Goal: Information Seeking & Learning: Compare options

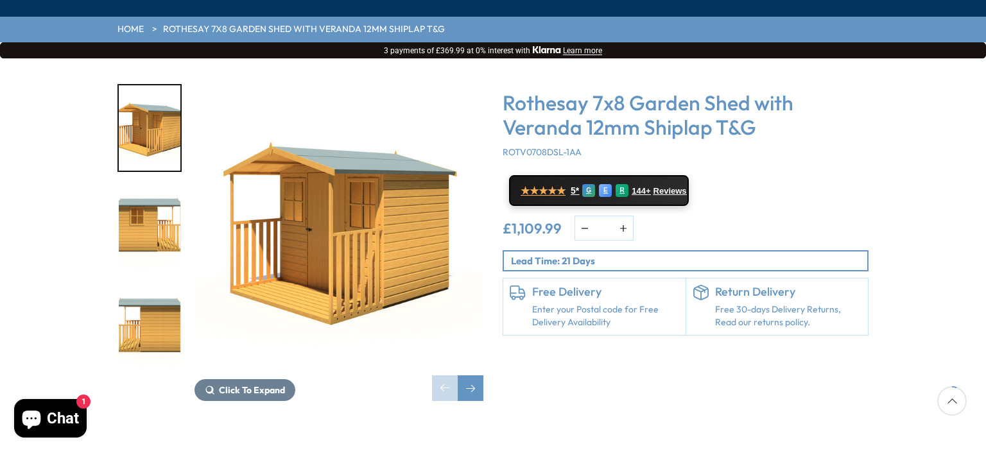
scroll to position [193, 0]
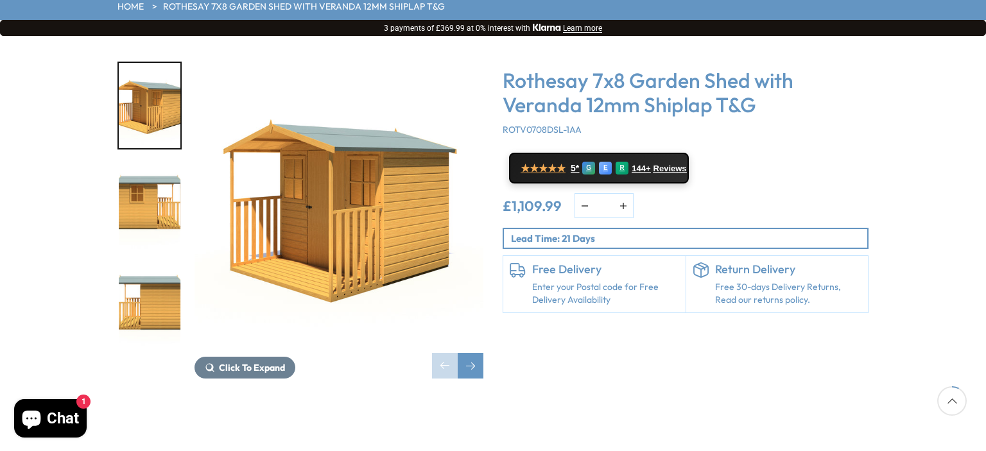
click at [142, 264] on img "3 / 9" at bounding box center [150, 306] width 62 height 85
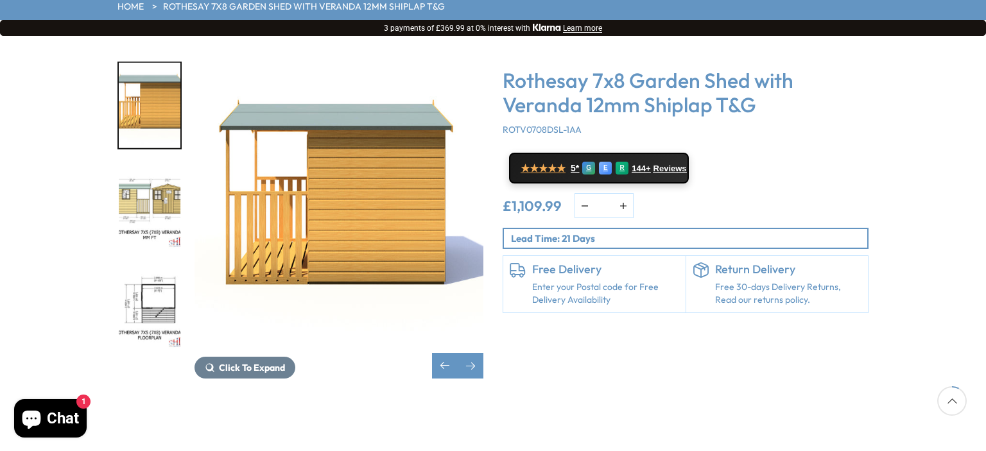
click at [153, 187] on img "4 / 9" at bounding box center [150, 206] width 62 height 85
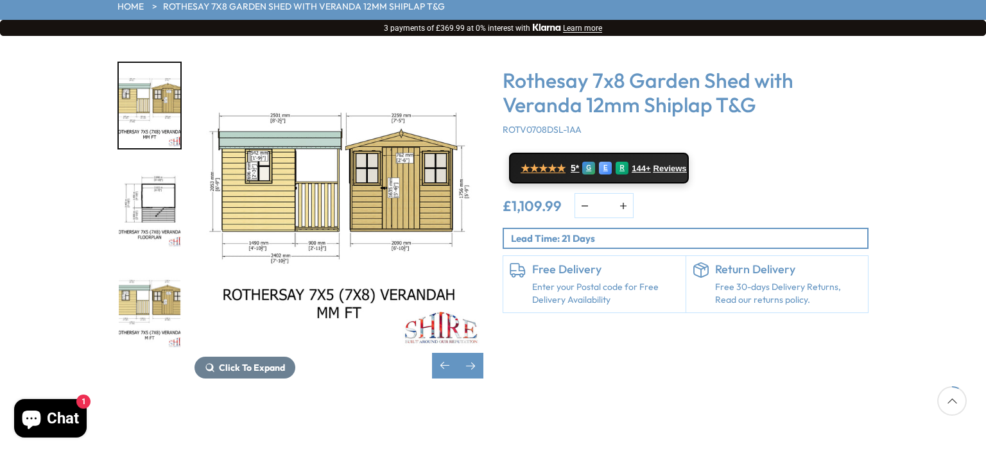
click at [137, 264] on img "6 / 9" at bounding box center [150, 306] width 62 height 85
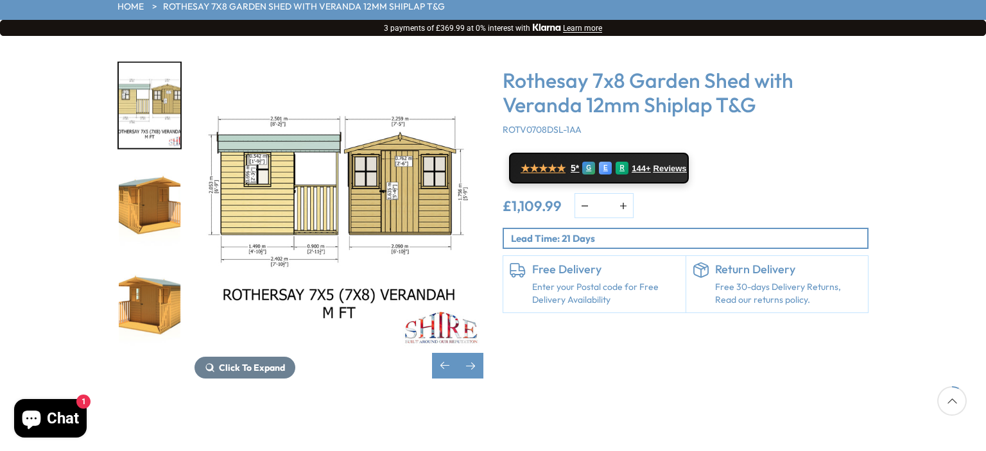
click at [143, 277] on img "8 / 9" at bounding box center [150, 306] width 62 height 85
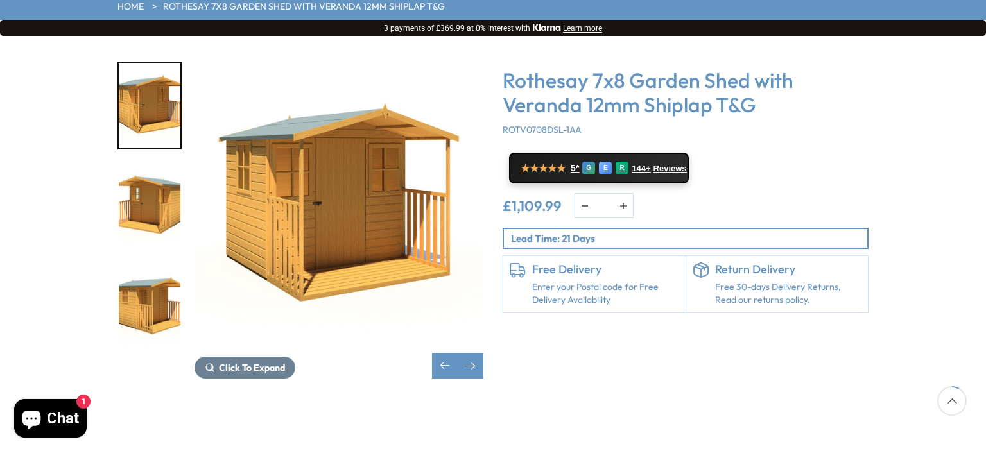
click at [144, 277] on img "9 / 9" at bounding box center [150, 306] width 62 height 85
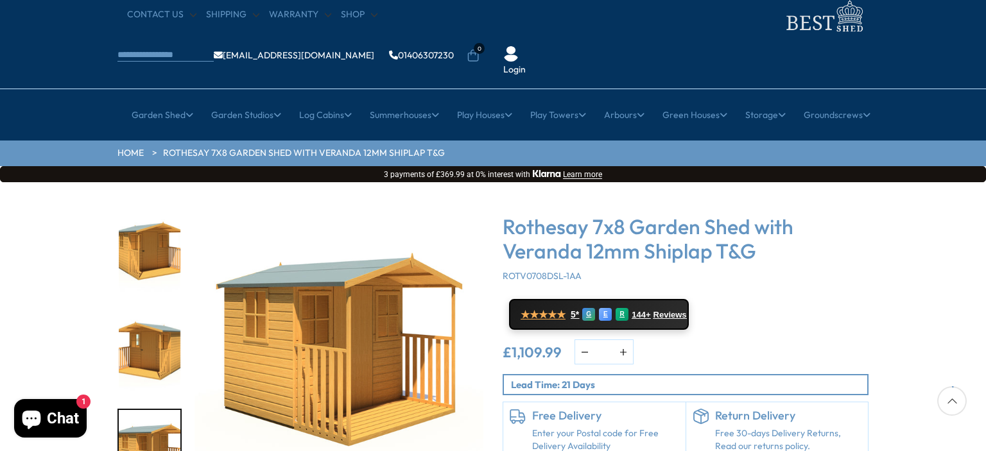
scroll to position [0, 0]
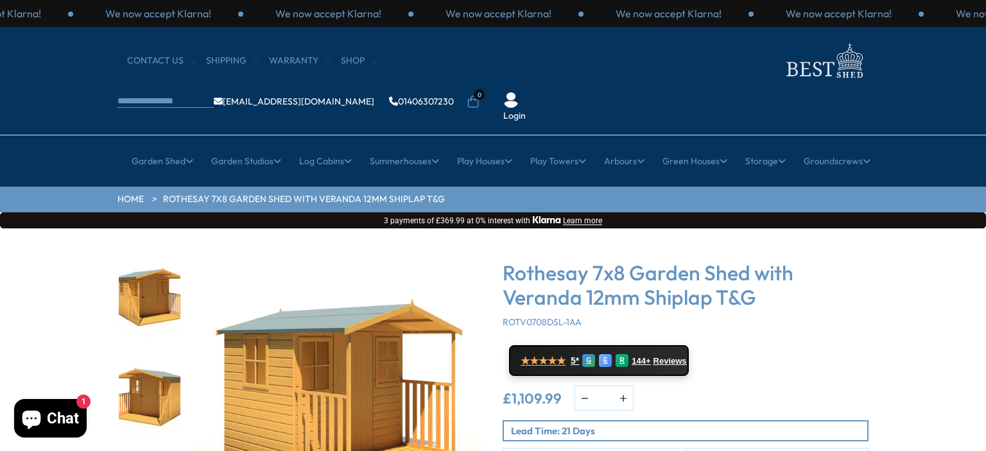
click at [171, 258] on img "7 / 9" at bounding box center [150, 297] width 62 height 85
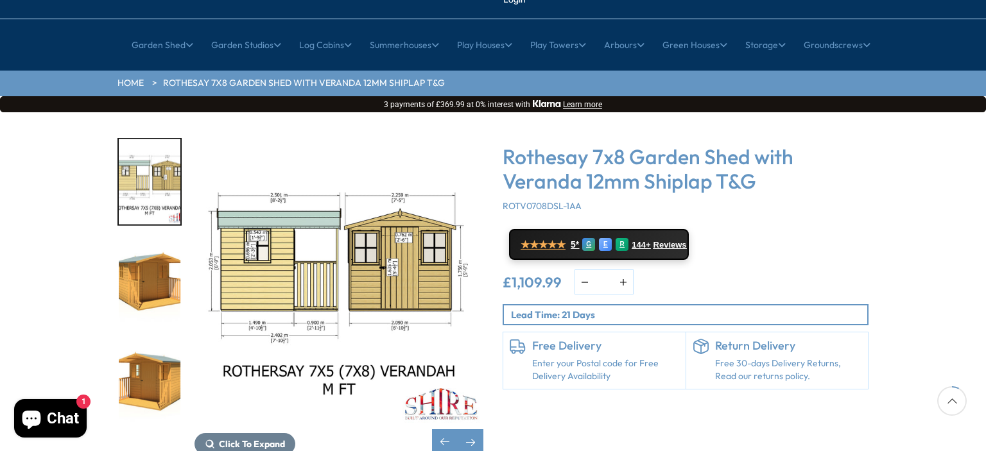
scroll to position [193, 0]
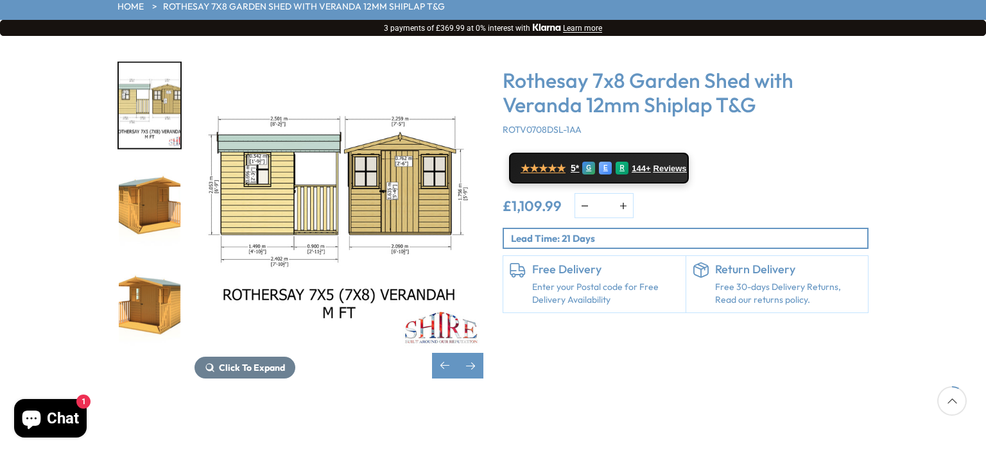
click at [150, 264] on img "8 / 9" at bounding box center [150, 306] width 62 height 85
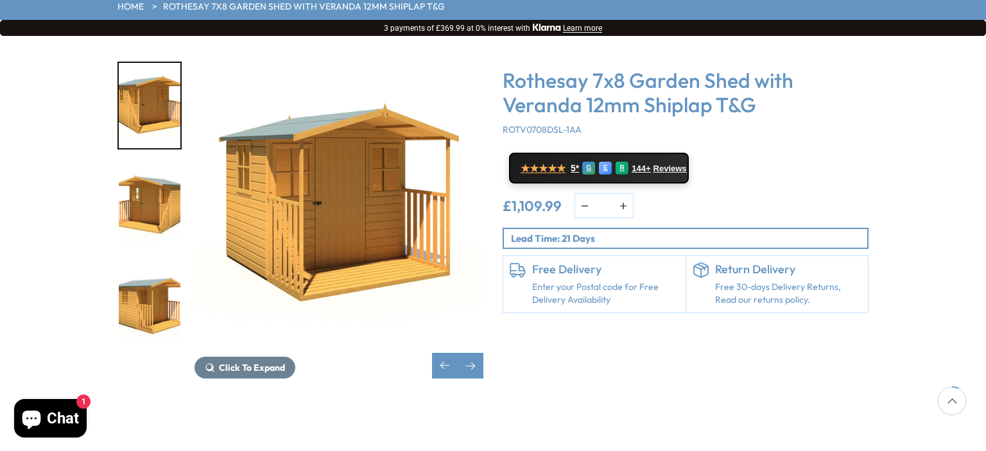
click at [150, 264] on img "9 / 9" at bounding box center [150, 306] width 62 height 85
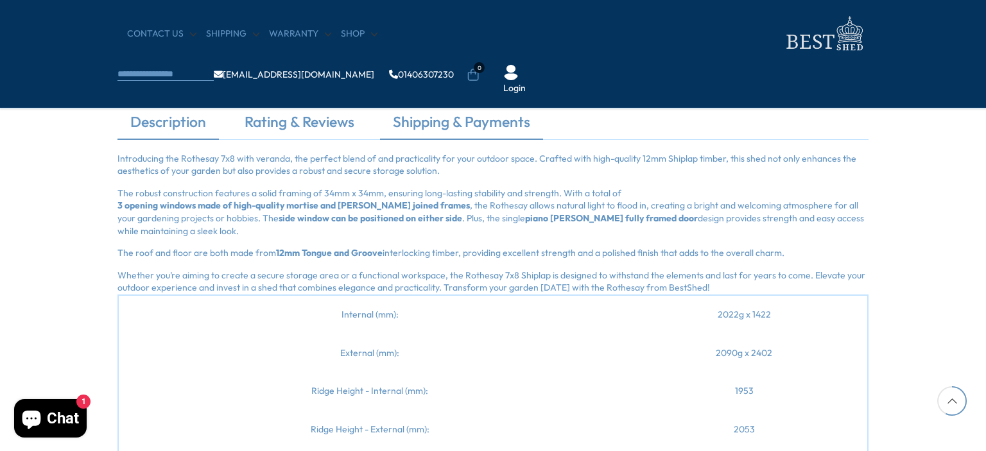
scroll to position [1348, 0]
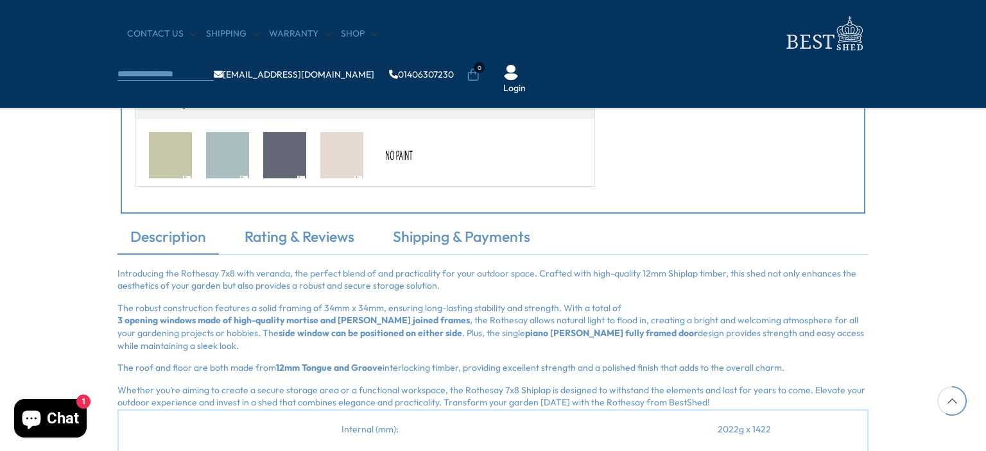
click at [349, 329] on b "side window can be positioned on either side" at bounding box center [371, 333] width 184 height 13
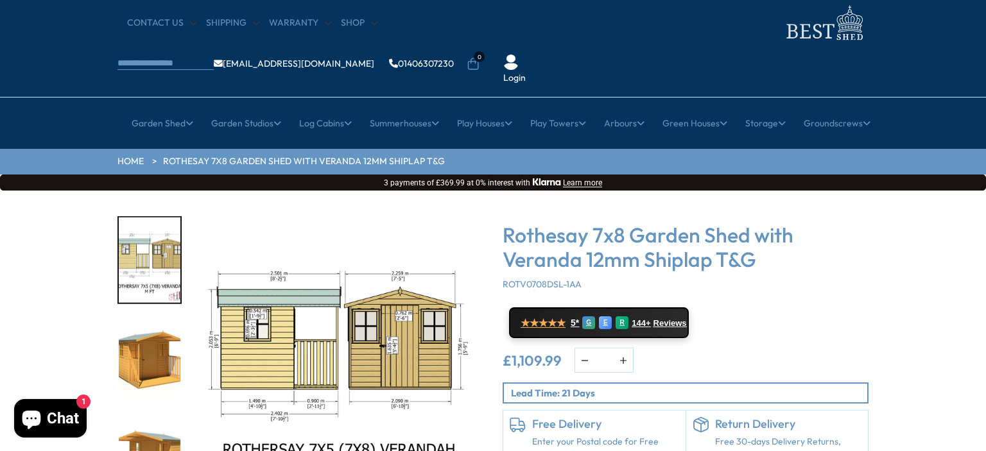
scroll to position [0, 0]
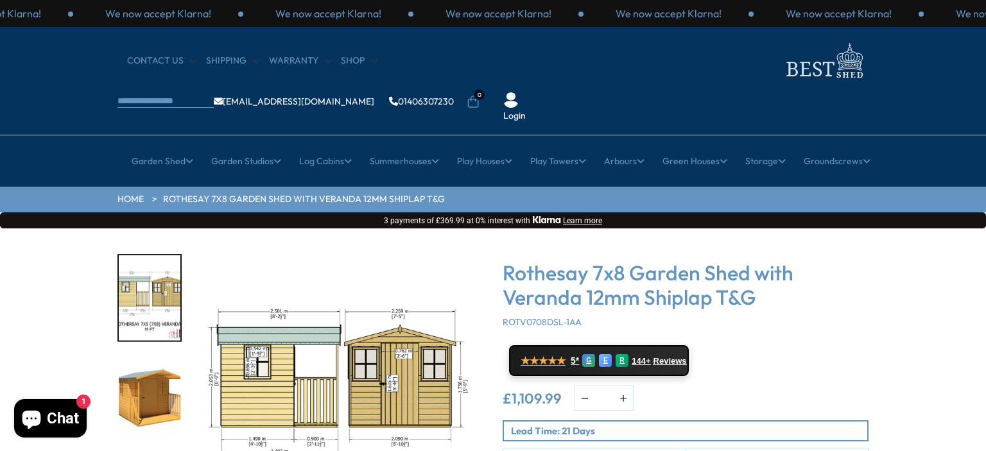
click at [529, 82] on ul "info@bestshed.co.uk 01406307230 0 Login" at bounding box center [339, 102] width 445 height 40
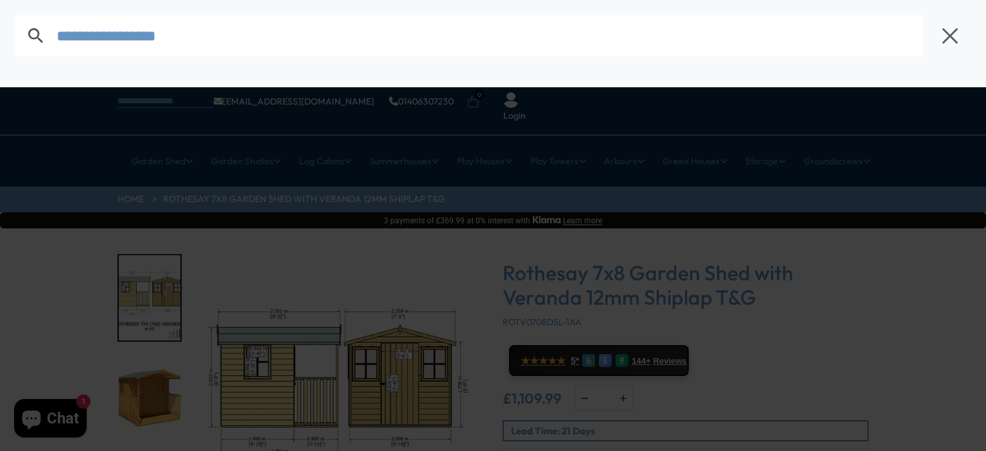
click at [244, 43] on input "text" at bounding box center [489, 35] width 866 height 41
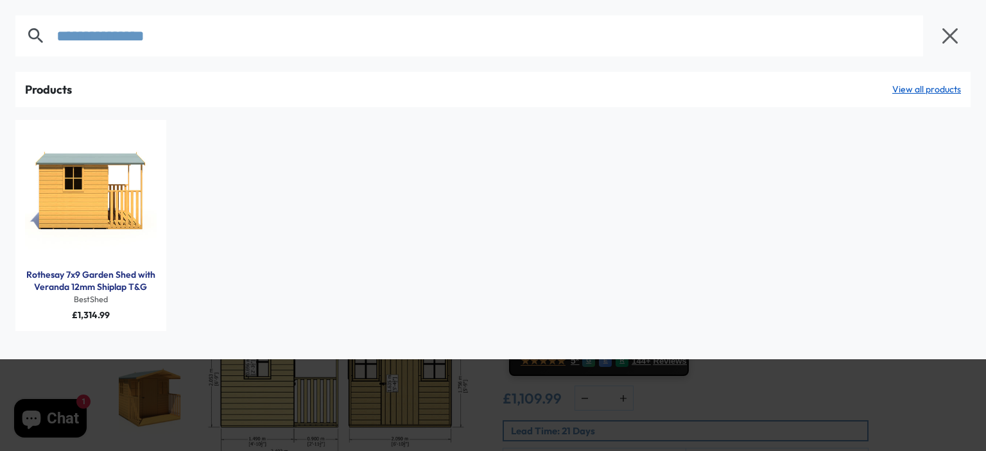
type input "**********"
click at [86, 283] on link "Rothesay 7x9 Garden Shed with Veranda 12mm Shiplap T&G" at bounding box center [91, 281] width 132 height 25
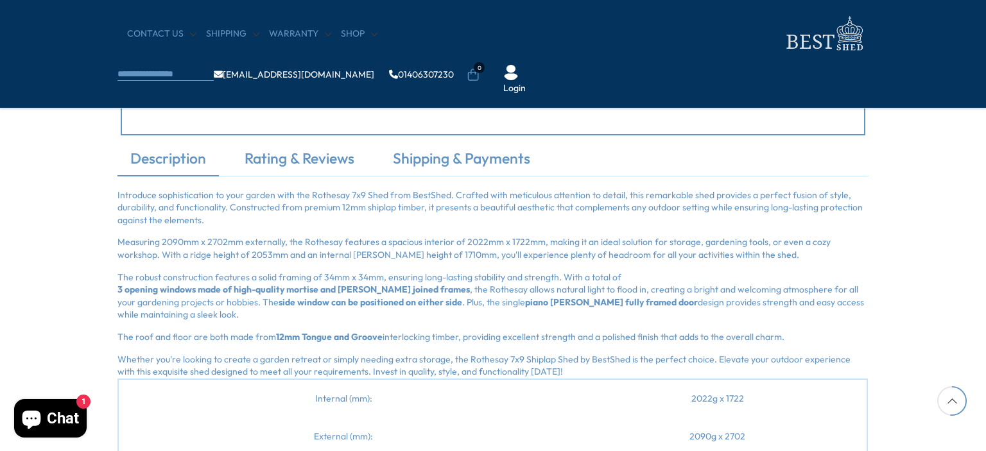
scroll to position [1412, 0]
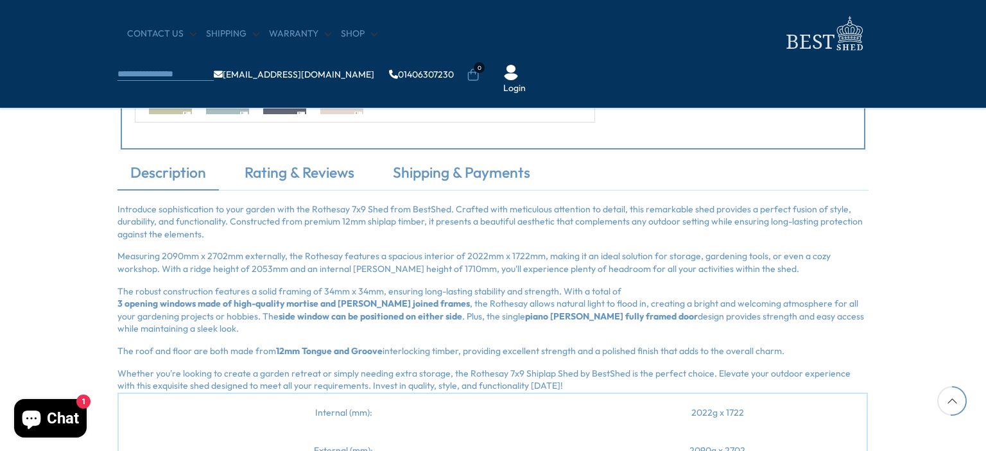
click at [125, 210] on p "Introduce sophistication to your garden with the Rothesay 7x9 Shed from BestShe…" at bounding box center [492, 222] width 751 height 38
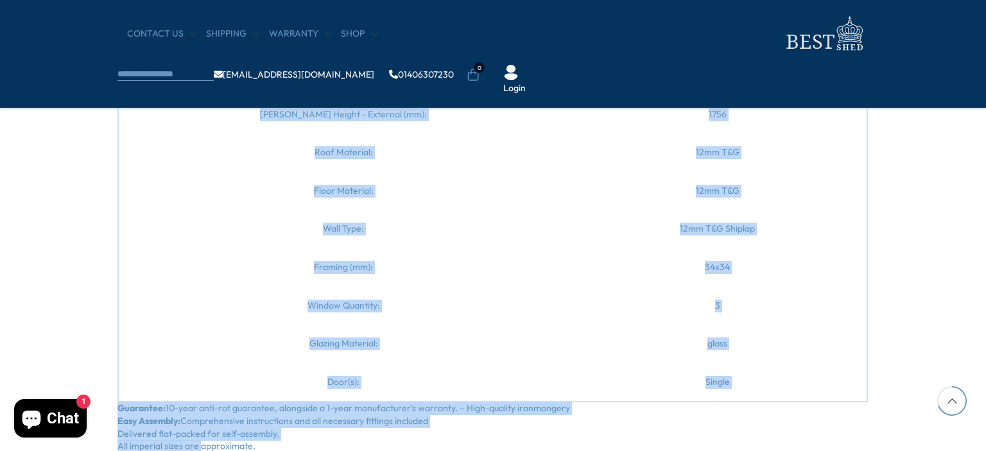
scroll to position [1908, 0]
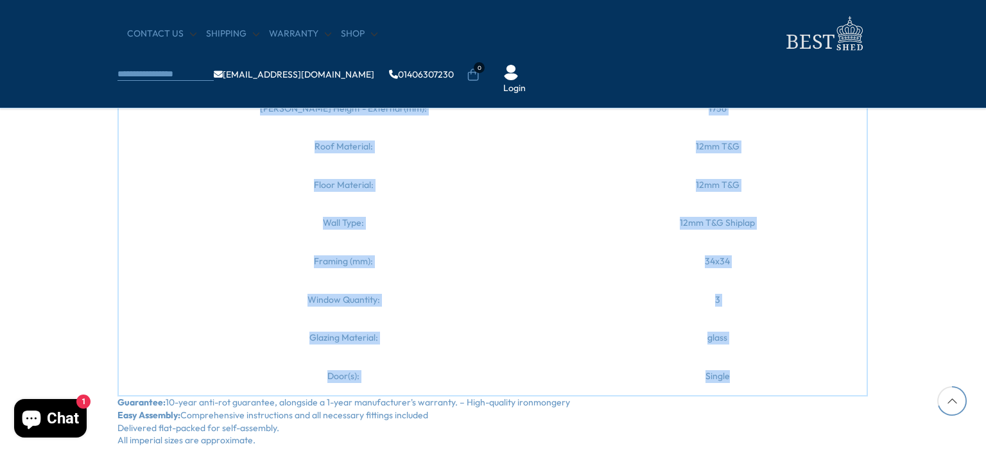
drag, startPoint x: 125, startPoint y: 210, endPoint x: 739, endPoint y: 376, distance: 635.7
click at [739, 376] on div "Introduce sophistication to your garden with the Rothesay 7x9 Shed from BestShe…" at bounding box center [492, 77] width 751 height 739
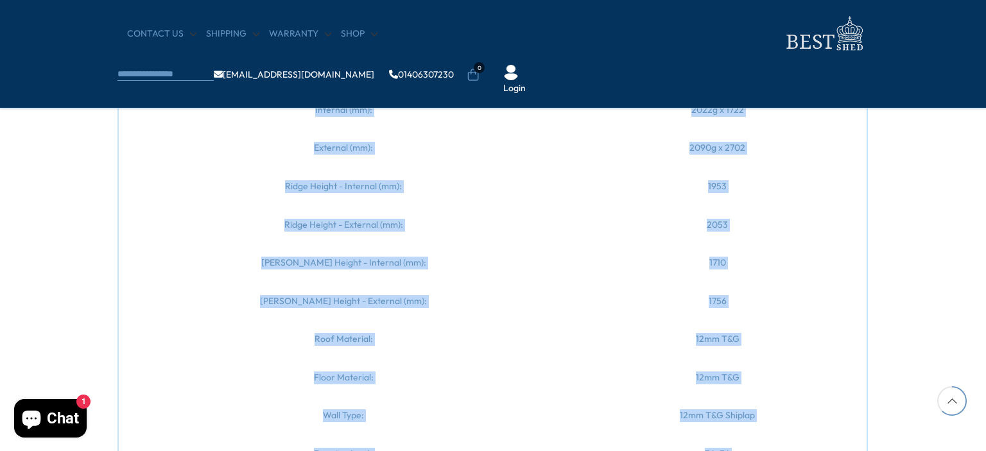
scroll to position [1651, 0]
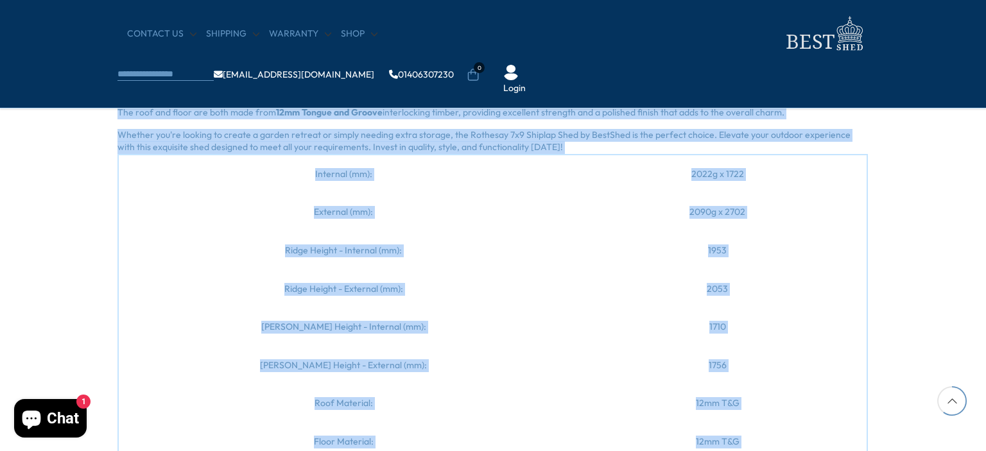
copy div "Introduce sophistication to your garden with the Rothesay 7x9 Shed from BestShe…"
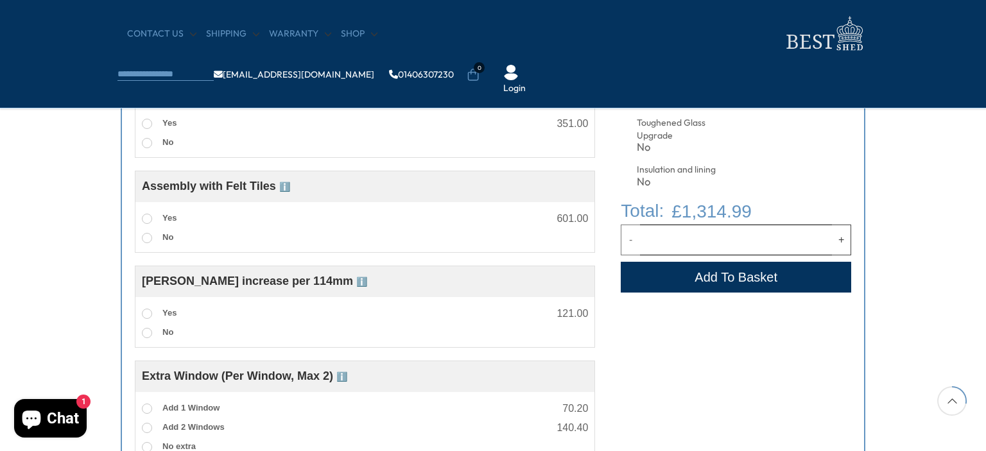
scroll to position [688, 0]
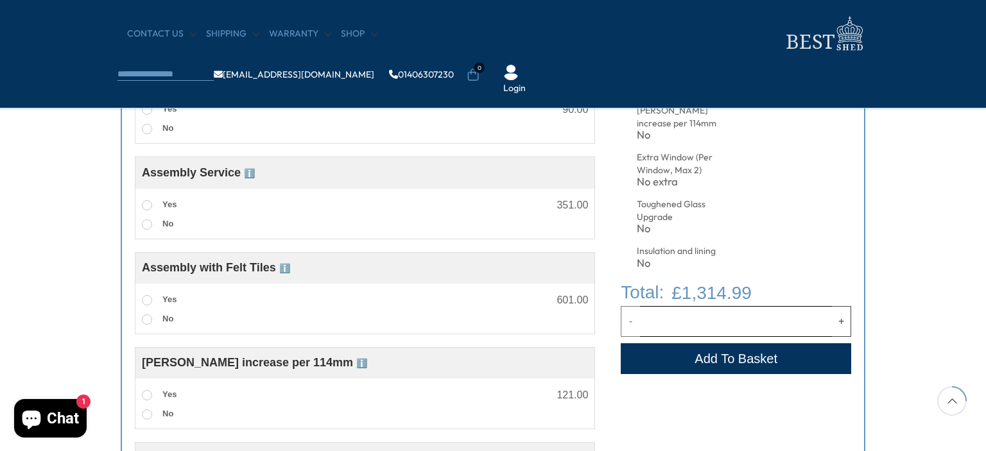
click at [906, 197] on div "Customise your options Customise Product Felt Tiles ℹ️ Felt Roof Tiles (Hexagon…" at bounding box center [493, 365] width 986 height 1041
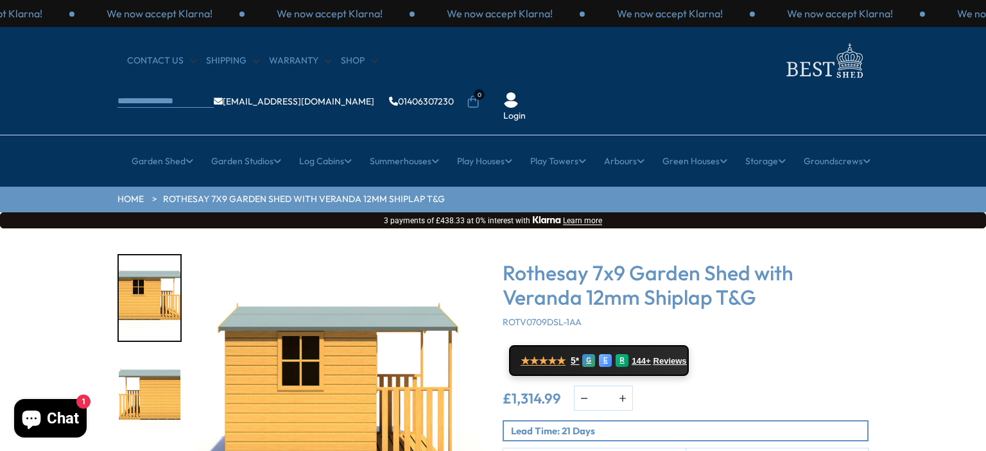
scroll to position [64, 0]
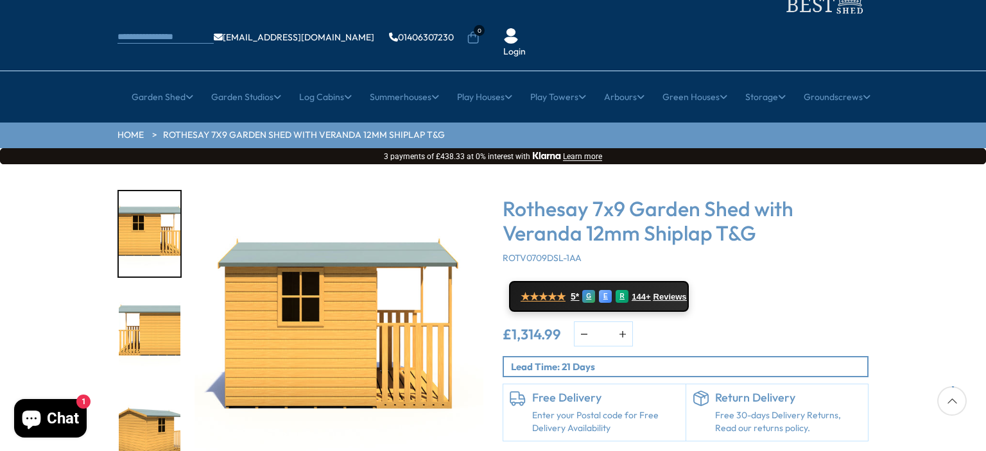
click at [182, 282] on div at bounding box center [155, 334] width 77 height 289
click at [159, 292] on img "2 / 11" at bounding box center [150, 334] width 62 height 85
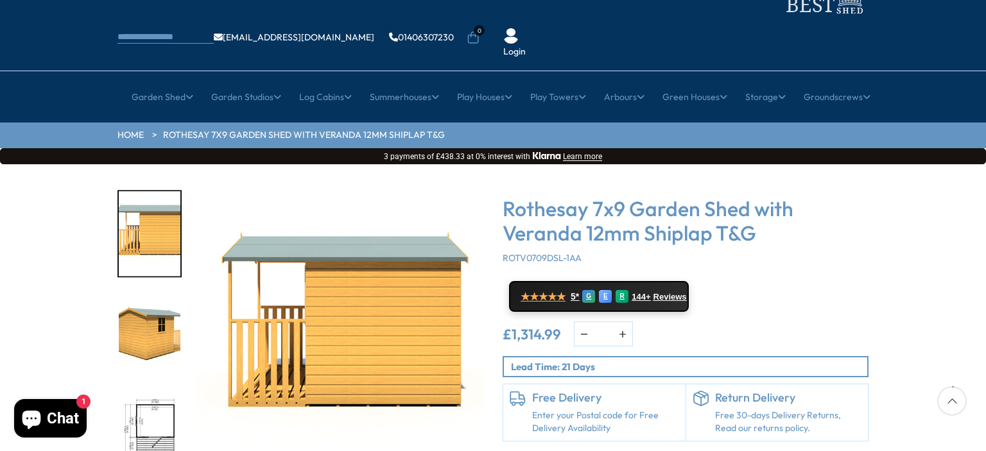
click at [159, 292] on img "3 / 11" at bounding box center [150, 334] width 62 height 85
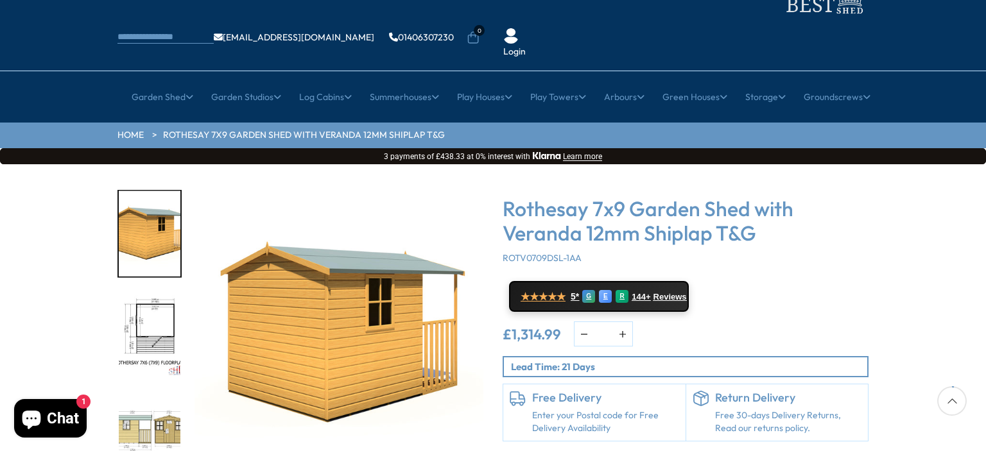
click at [157, 292] on img "4 / 11" at bounding box center [150, 334] width 62 height 85
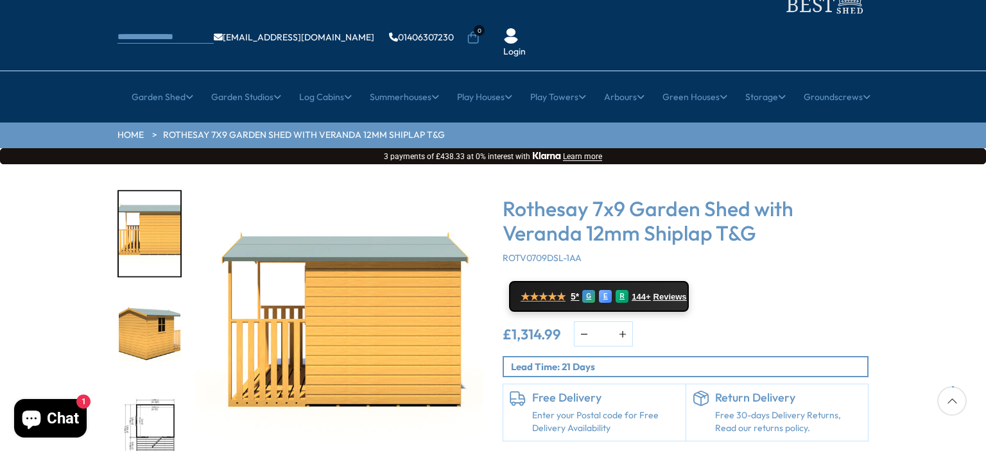
click at [155, 305] on img "3 / 11" at bounding box center [150, 334] width 62 height 85
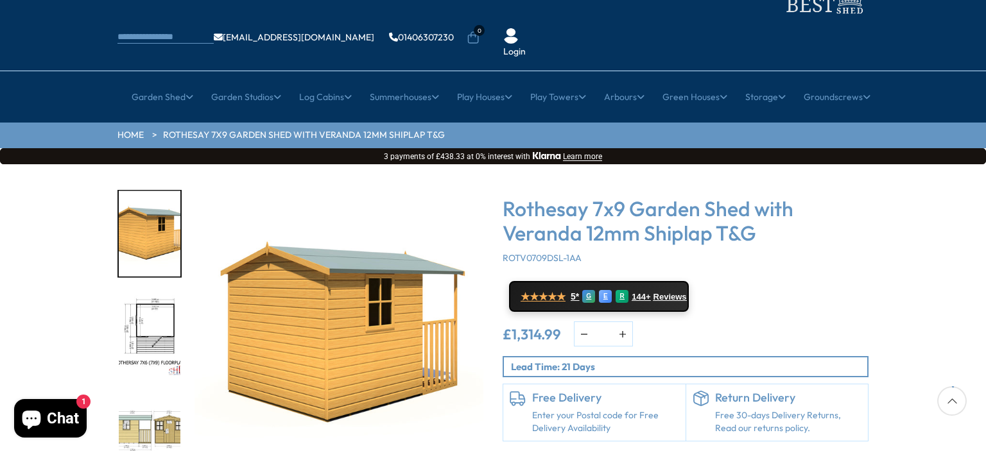
click at [154, 307] on img "4 / 11" at bounding box center [150, 334] width 62 height 85
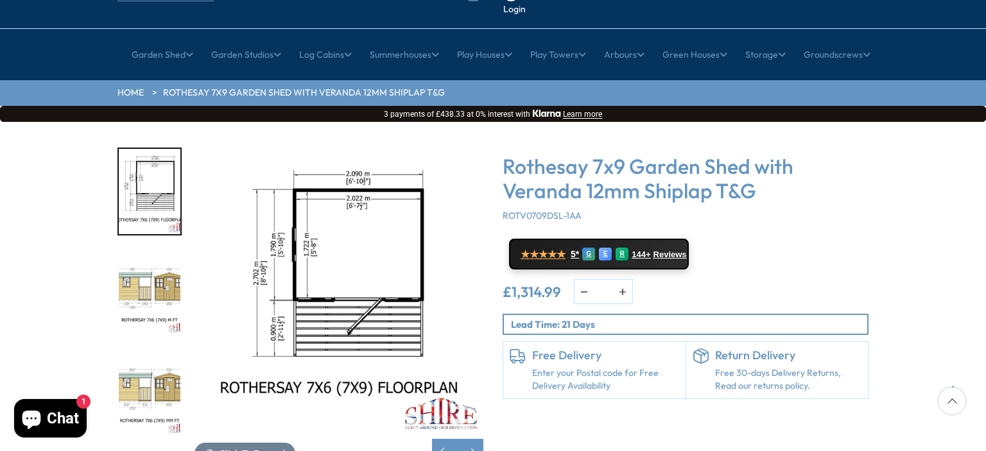
scroll to position [128, 0]
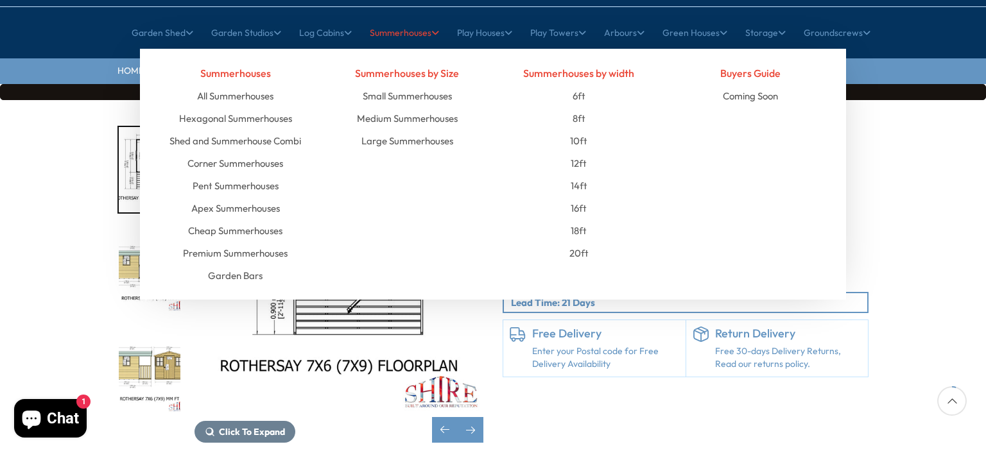
click at [167, 264] on li "Garden Bars" at bounding box center [235, 275] width 153 height 22
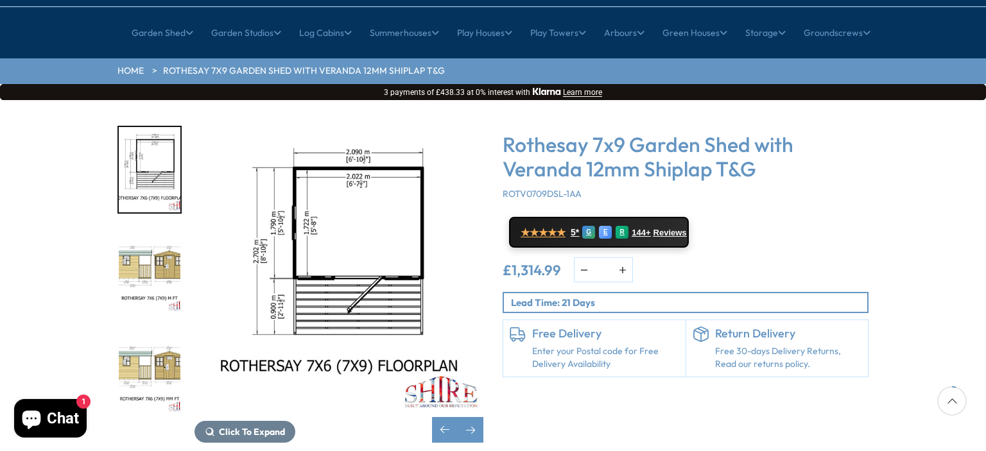
click at [73, 221] on div "Click To Expand Click To Expand Click To Expand Click To Expand Click To Expand…" at bounding box center [493, 294] width 986 height 388
click at [139, 228] on img "5 / 11" at bounding box center [150, 270] width 62 height 85
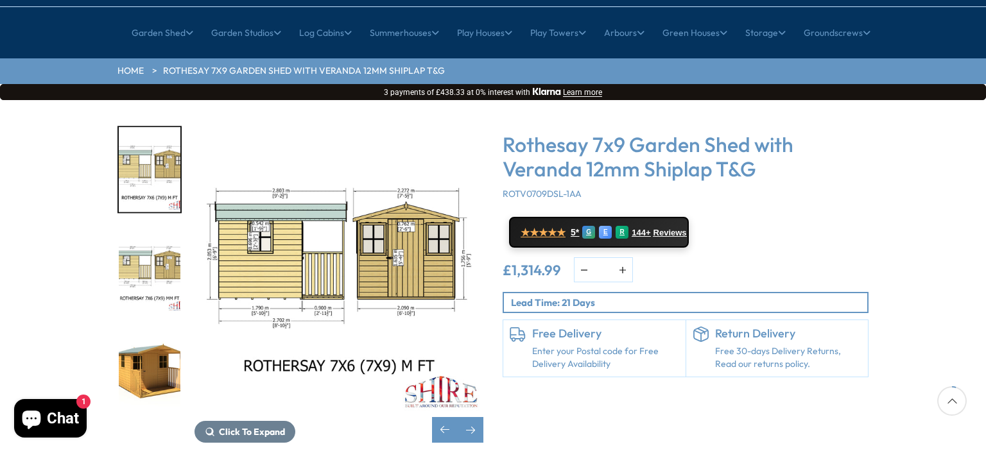
click at [157, 236] on img "6 / 11" at bounding box center [150, 270] width 62 height 85
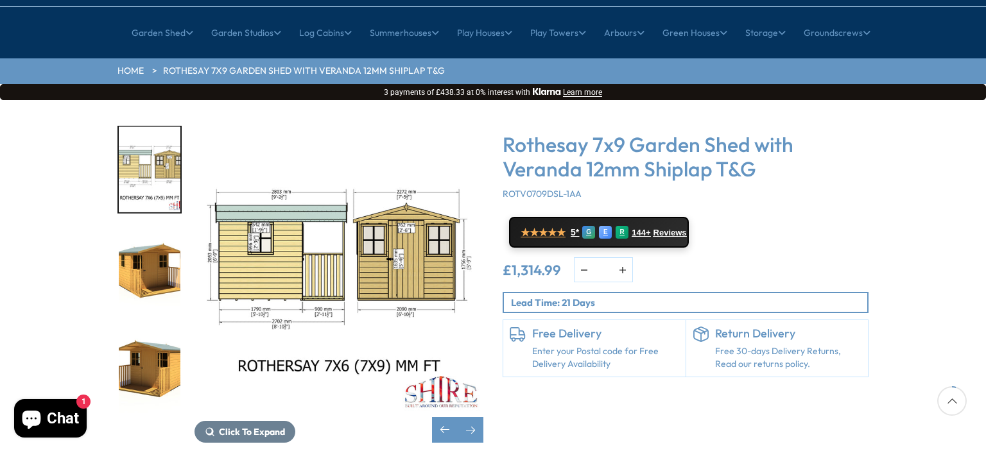
click at [155, 241] on img "7 / 11" at bounding box center [150, 270] width 62 height 85
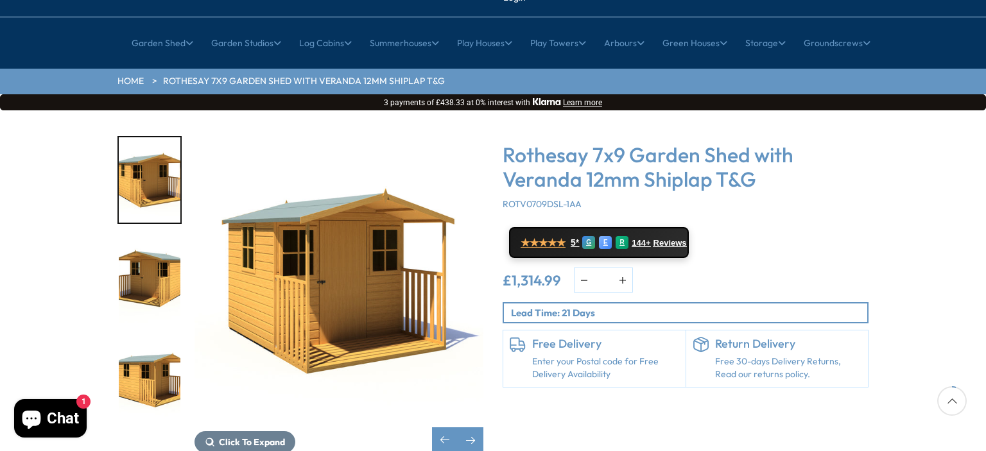
scroll to position [0, 0]
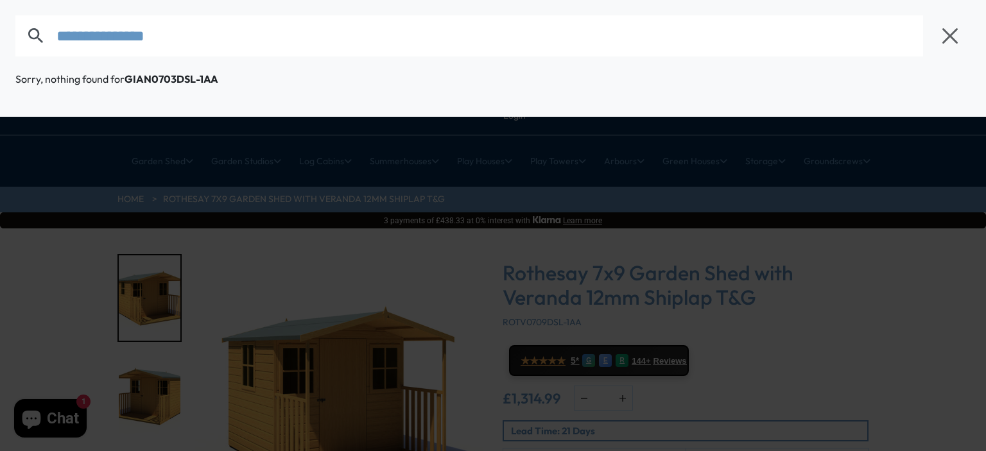
drag, startPoint x: 203, startPoint y: 38, endPoint x: 53, endPoint y: 38, distance: 149.5
click at [53, 38] on form "**********" at bounding box center [472, 35] width 914 height 41
paste input "text"
click at [341, 41] on input "**********" at bounding box center [489, 35] width 866 height 41
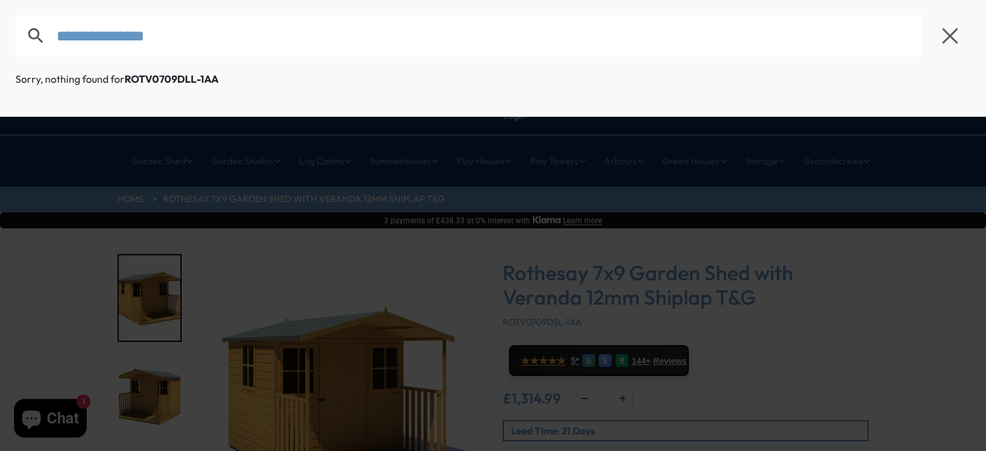
click at [341, 41] on input "**********" at bounding box center [489, 35] width 866 height 41
paste input "****"
type input "**********"
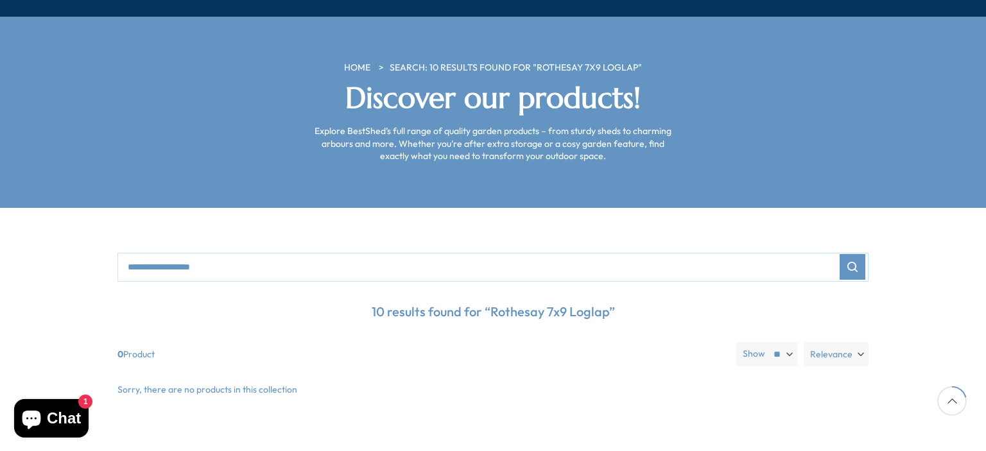
scroll to position [193, 0]
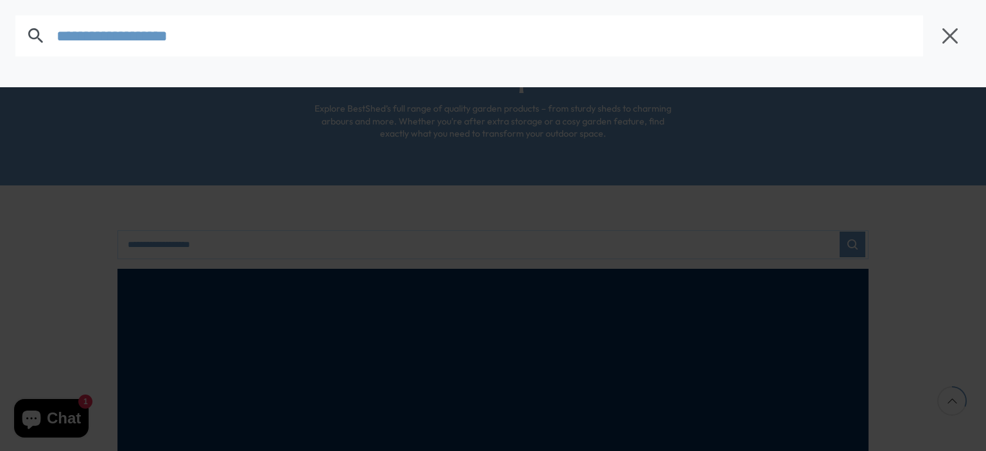
drag, startPoint x: 264, startPoint y: 202, endPoint x: 234, endPoint y: 203, distance: 30.2
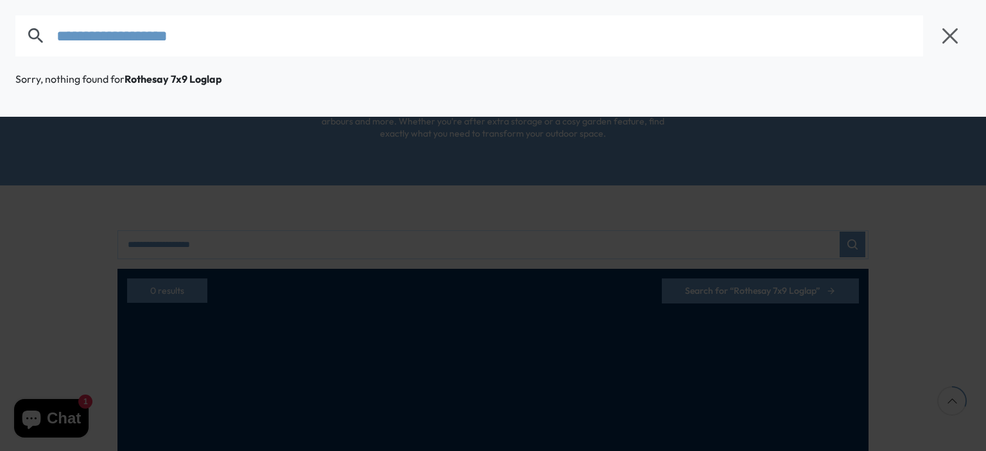
drag, startPoint x: 220, startPoint y: 27, endPoint x: 99, endPoint y: 30, distance: 120.7
click at [44, 27] on form "**********" at bounding box center [472, 35] width 914 height 41
type input "**********"
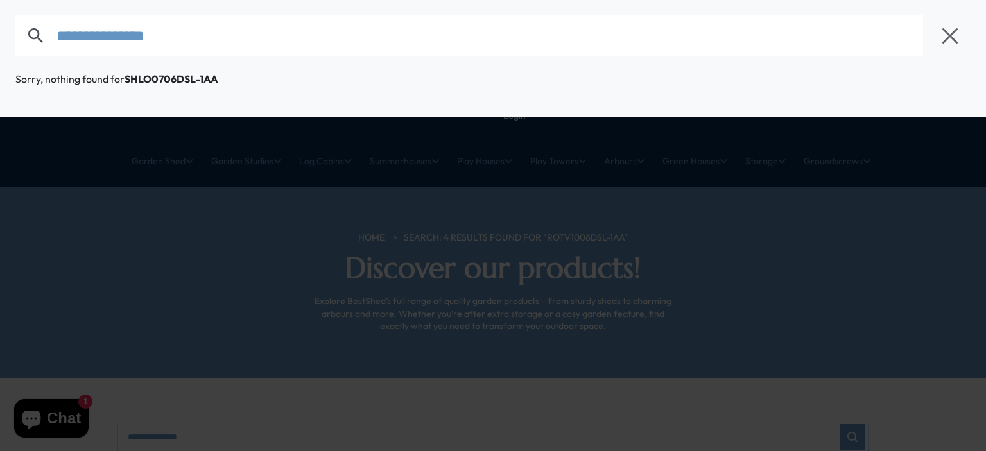
drag, startPoint x: 214, startPoint y: 35, endPoint x: 26, endPoint y: 48, distance: 188.5
click at [26, 48] on form "**********" at bounding box center [472, 35] width 914 height 41
paste input "text"
type input "**********"
click at [35, 30] on icon at bounding box center [36, 36] width 21 height 21
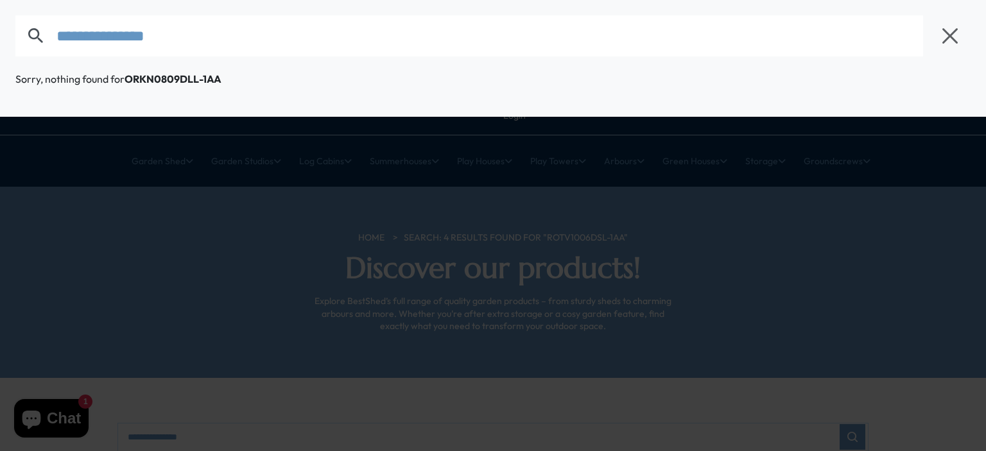
click at [56, 30] on input "**********" at bounding box center [489, 35] width 866 height 41
click at [947, 30] on icon "button" at bounding box center [949, 35] width 19 height 19
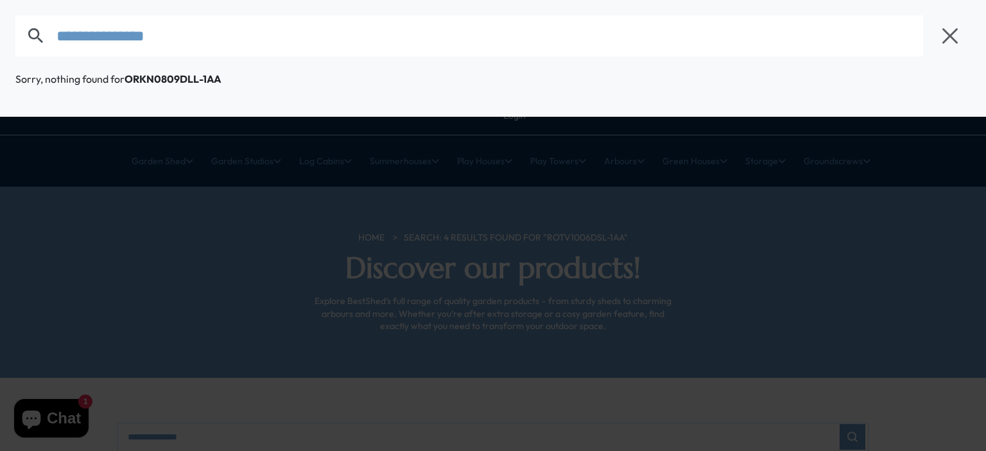
drag, startPoint x: 254, startPoint y: 44, endPoint x: 56, endPoint y: 44, distance: 197.7
click at [56, 44] on input "**********" at bounding box center [489, 35] width 866 height 41
paste input "********"
type input "**********"
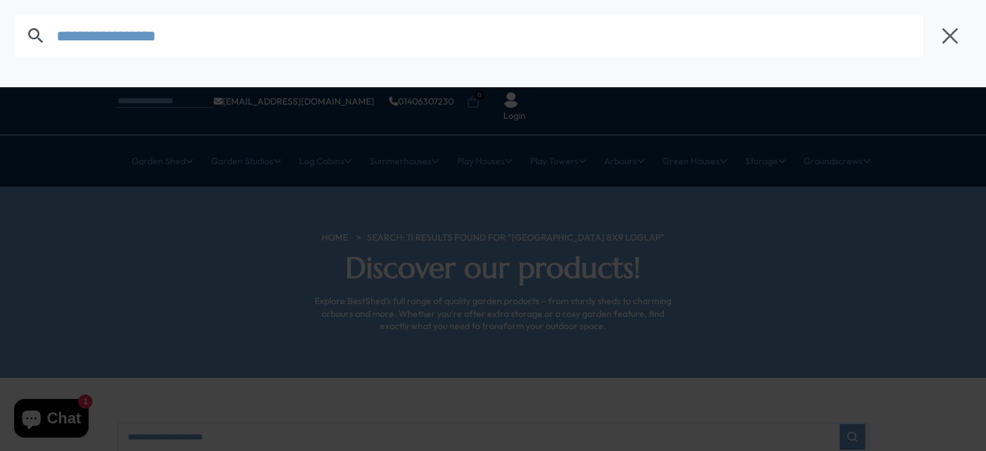
click at [166, 46] on input "text" at bounding box center [489, 35] width 866 height 41
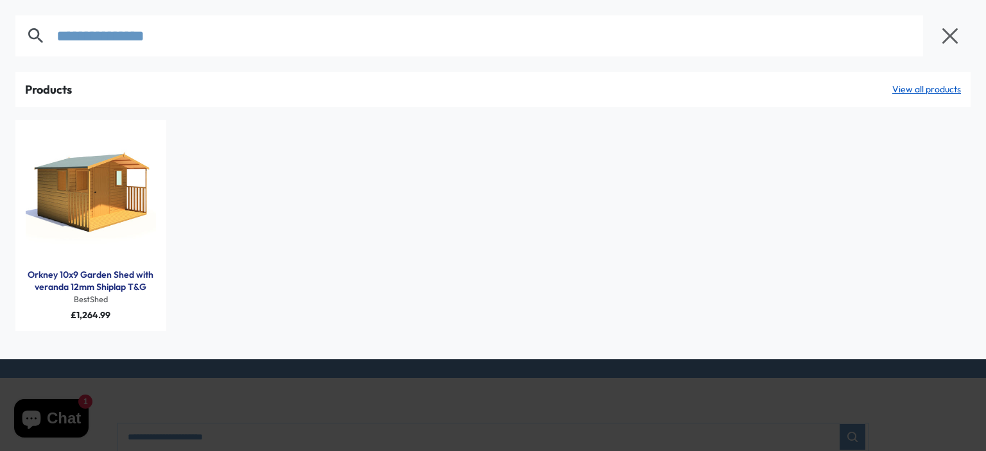
click at [108, 283] on link "Orkney 10x9 Garden Shed with veranda 12mm Shiplap T&G" at bounding box center [91, 281] width 132 height 25
drag, startPoint x: 237, startPoint y: 43, endPoint x: 19, endPoint y: 55, distance: 217.9
click at [19, 55] on form "**********" at bounding box center [472, 35] width 914 height 41
paste input "text"
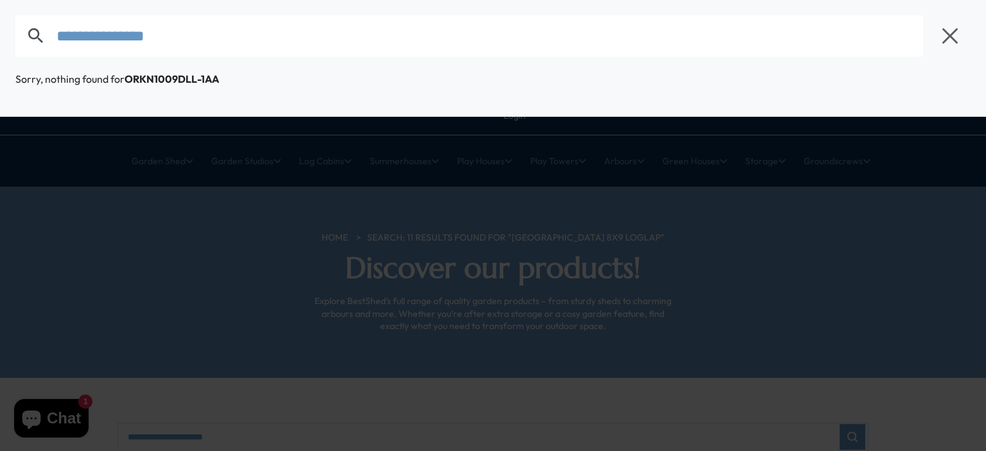
drag, startPoint x: 204, startPoint y: 40, endPoint x: 49, endPoint y: 48, distance: 154.9
click at [49, 48] on form "**********" at bounding box center [472, 35] width 914 height 41
paste input "text"
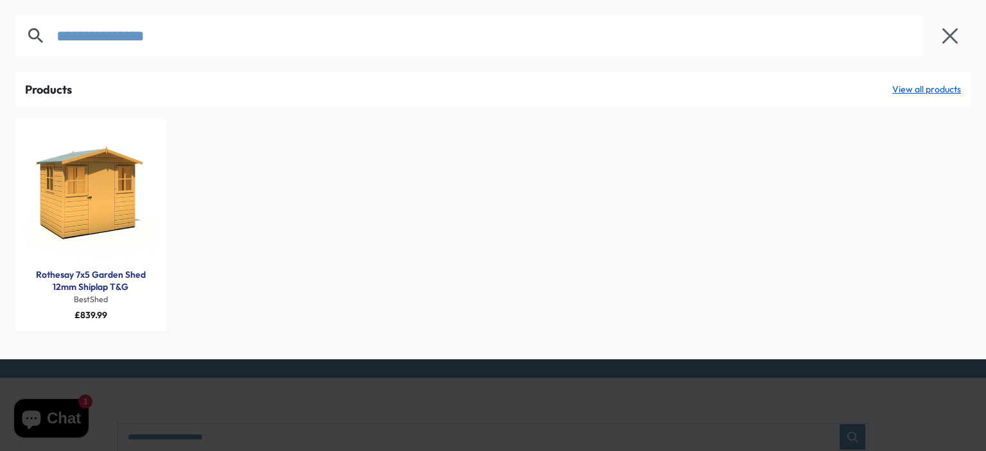
drag, startPoint x: 192, startPoint y: 37, endPoint x: 50, endPoint y: 55, distance: 143.1
click at [50, 55] on form "**********" at bounding box center [472, 35] width 914 height 41
paste input "text"
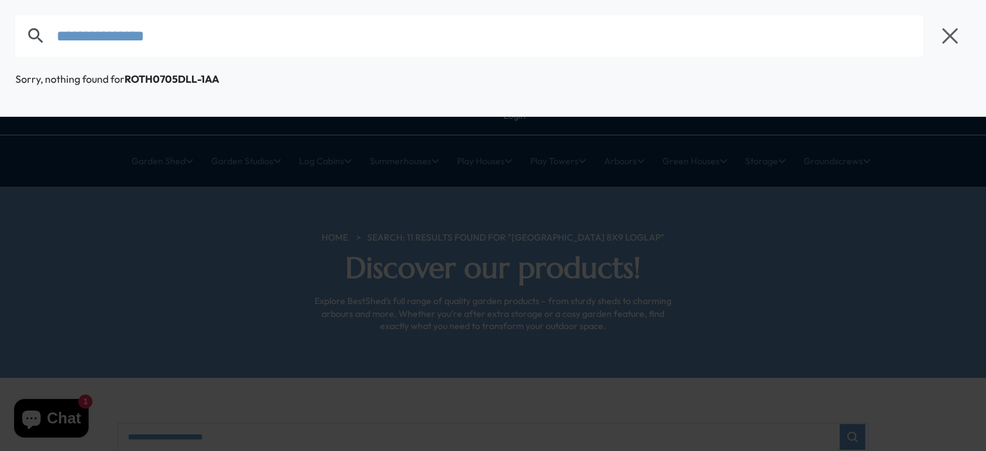
drag, startPoint x: 207, startPoint y: 39, endPoint x: 0, endPoint y: 48, distance: 207.5
click at [0, 48] on div "**********" at bounding box center [493, 36] width 986 height 72
paste input "**********"
drag, startPoint x: 249, startPoint y: 37, endPoint x: 7, endPoint y: 41, distance: 242.0
click at [0, 41] on div "**********" at bounding box center [493, 36] width 986 height 72
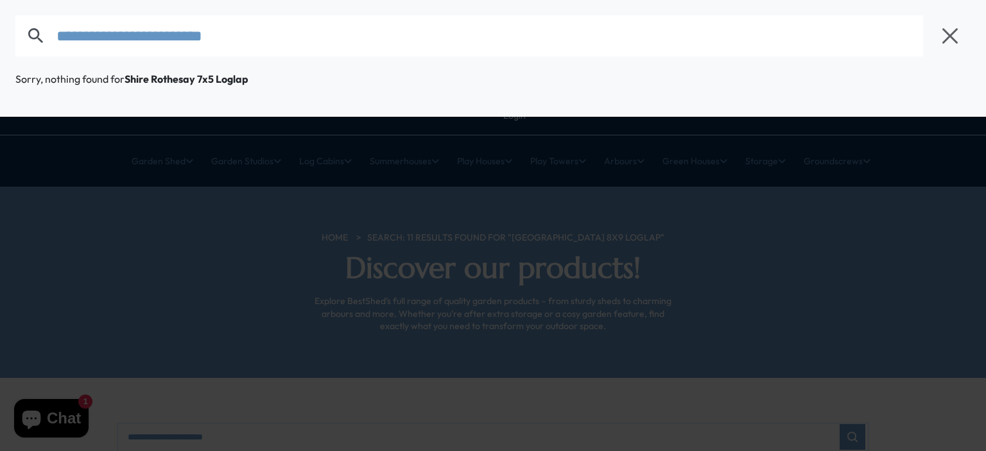
paste input "text"
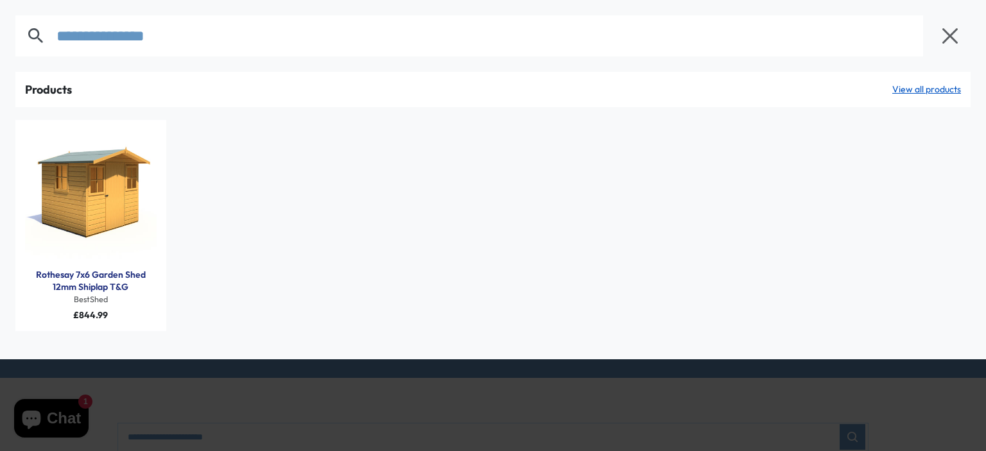
click at [94, 288] on link "Rothesay 7x6 Garden Shed 12mm Shiplap T&G" at bounding box center [91, 281] width 132 height 25
drag, startPoint x: 211, startPoint y: 42, endPoint x: 47, endPoint y: 42, distance: 164.3
click at [47, 42] on form "**********" at bounding box center [472, 35] width 914 height 41
paste input "text"
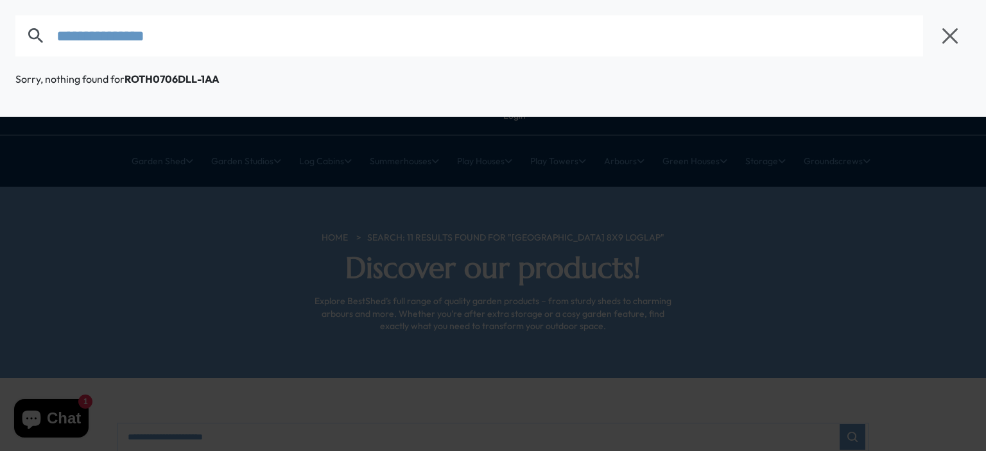
drag, startPoint x: 228, startPoint y: 38, endPoint x: 30, endPoint y: 55, distance: 198.4
click at [30, 55] on form "**********" at bounding box center [472, 35] width 914 height 41
paste input "text"
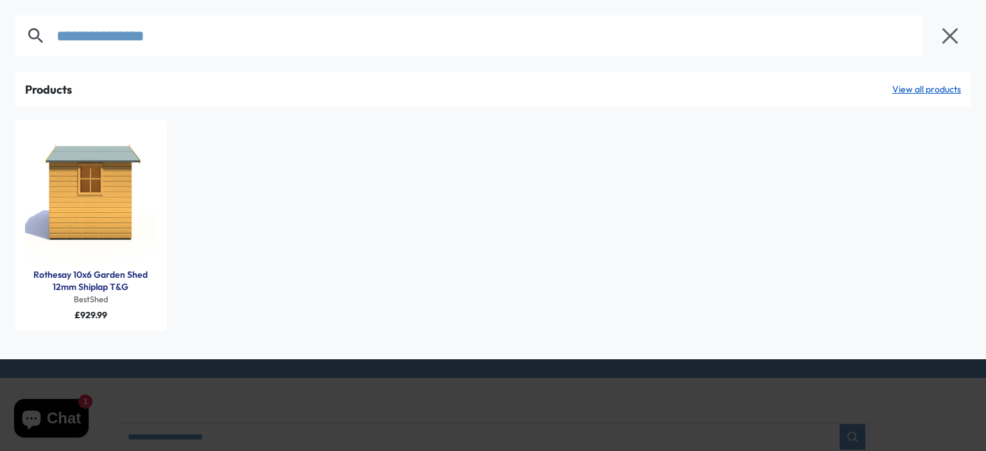
type input "**********"
click at [105, 282] on link "Rothesay 10x6 Garden Shed 12mm Shiplap T&G" at bounding box center [91, 281] width 132 height 25
click at [794, 173] on div "Rothesay 10x6 Garden Shed 12mm Shiplap T&G BestShed £929.99" at bounding box center [492, 225] width 955 height 211
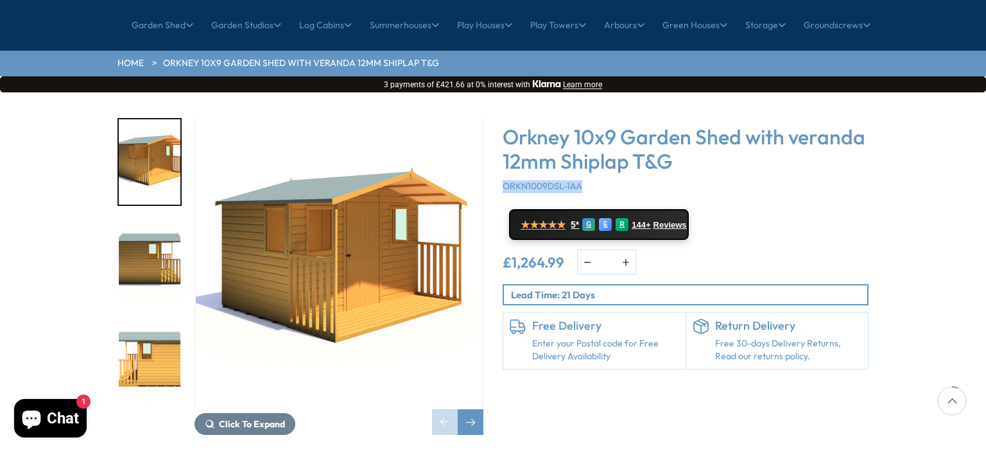
scroll to position [193, 0]
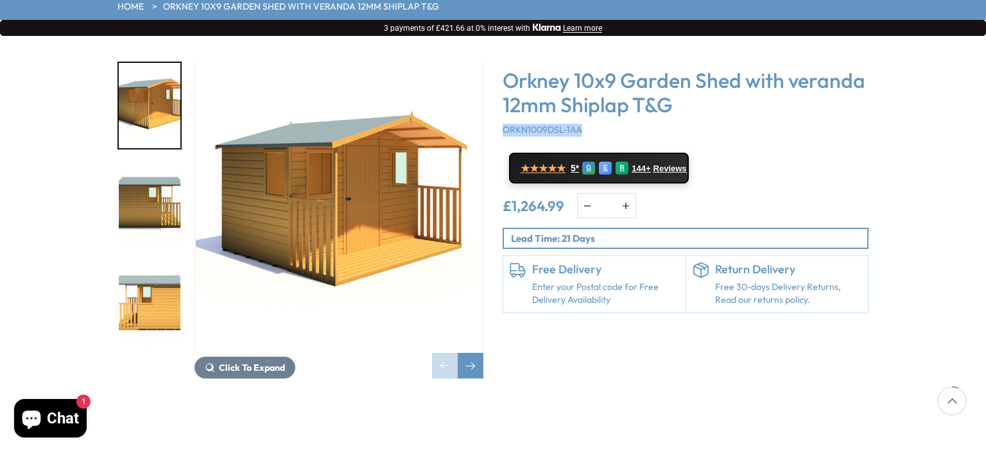
click at [157, 264] on img "3 / 10" at bounding box center [150, 306] width 62 height 85
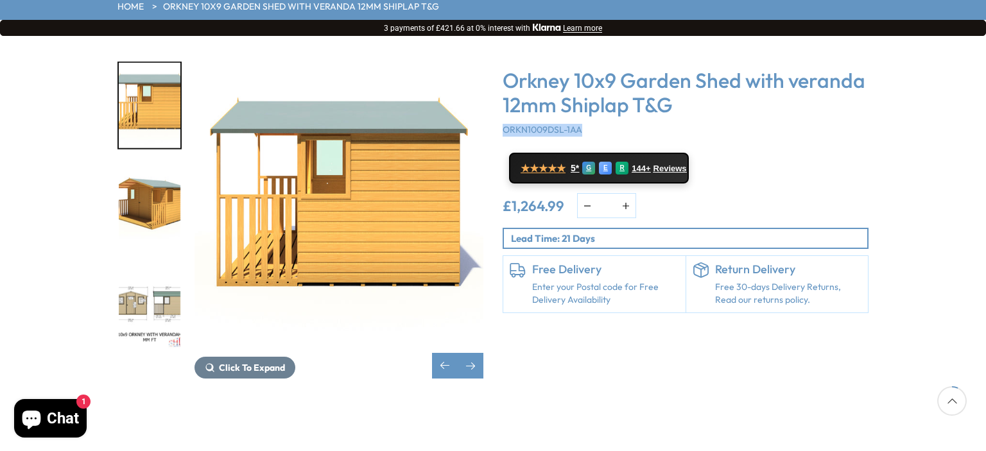
click at [159, 264] on img "5 / 10" at bounding box center [150, 306] width 62 height 85
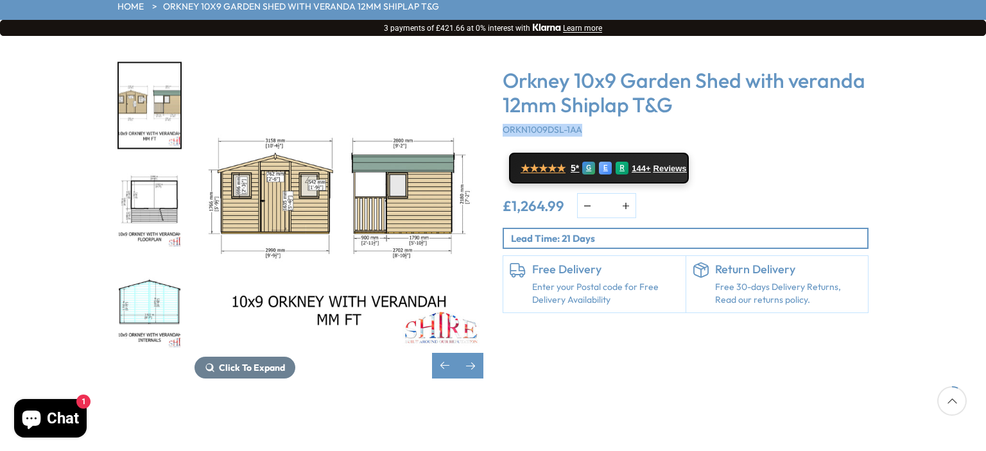
click at [159, 277] on img "7 / 10" at bounding box center [150, 306] width 62 height 85
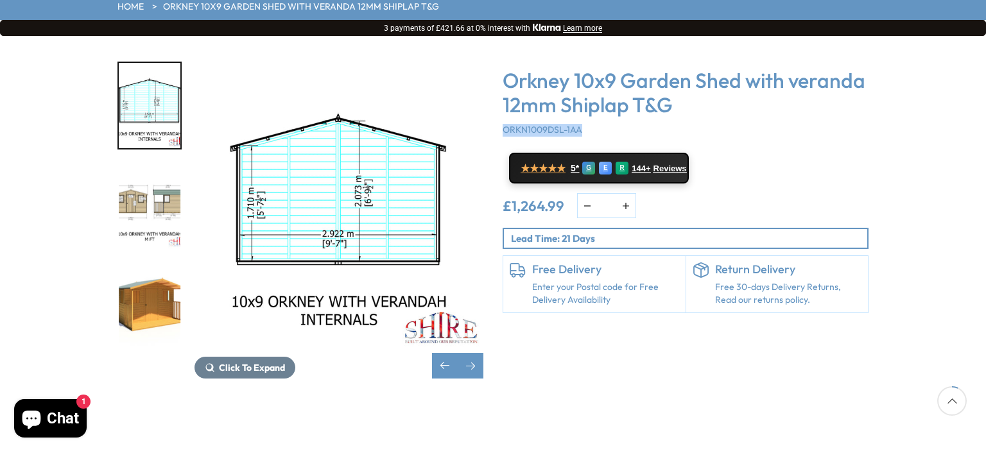
click at [159, 277] on img "9 / 10" at bounding box center [150, 306] width 62 height 85
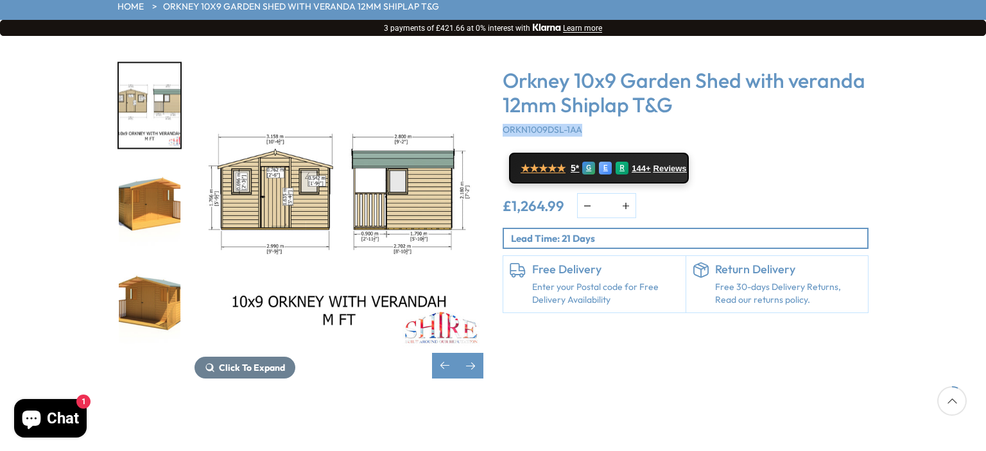
click at [155, 281] on img "10 / 10" at bounding box center [150, 306] width 62 height 85
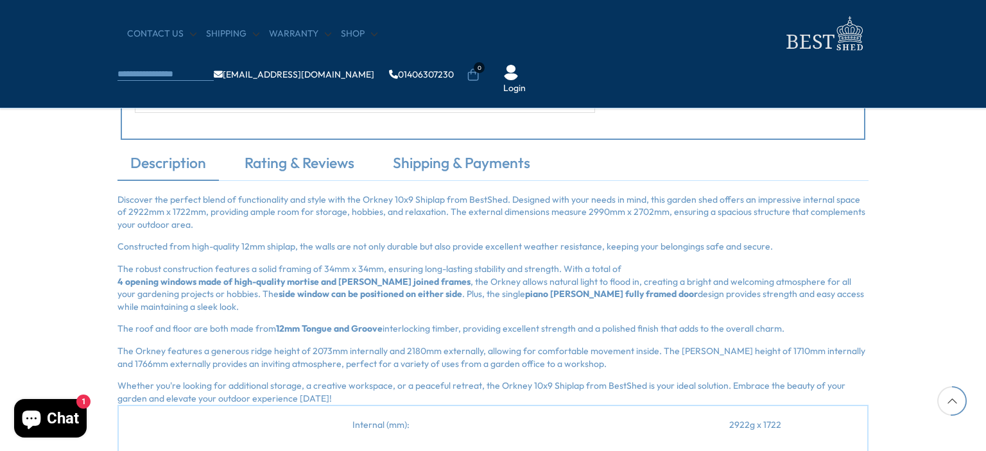
scroll to position [1476, 0]
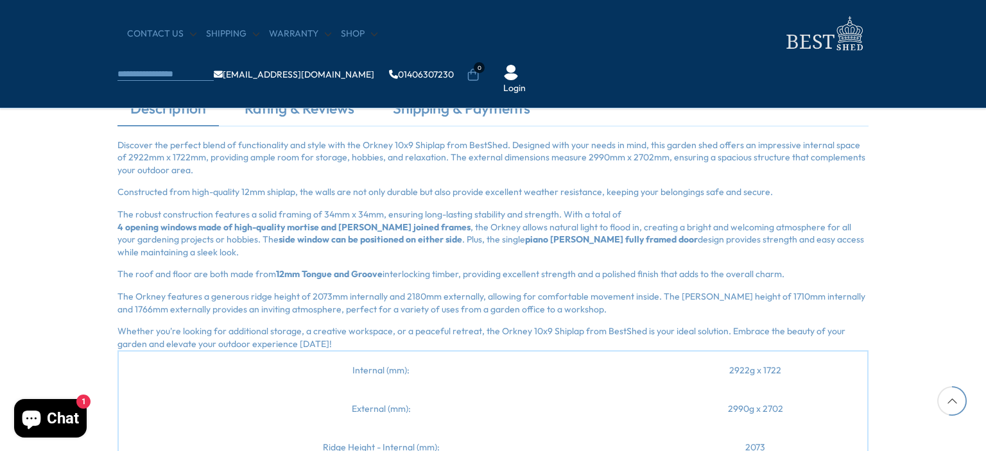
click at [126, 141] on p "Discover the perfect blend of functionality and style with the Orkney 10x9 Ship…" at bounding box center [492, 158] width 751 height 38
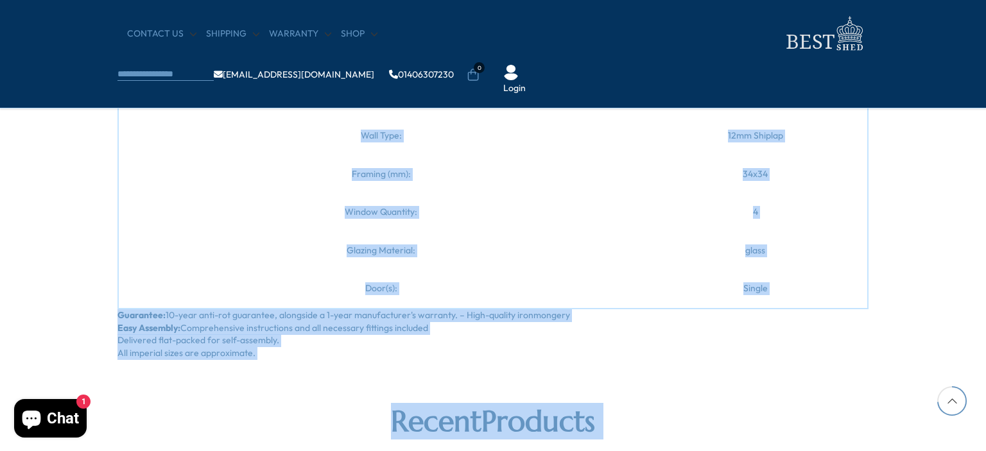
scroll to position [2067, 0]
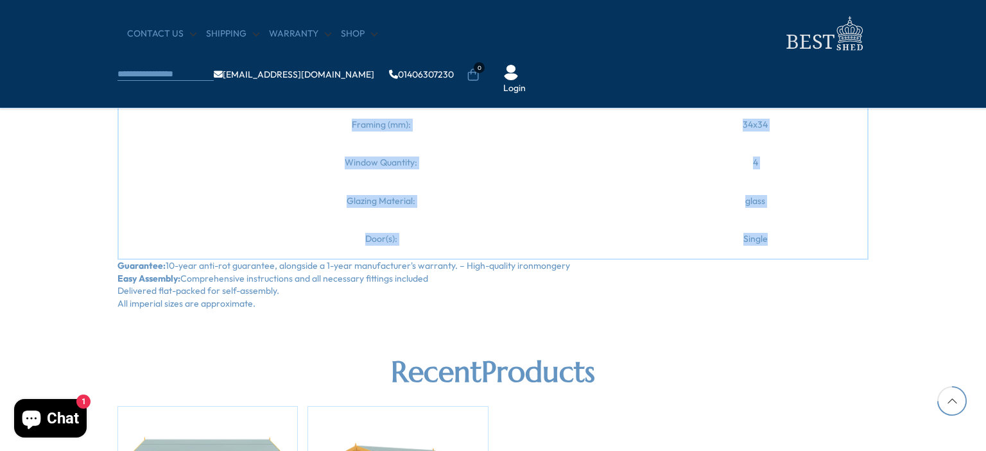
drag, startPoint x: 126, startPoint y: 141, endPoint x: 742, endPoint y: 233, distance: 623.0
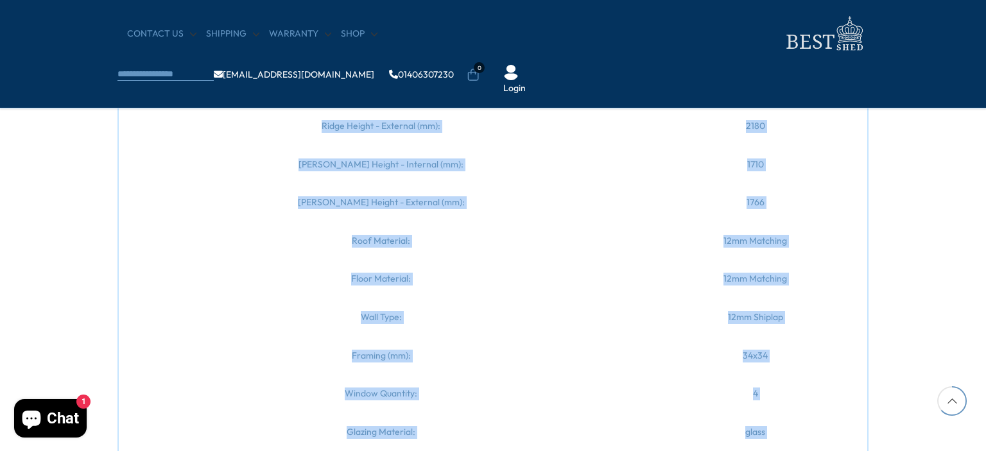
scroll to position [1746, 0]
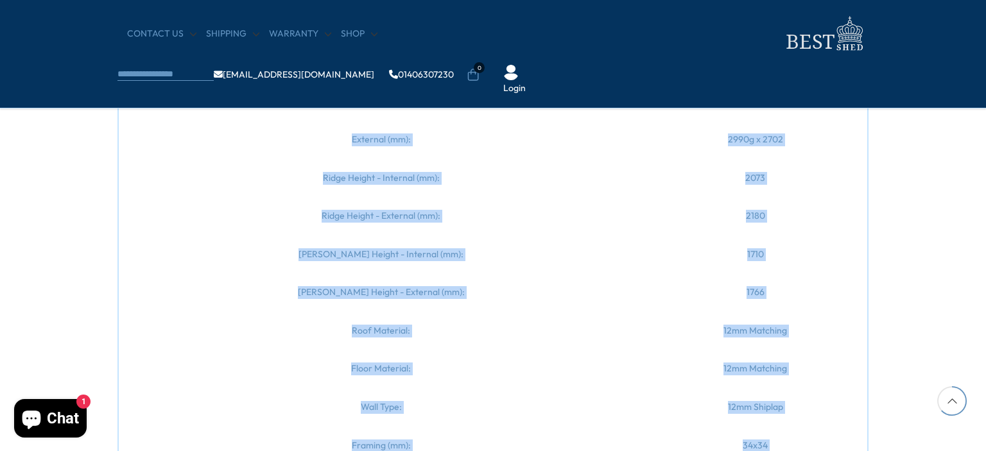
copy div "Loremips dol sitamet conse ad elitseddoeius tem incid utla etd Magnaa 51e0 Admi…"
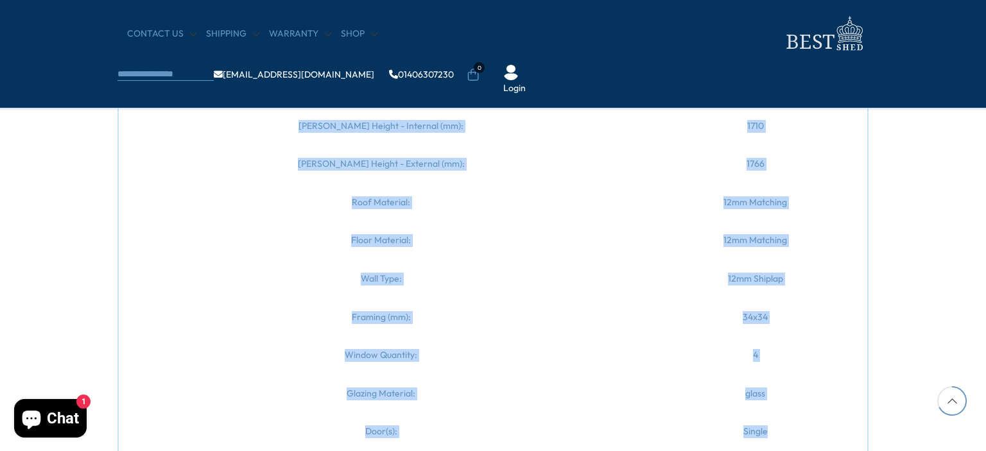
click at [504, 264] on td "Wall Type:" at bounding box center [380, 279] width 525 height 39
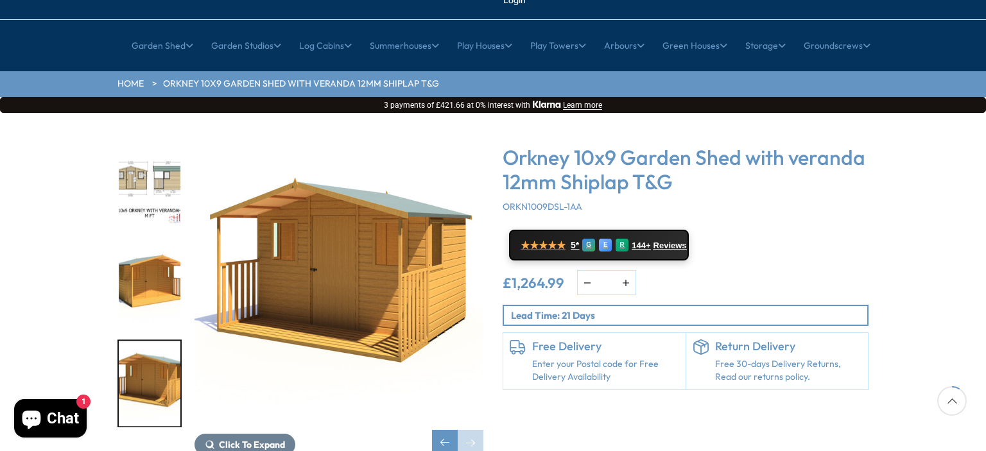
scroll to position [77, 0]
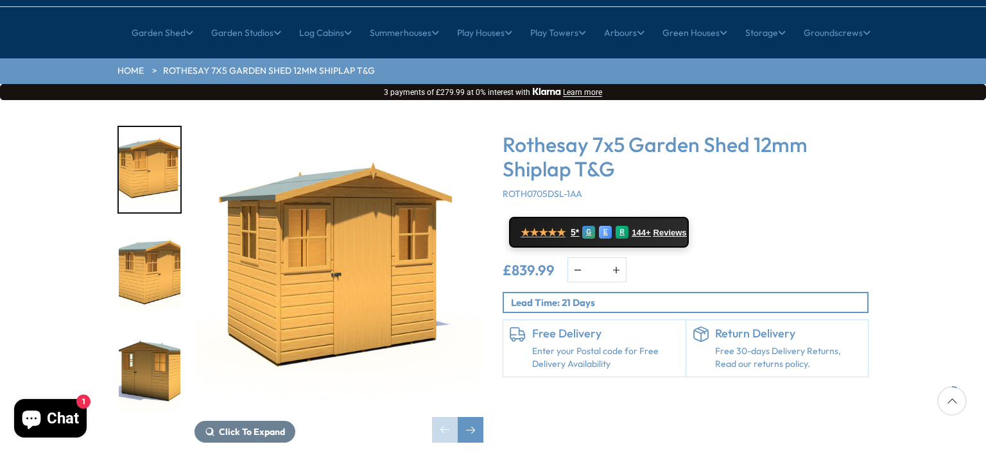
scroll to position [193, 0]
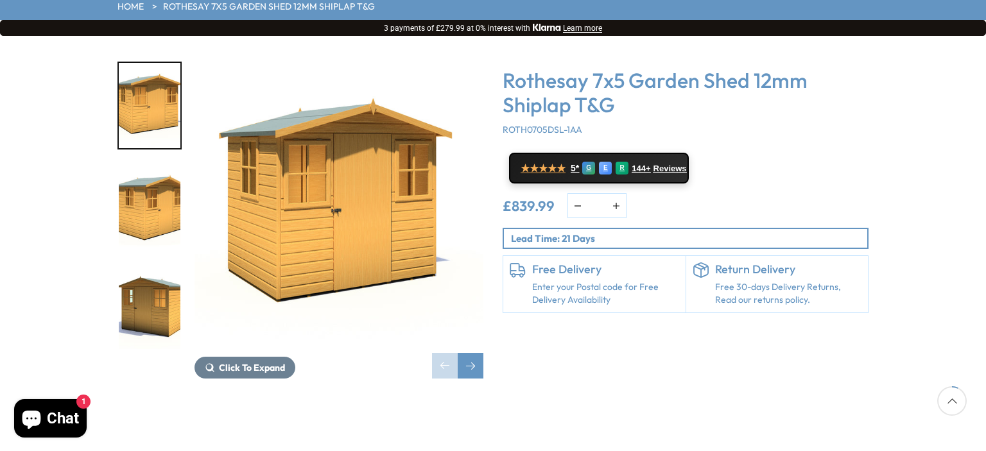
click at [162, 277] on img "3 / 11" at bounding box center [150, 306] width 62 height 85
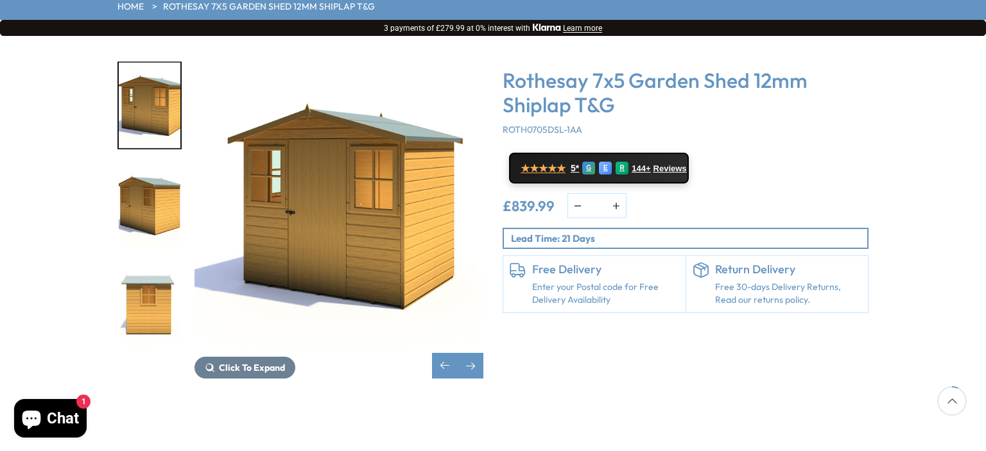
click at [165, 274] on img "5 / 11" at bounding box center [150, 306] width 62 height 85
click at [149, 274] on img "5 / 11" at bounding box center [150, 306] width 62 height 85
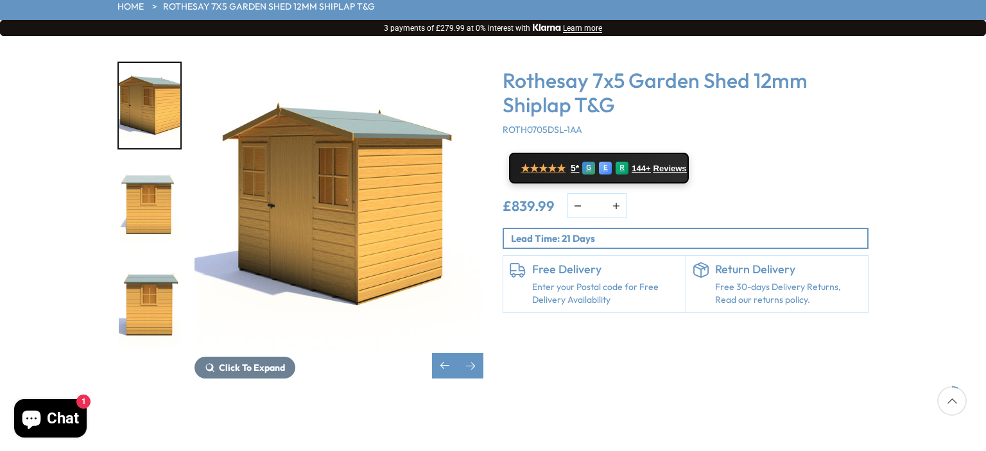
click at [143, 266] on img "6 / 11" at bounding box center [150, 306] width 62 height 85
click at [148, 264] on img "6 / 11" at bounding box center [150, 306] width 62 height 85
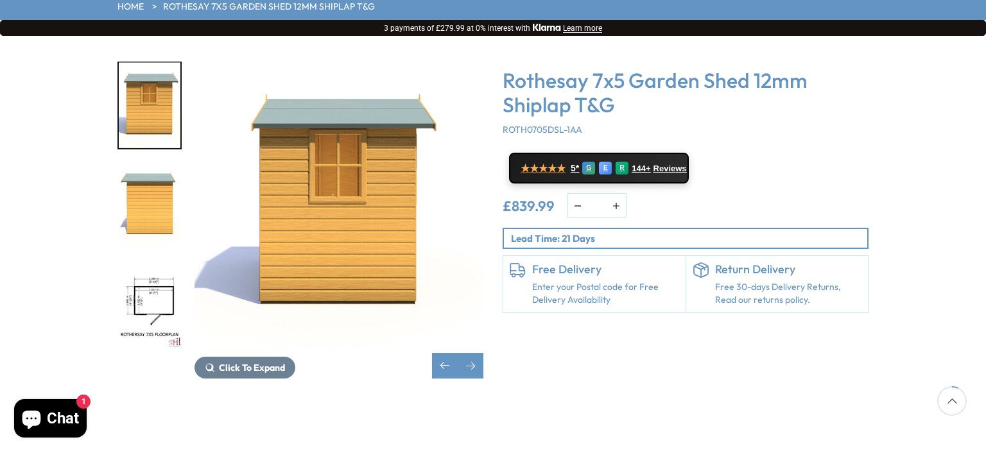
click at [146, 264] on img "8 / 11" at bounding box center [150, 306] width 62 height 85
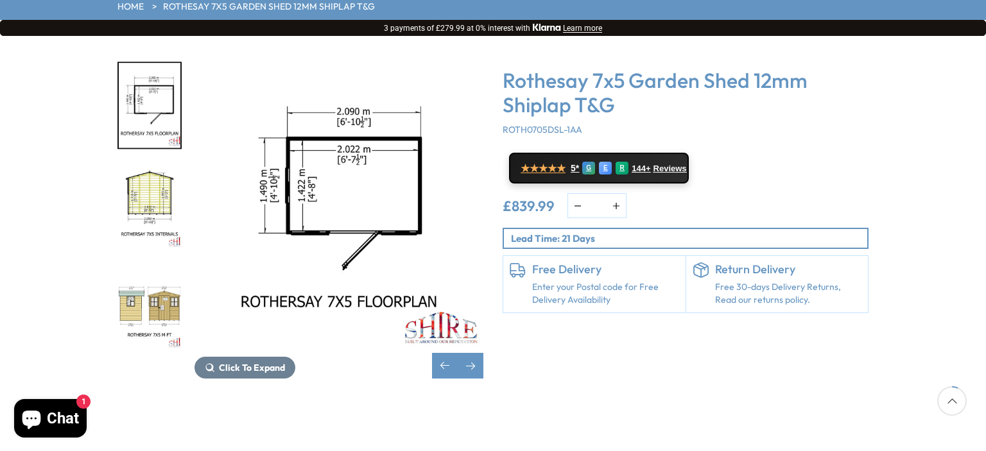
click at [146, 264] on img "10 / 11" at bounding box center [150, 306] width 62 height 85
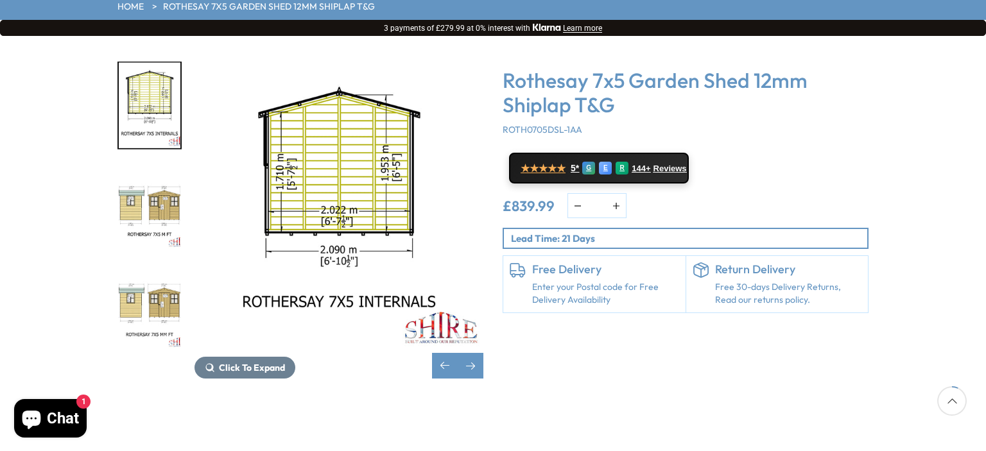
click at [146, 264] on img "11 / 11" at bounding box center [150, 306] width 62 height 85
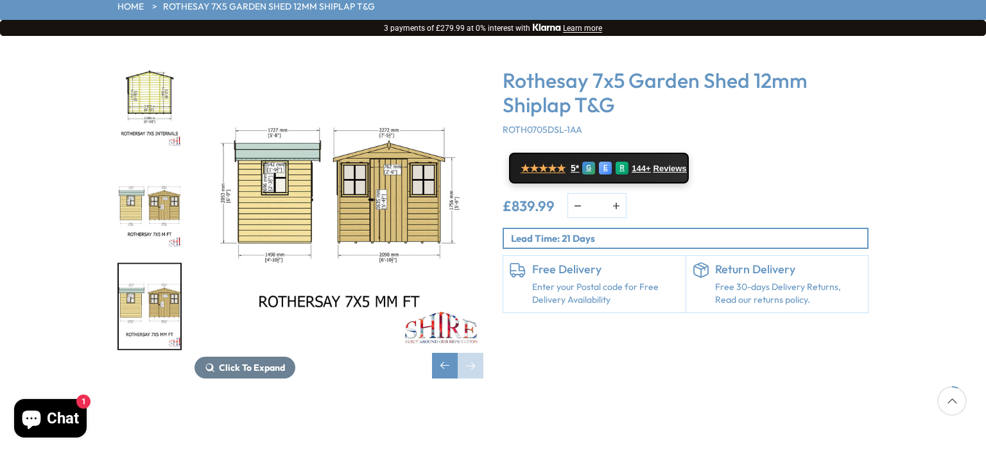
click at [146, 264] on img "11 / 11" at bounding box center [150, 306] width 62 height 85
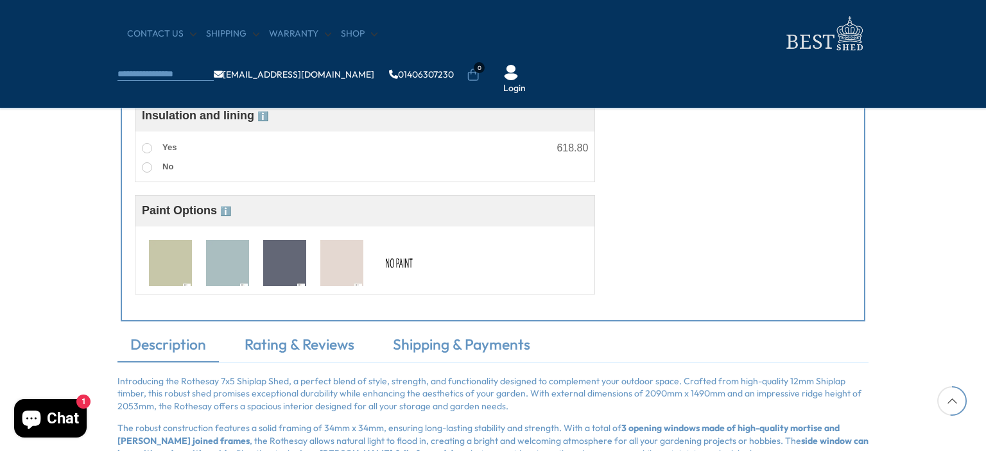
scroll to position [1412, 0]
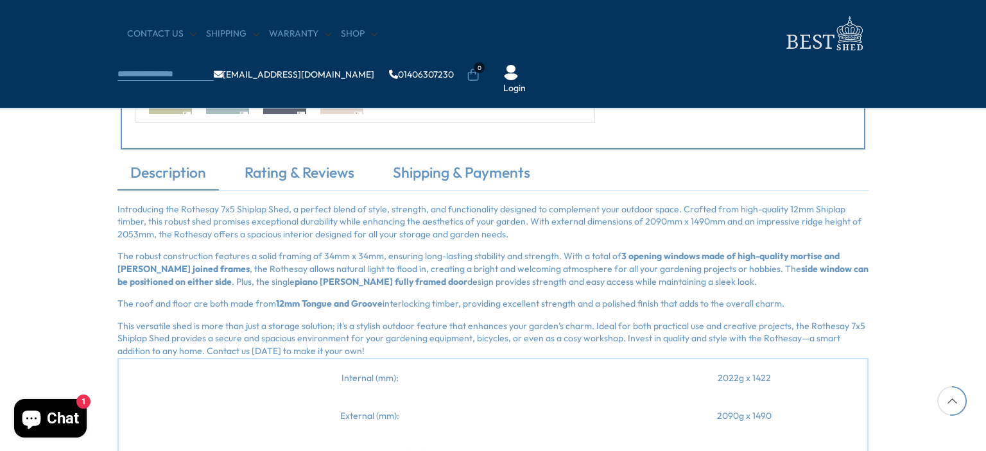
click at [128, 209] on p "Introducing the Rothesay 7x5 Shiplap Shed, a perfect blend of style, strength, …" at bounding box center [492, 222] width 751 height 38
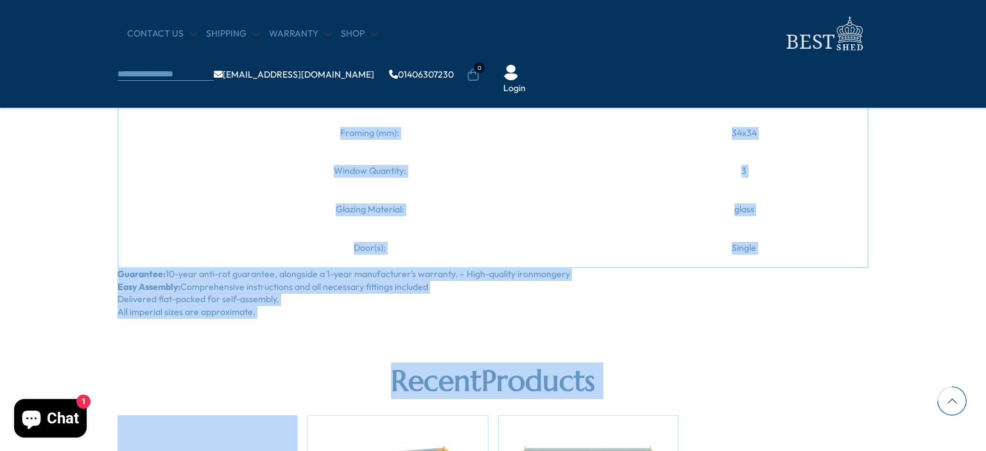
scroll to position [2044, 0]
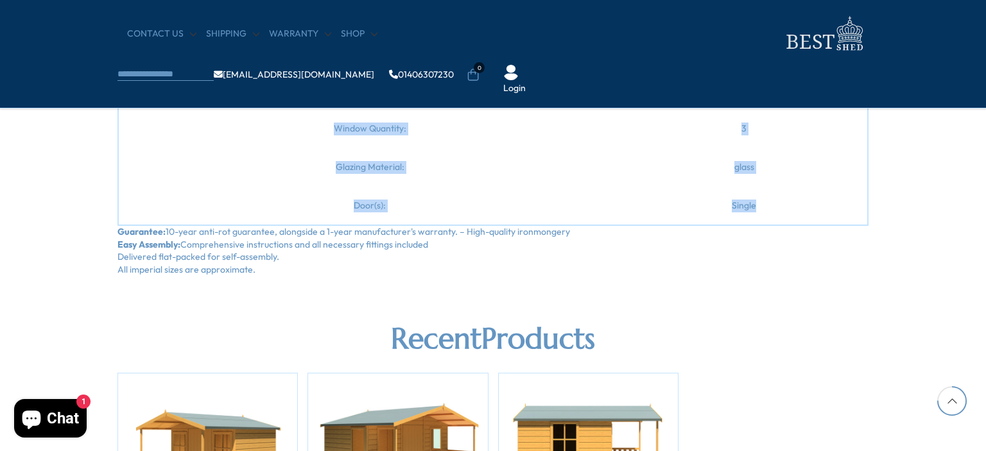
drag, startPoint x: 128, startPoint y: 209, endPoint x: 716, endPoint y: 198, distance: 588.0
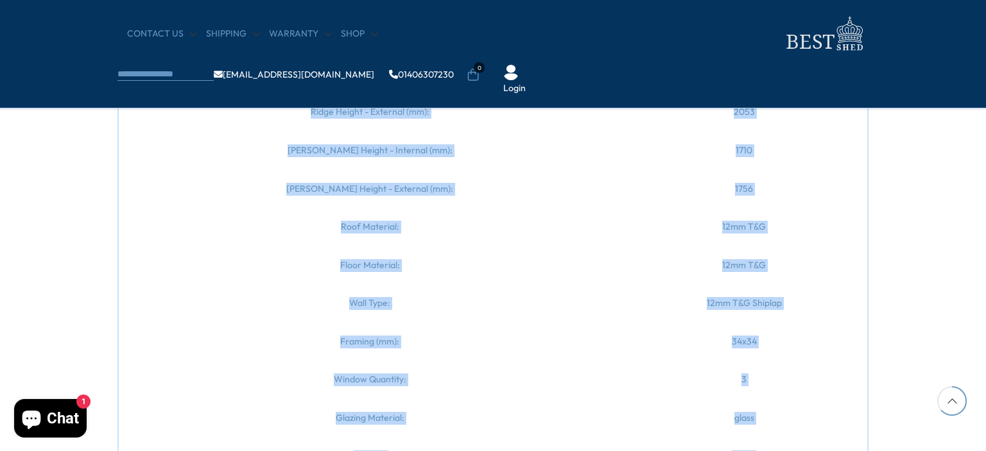
scroll to position [1979, 0]
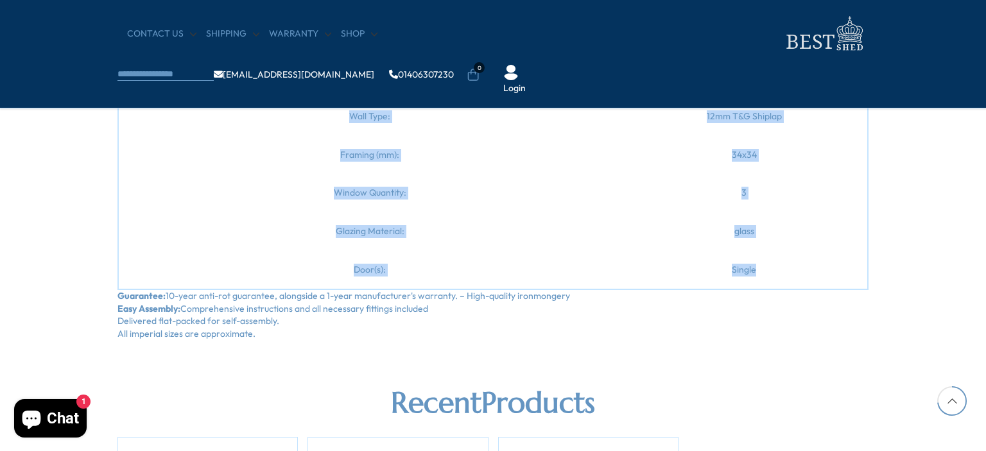
copy div "Introducing the Rothesay 7x5 Shiplap Shed, a perfect blend of style, strength, …"
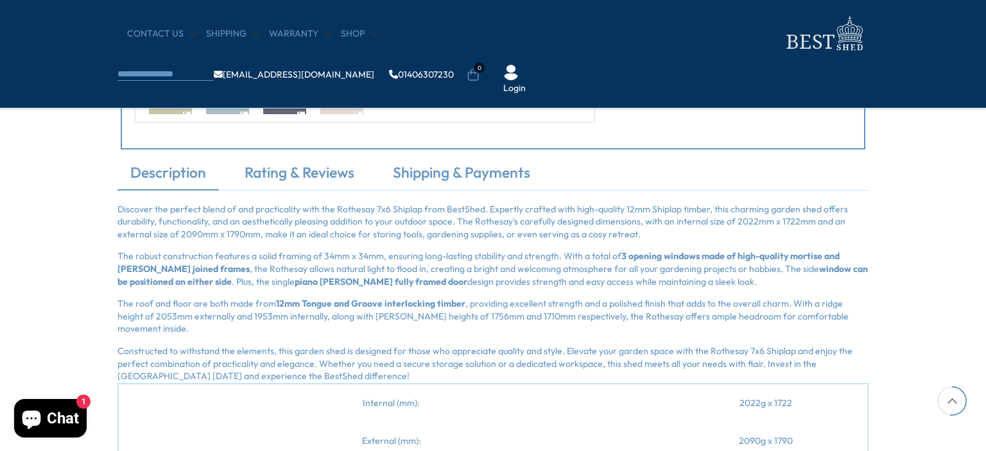
scroll to position [1476, 0]
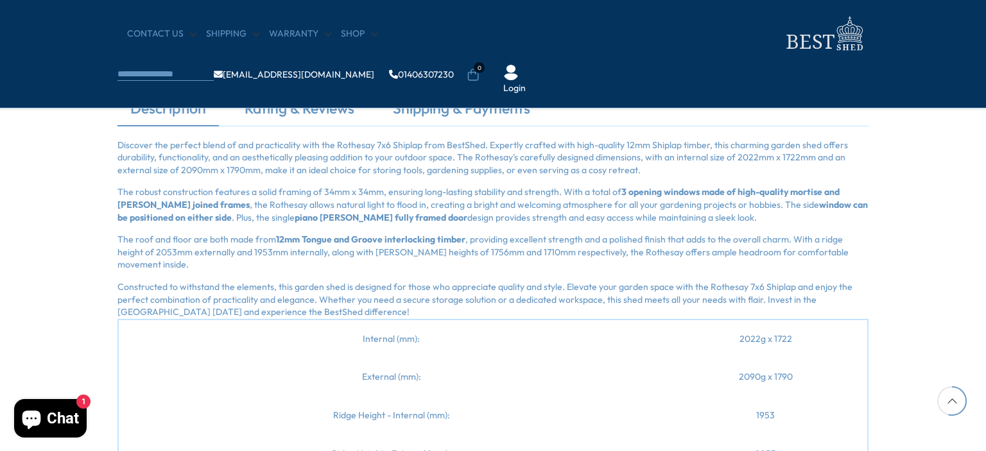
click at [130, 144] on p "Discover the perfect blend of and practicality with the Rothesay 7x6 Shiplap fr…" at bounding box center [492, 158] width 751 height 38
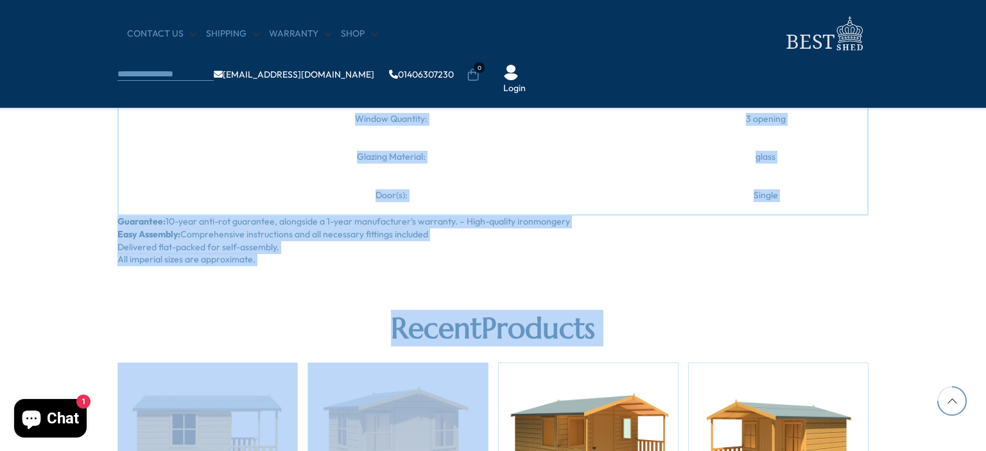
scroll to position [2112, 0]
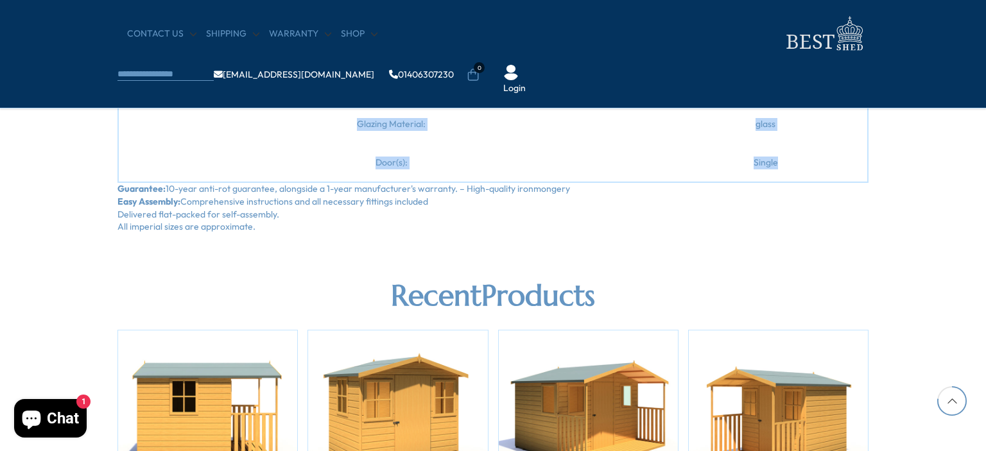
drag, startPoint x: 130, startPoint y: 144, endPoint x: 725, endPoint y: 153, distance: 595.0
copy div "Discover the perfect blend of and practicality with the Rothesay 7x6 Shiplap fr…"
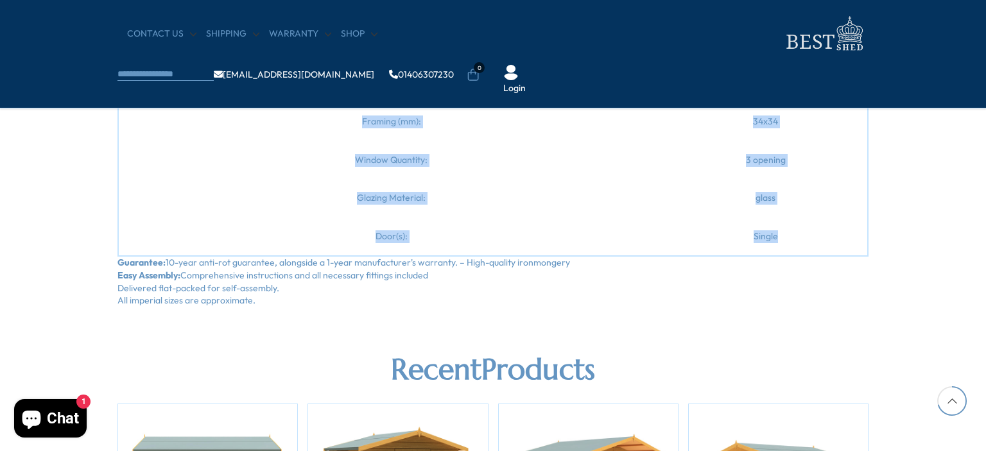
scroll to position [1919, 0]
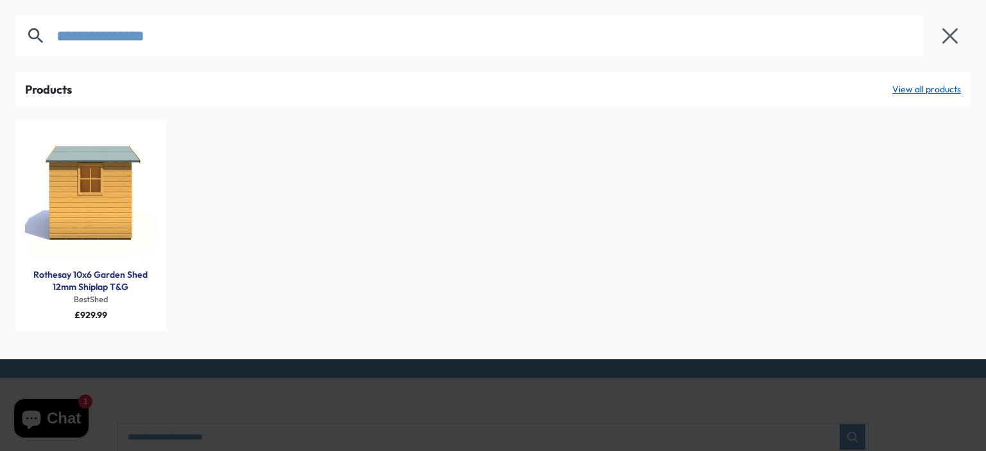
drag, startPoint x: 240, startPoint y: 28, endPoint x: 126, endPoint y: 42, distance: 114.5
click at [0, 40] on div "**********" at bounding box center [493, 36] width 986 height 72
paste input "text"
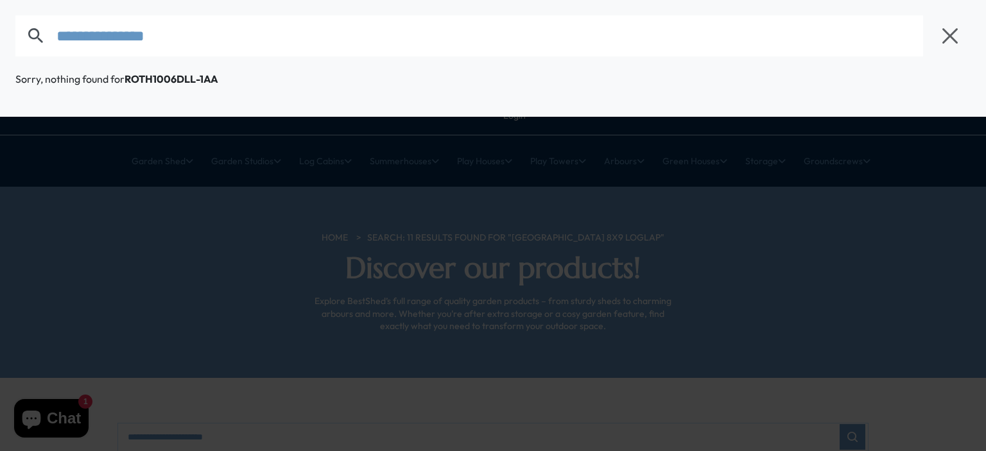
drag, startPoint x: 207, startPoint y: 43, endPoint x: 32, endPoint y: 69, distance: 176.5
click at [32, 69] on div "**********" at bounding box center [493, 36] width 986 height 72
paste input "text"
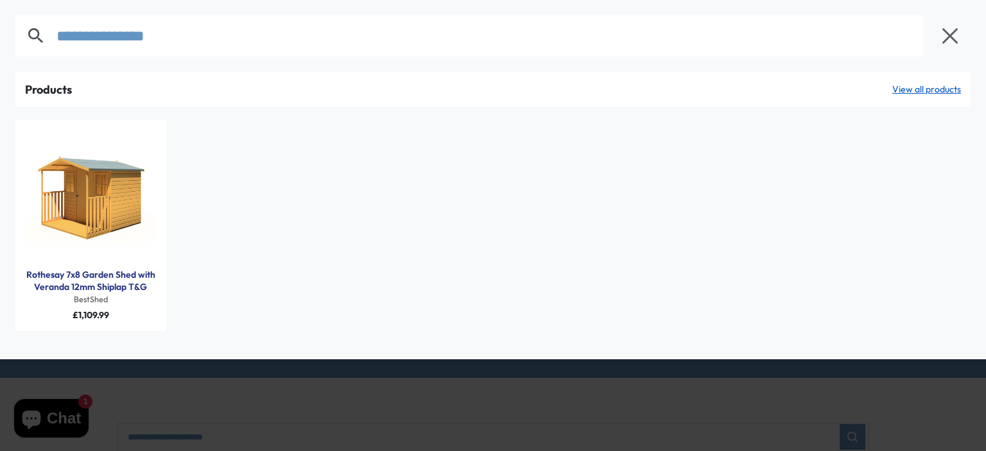
click at [116, 282] on link "Rothesay 7x8 Garden Shed with Veranda 12mm Shiplap T&G" at bounding box center [91, 281] width 132 height 25
drag, startPoint x: 200, startPoint y: 35, endPoint x: 49, endPoint y: 53, distance: 151.9
click at [49, 53] on form "**********" at bounding box center [472, 35] width 914 height 41
paste input "text"
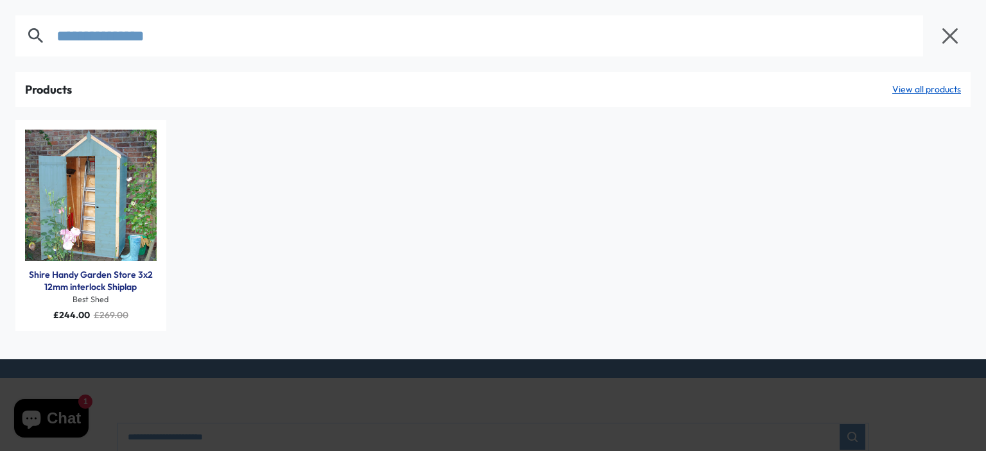
click at [108, 282] on link "Shire Handy Garden Store 3x2 12mm interlock Shiplap" at bounding box center [91, 281] width 132 height 25
drag, startPoint x: 236, startPoint y: 31, endPoint x: 37, endPoint y: 58, distance: 200.9
click at [37, 58] on div "**********" at bounding box center [493, 36] width 986 height 72
paste input "text"
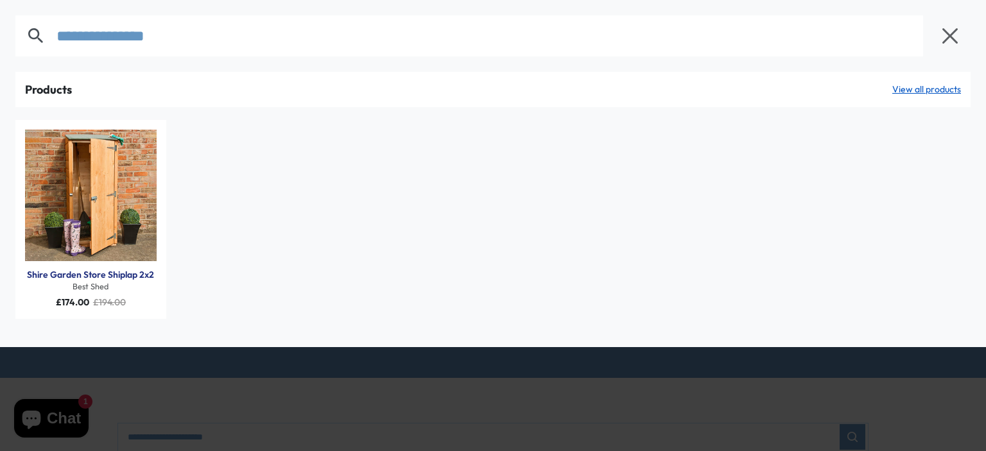
click at [104, 277] on link "Shire Garden Store Shiplap 2x2" at bounding box center [90, 275] width 127 height 13
drag, startPoint x: 216, startPoint y: 33, endPoint x: 56, endPoint y: 40, distance: 159.3
click at [56, 40] on input "**********" at bounding box center [489, 35] width 866 height 41
paste input "text"
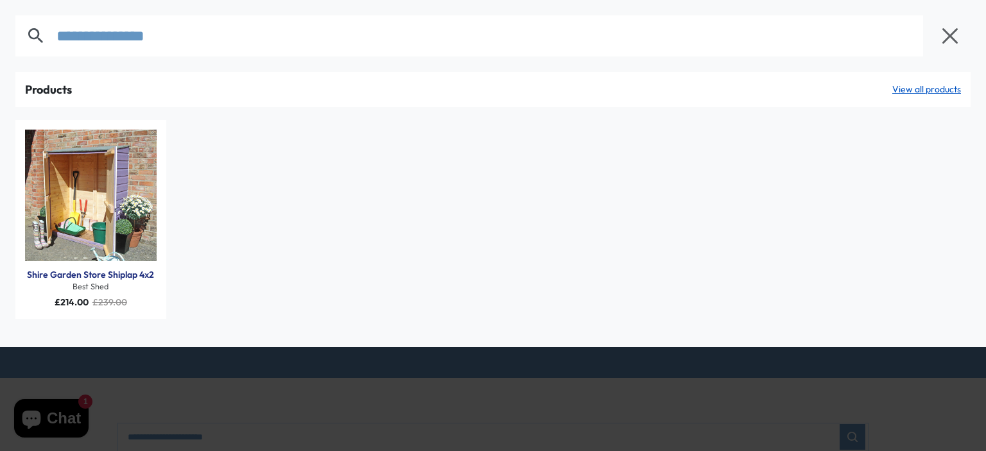
click at [103, 278] on link "Shire Garden Store Shiplap 4x2" at bounding box center [90, 275] width 127 height 13
drag, startPoint x: 216, startPoint y: 37, endPoint x: 0, endPoint y: 33, distance: 215.7
click at [0, 33] on div "**********" at bounding box center [493, 36] width 986 height 72
paste input "text"
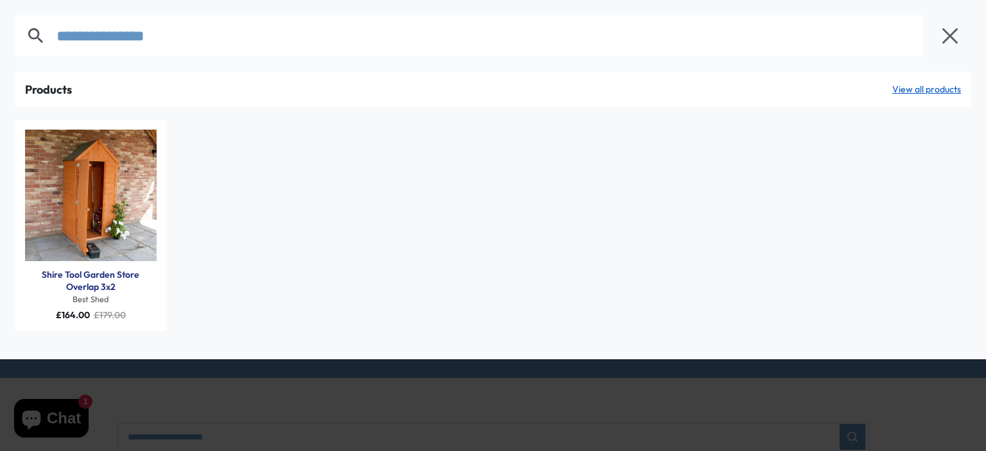
click at [102, 277] on link "Shire Tool Garden Store Overlap 3x2" at bounding box center [91, 281] width 132 height 25
drag, startPoint x: 225, startPoint y: 34, endPoint x: 54, endPoint y: 54, distance: 172.5
click at [54, 54] on form "**********" at bounding box center [472, 35] width 914 height 41
paste input "text"
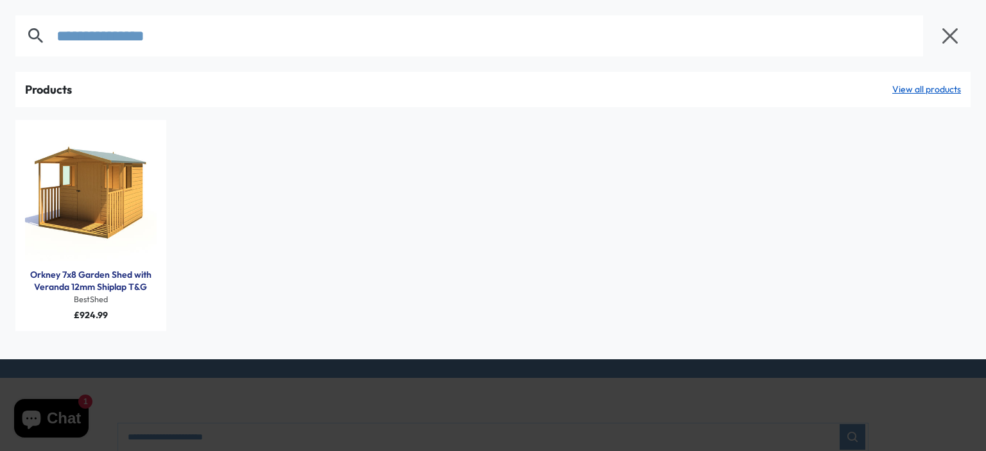
drag, startPoint x: 220, startPoint y: 39, endPoint x: 53, endPoint y: 42, distance: 166.3
click at [53, 42] on form "**********" at bounding box center [472, 35] width 914 height 41
paste input "text"
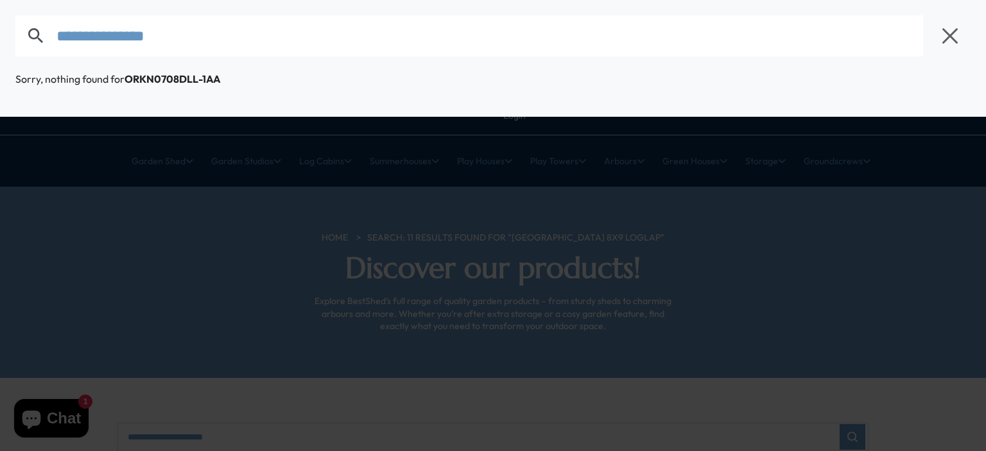
drag, startPoint x: 246, startPoint y: 35, endPoint x: 56, endPoint y: 44, distance: 190.2
click at [56, 44] on input "**********" at bounding box center [489, 35] width 866 height 41
paste input "text"
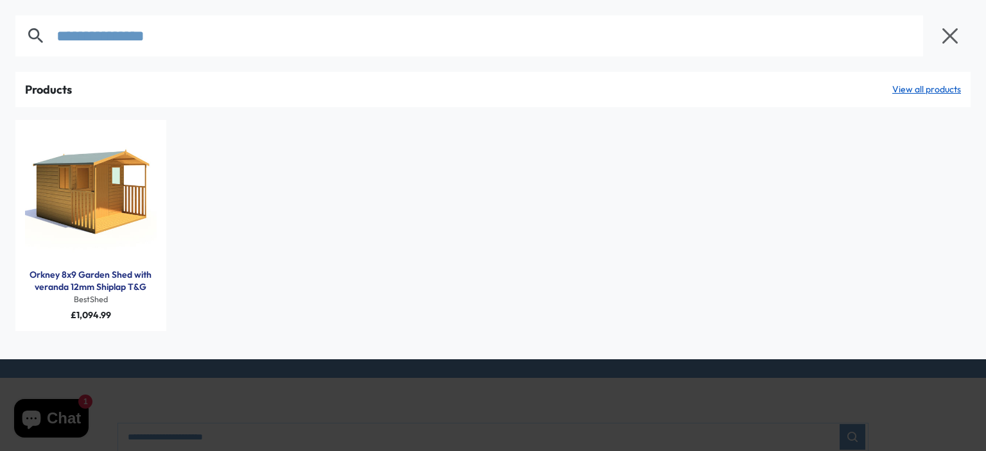
drag, startPoint x: 205, startPoint y: 39, endPoint x: 47, endPoint y: 47, distance: 158.1
click at [47, 47] on form "**********" at bounding box center [472, 35] width 914 height 41
paste input "text"
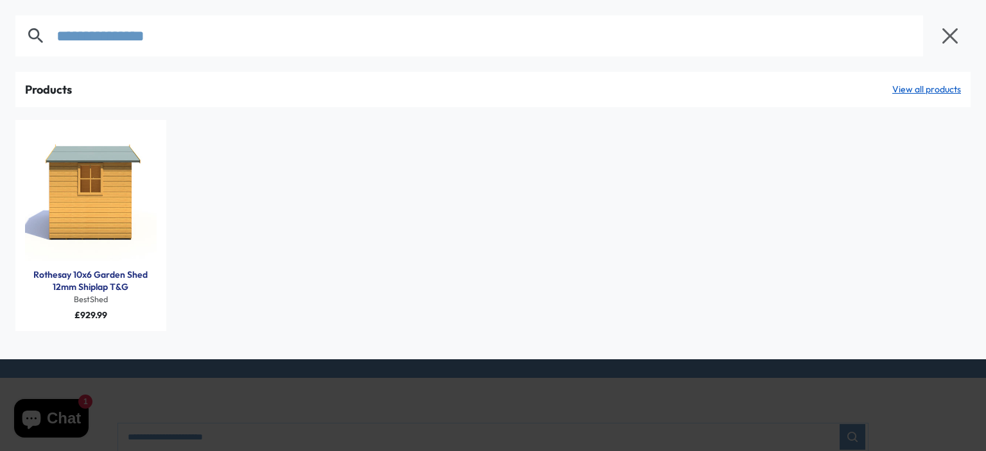
click at [94, 271] on link "Rothesay 10x6 Garden Shed 12mm Shiplap T&G" at bounding box center [91, 281] width 132 height 25
drag, startPoint x: 174, startPoint y: 42, endPoint x: 87, endPoint y: 49, distance: 87.6
click at [31, 43] on form "**********" at bounding box center [472, 35] width 914 height 41
paste input "text"
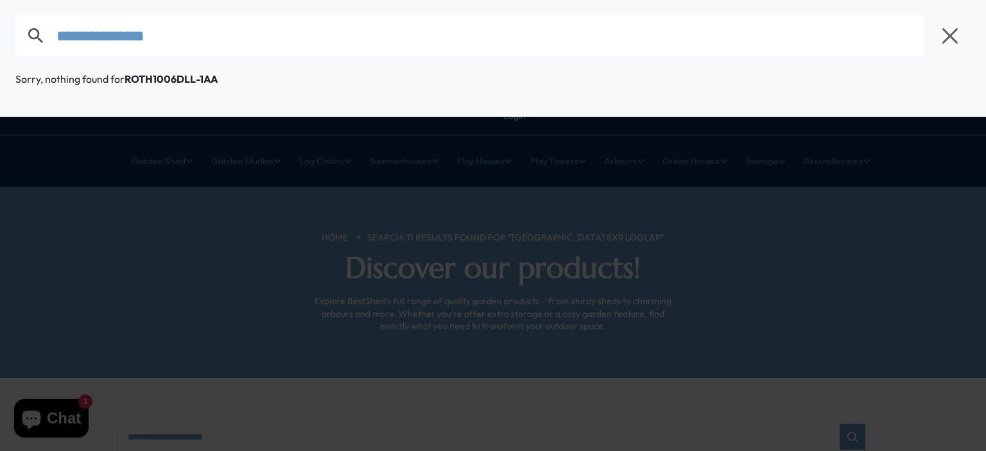
drag, startPoint x: 194, startPoint y: 46, endPoint x: 62, endPoint y: 44, distance: 132.2
click at [62, 44] on input "**********" at bounding box center [489, 35] width 866 height 41
paste input "*"
drag, startPoint x: 135, startPoint y: 47, endPoint x: 26, endPoint y: 49, distance: 109.1
click at [26, 49] on form "**********" at bounding box center [472, 35] width 914 height 41
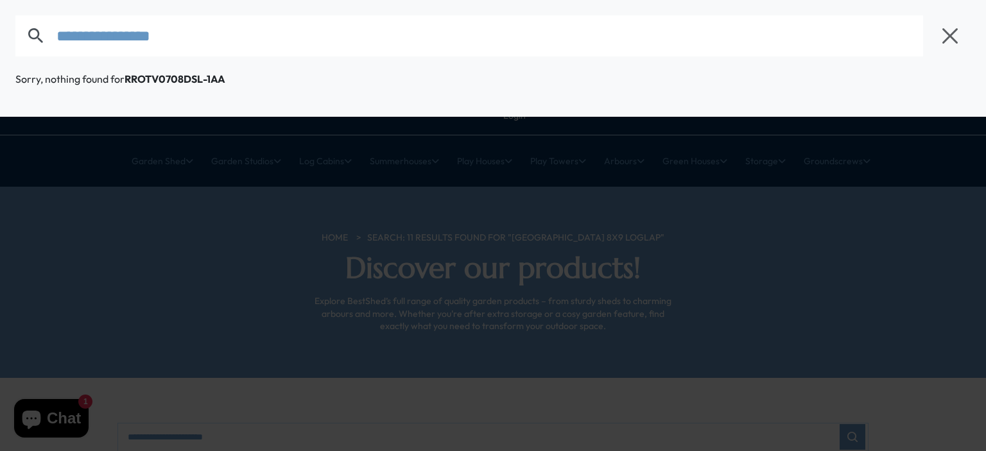
paste input "text"
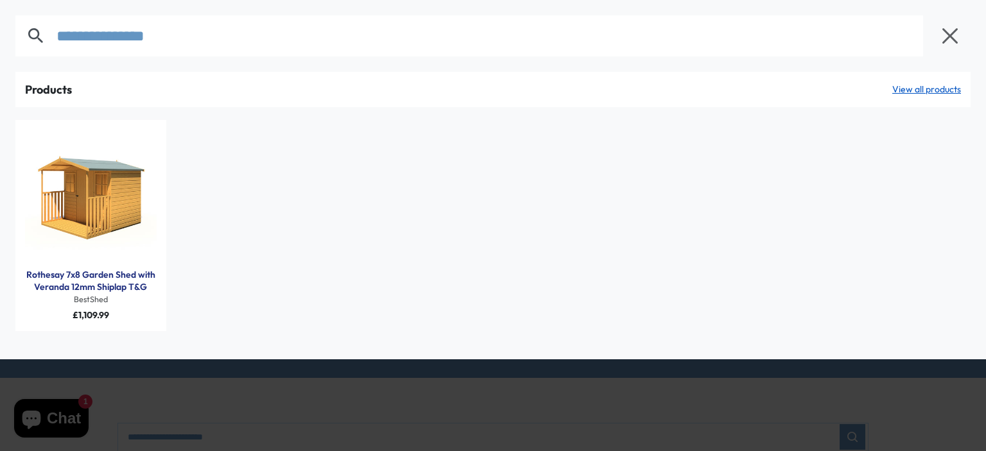
drag, startPoint x: 220, startPoint y: 40, endPoint x: 49, endPoint y: 59, distance: 171.7
click at [49, 59] on div "**********" at bounding box center [493, 36] width 986 height 72
paste input "text"
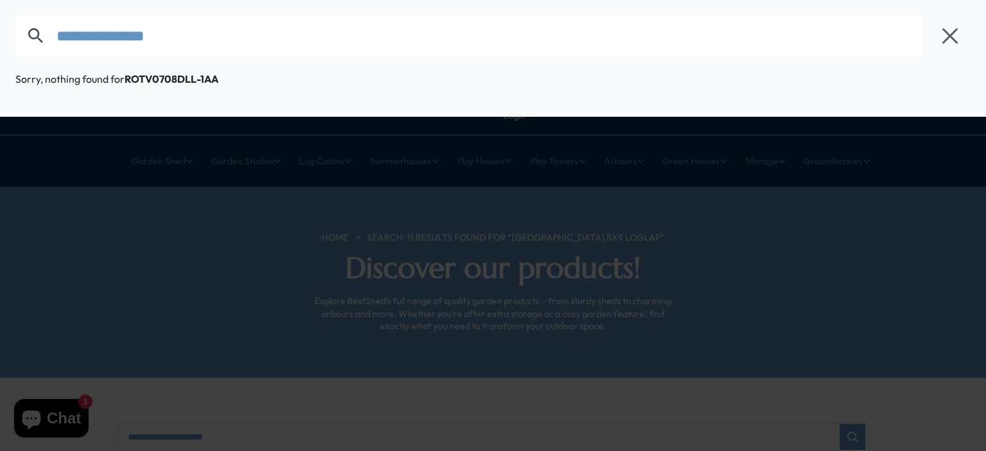
drag, startPoint x: 214, startPoint y: 37, endPoint x: 45, endPoint y: 46, distance: 169.7
click at [26, 40] on form "**********" at bounding box center [472, 35] width 914 height 41
drag, startPoint x: 230, startPoint y: 42, endPoint x: 54, endPoint y: 51, distance: 176.7
click at [54, 51] on form "**********" at bounding box center [472, 35] width 914 height 41
paste input "text"
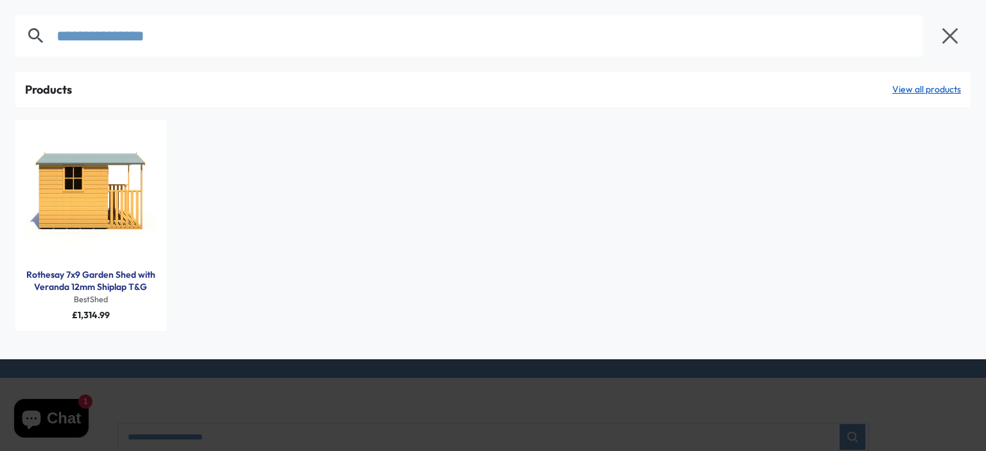
drag, startPoint x: 205, startPoint y: 38, endPoint x: 62, endPoint y: 58, distance: 145.1
click at [34, 54] on form "**********" at bounding box center [472, 35] width 914 height 41
paste input "text"
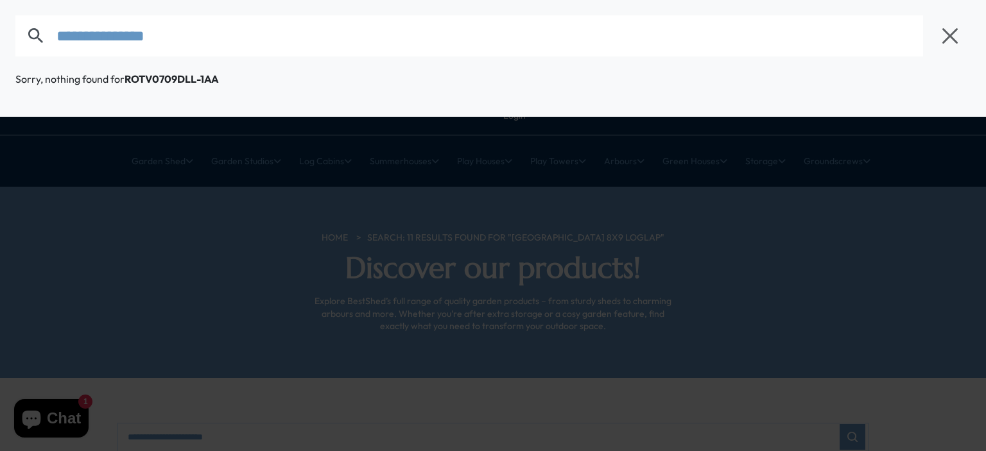
drag, startPoint x: 223, startPoint y: 30, endPoint x: 53, endPoint y: 53, distance: 172.3
click at [53, 53] on form "**********" at bounding box center [472, 35] width 914 height 41
paste input "text"
drag, startPoint x: 208, startPoint y: 33, endPoint x: 50, endPoint y: 47, distance: 158.5
click at [50, 47] on form "**********" at bounding box center [472, 35] width 914 height 41
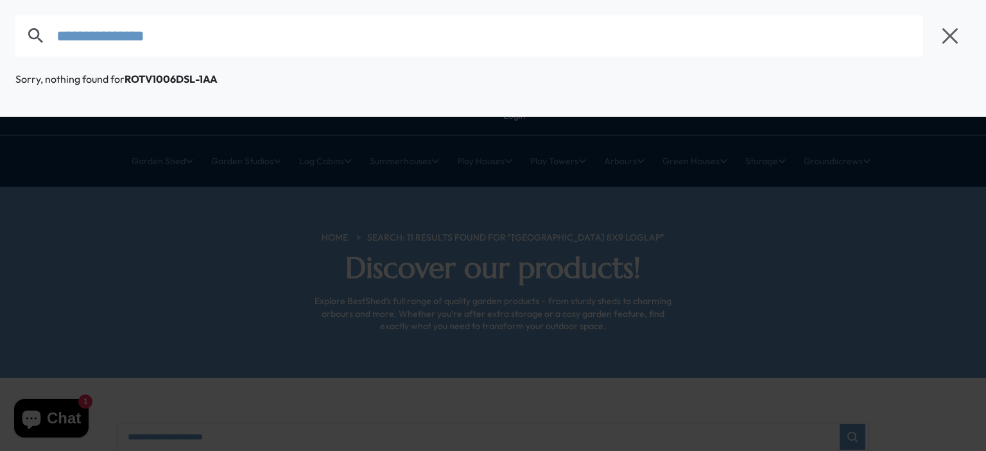
paste input "text"
drag, startPoint x: 218, startPoint y: 37, endPoint x: 138, endPoint y: 66, distance: 85.5
click at [36, 62] on div "**********" at bounding box center [493, 36] width 986 height 72
paste input "text"
drag, startPoint x: 209, startPoint y: 39, endPoint x: 119, endPoint y: 60, distance: 92.2
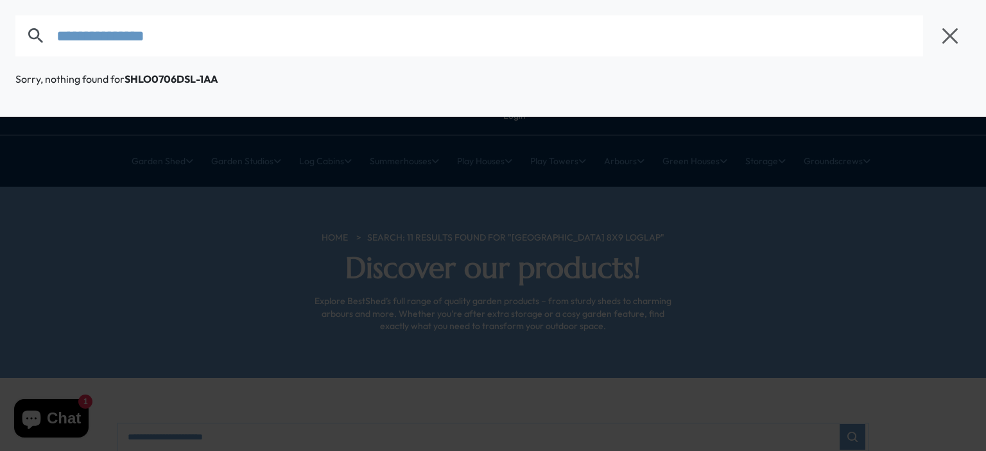
click at [40, 60] on div "**********" at bounding box center [493, 36] width 986 height 72
paste input "text"
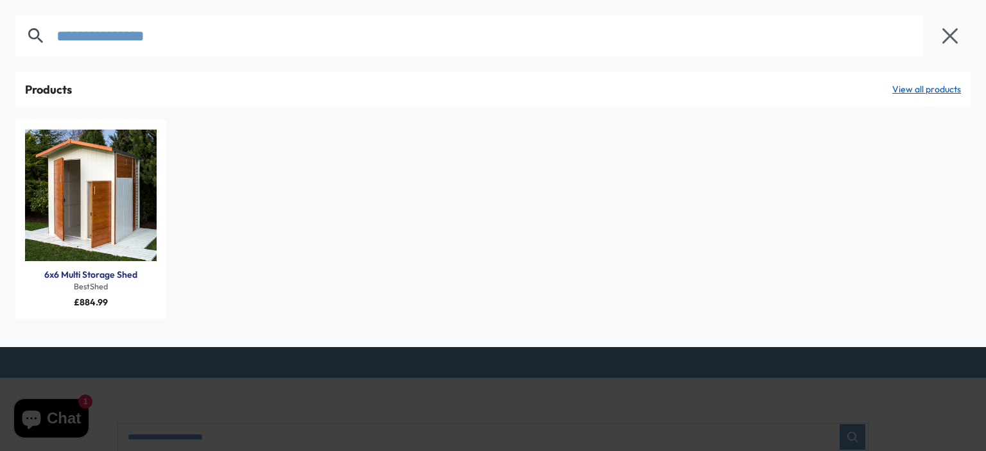
drag, startPoint x: 207, startPoint y: 37, endPoint x: 22, endPoint y: 49, distance: 185.2
click at [21, 49] on form "**********" at bounding box center [472, 35] width 914 height 41
paste input "text"
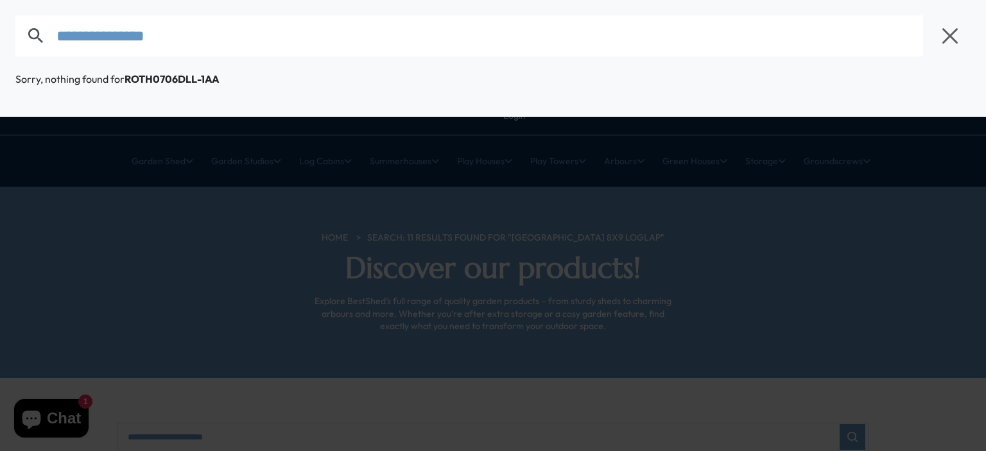
drag, startPoint x: 224, startPoint y: 37, endPoint x: 21, endPoint y: 68, distance: 205.2
click at [17, 67] on div "**********" at bounding box center [493, 36] width 986 height 72
paste input "text"
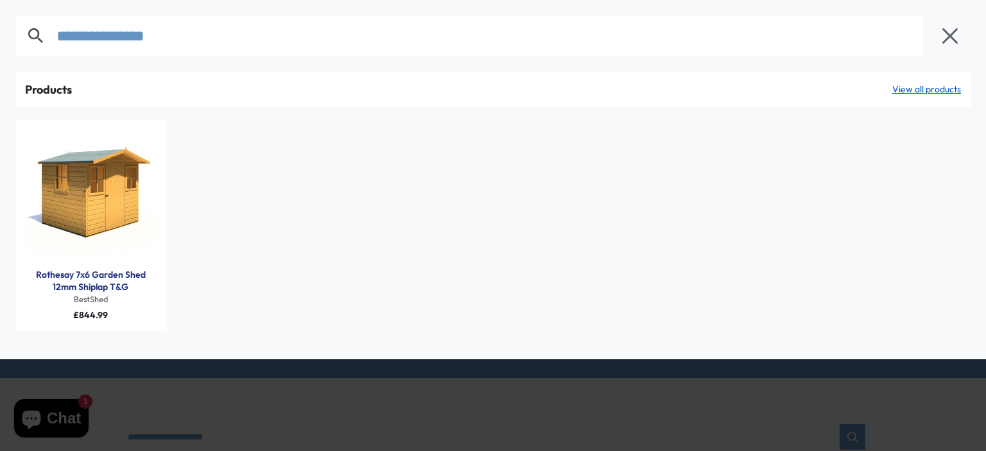
type input "**********"
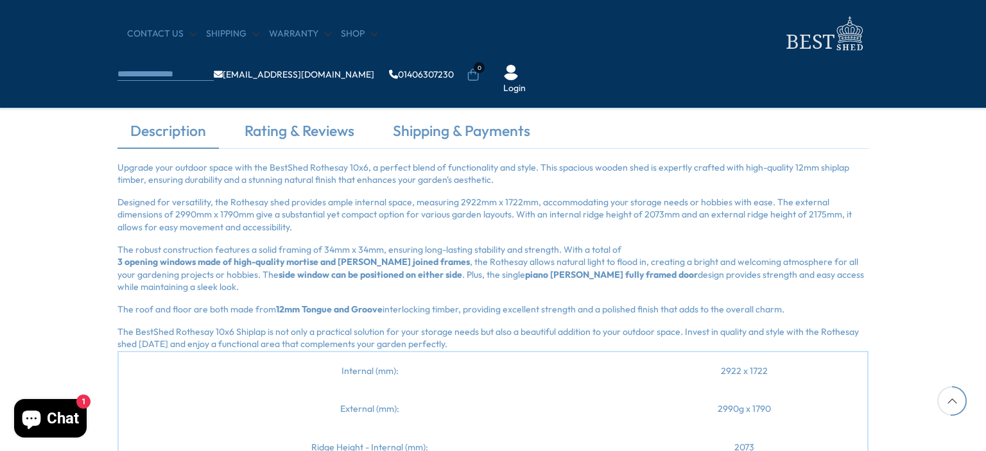
scroll to position [1476, 0]
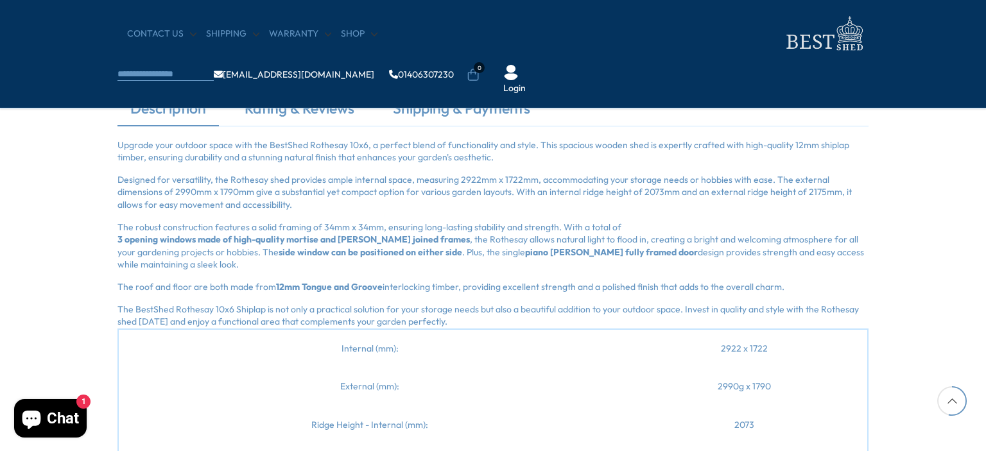
click at [128, 145] on p "Upgrade your outdoor space with the BestShed Rothesay 10x6, a perfect blend of …" at bounding box center [492, 151] width 751 height 25
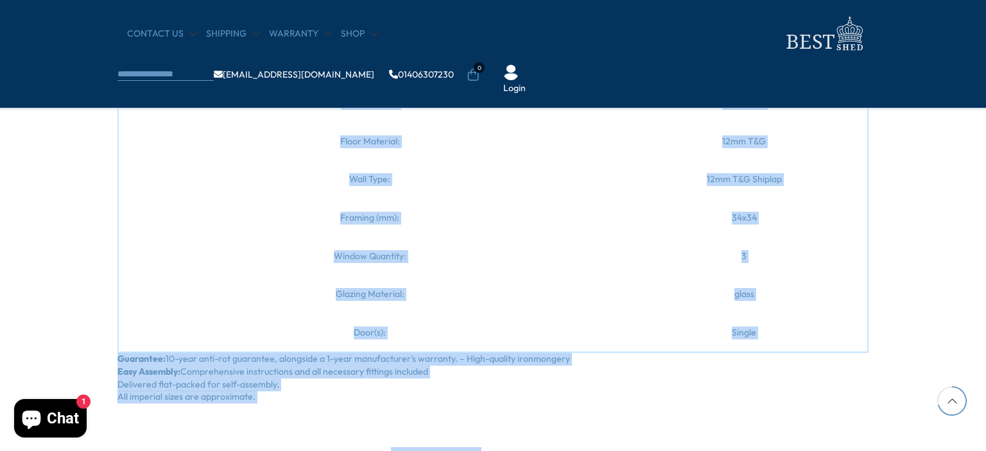
scroll to position [1969, 0]
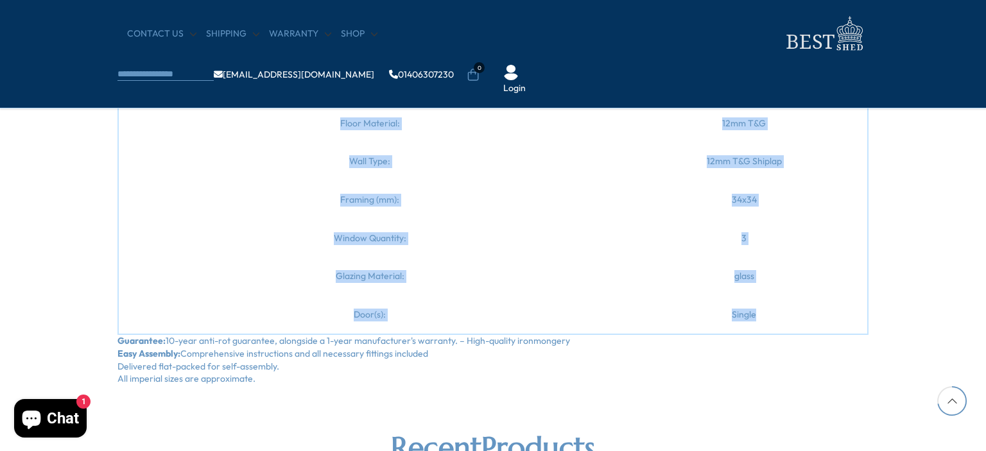
drag, startPoint x: 128, startPoint y: 145, endPoint x: 741, endPoint y: 315, distance: 636.1
click at [741, 315] on div "Upgrade your outdoor space with the BestShed Rothesay 10x6, a perfect blend of …" at bounding box center [492, 15] width 751 height 739
copy div "Upgrade your outdoor space with the BestShed Rothesay 10x6, a perfect blend of …"
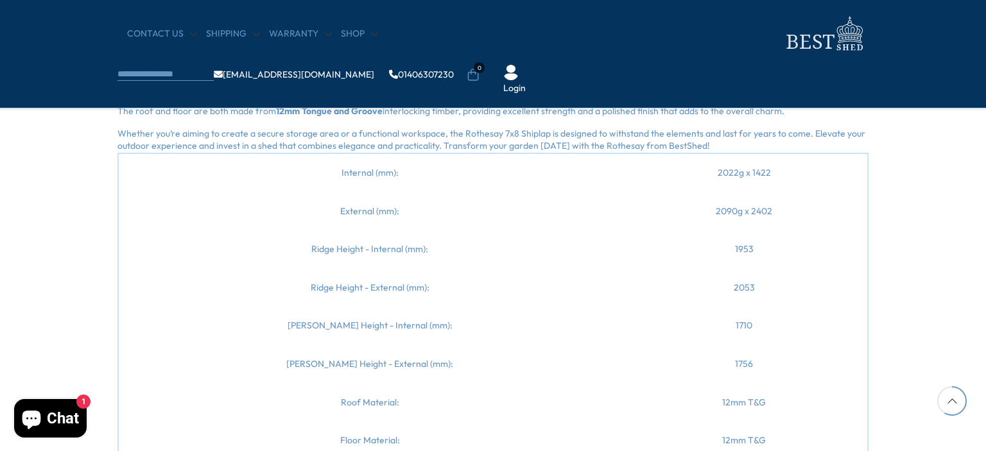
scroll to position [1476, 0]
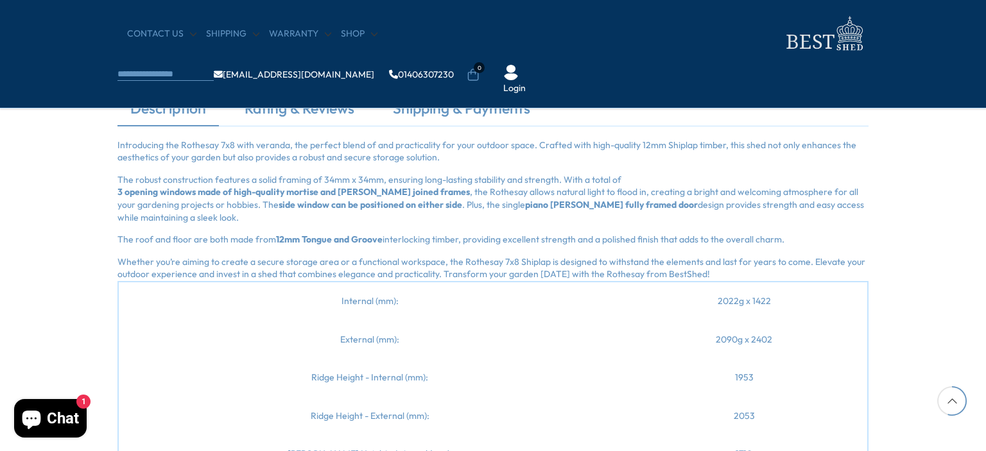
click at [125, 143] on p "Introducing the Rothesay 7x8 with veranda, the perfect blend of and practicalit…" at bounding box center [492, 151] width 751 height 25
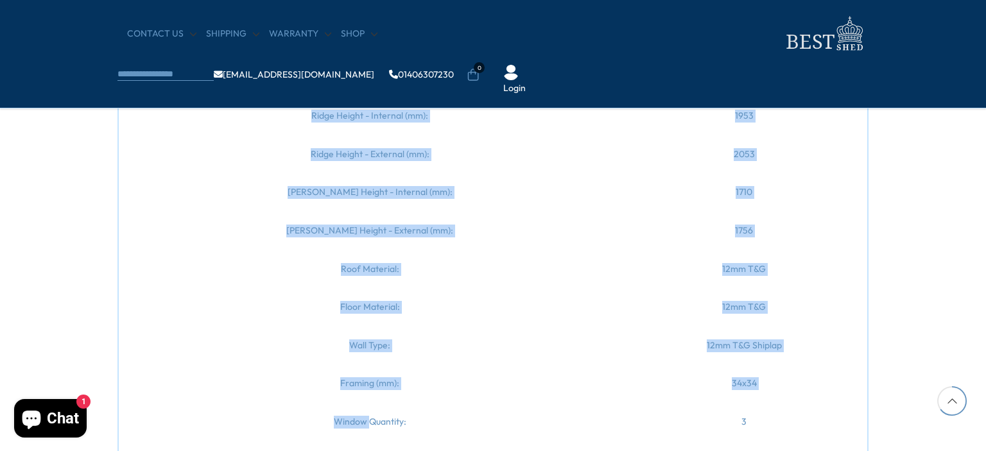
scroll to position [1843, 0]
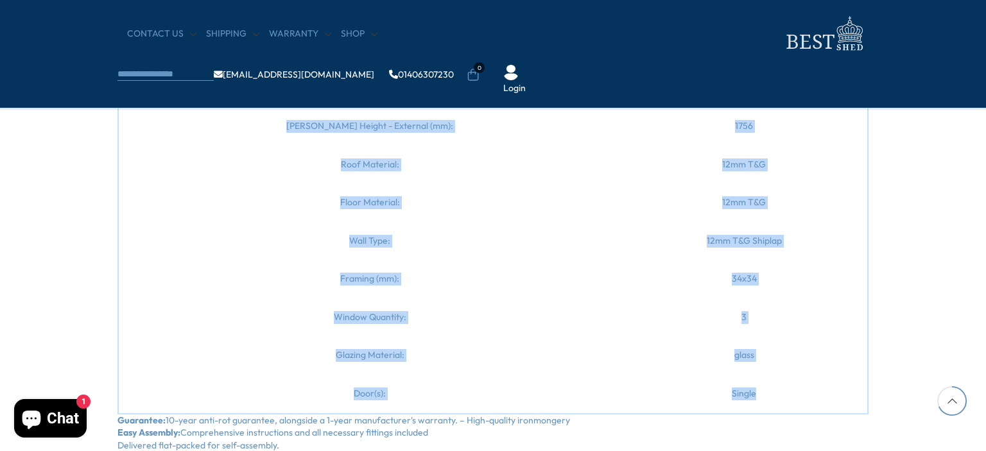
drag, startPoint x: 125, startPoint y: 143, endPoint x: 737, endPoint y: 385, distance: 657.8
click at [737, 385] on div "Introducing the Rothesay 7x8 with veranda, the perfect blend of and practicalit…" at bounding box center [492, 119] width 751 height 692
copy div "Introducing the Rothesay 7x8 with veranda, the perfect blend of and practicalit…"
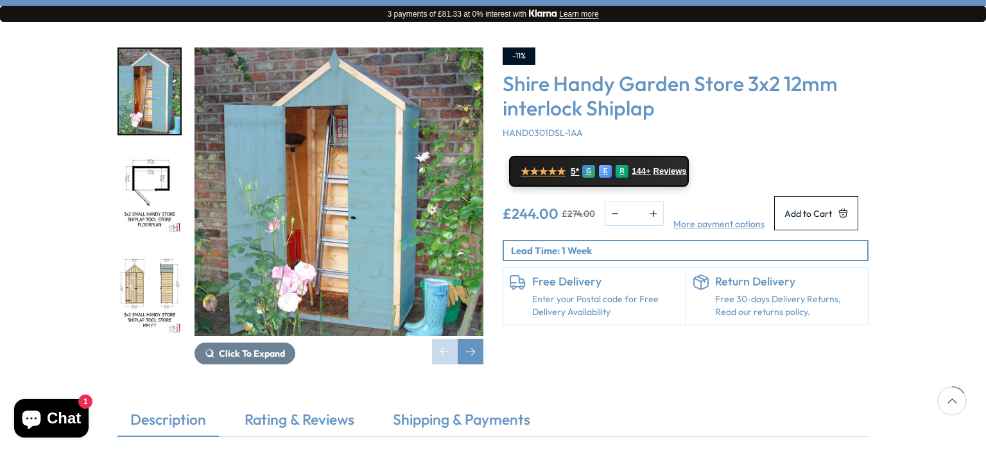
scroll to position [128, 0]
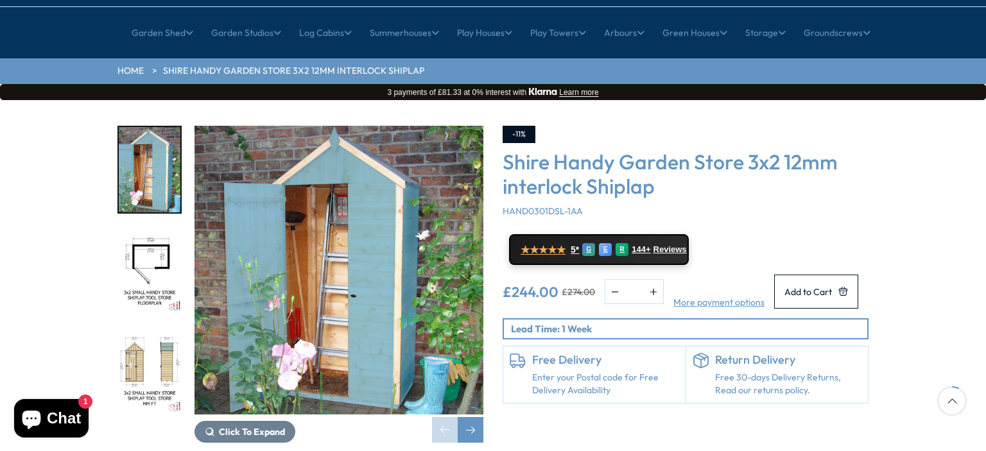
click at [155, 130] on img "1 / 16" at bounding box center [150, 169] width 62 height 85
click at [154, 228] on img "2 / 16" at bounding box center [150, 270] width 62 height 85
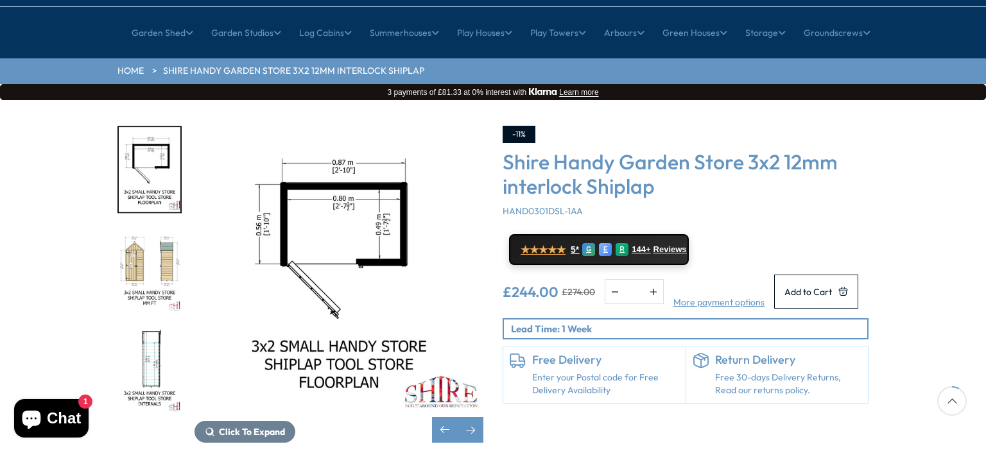
click at [151, 242] on img "3 / 16" at bounding box center [150, 270] width 62 height 85
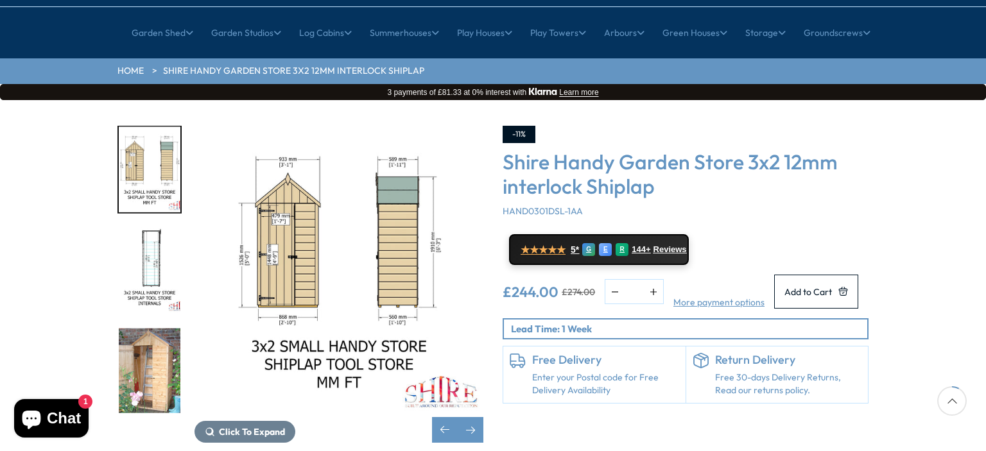
click at [151, 264] on img "4 / 16" at bounding box center [150, 270] width 62 height 85
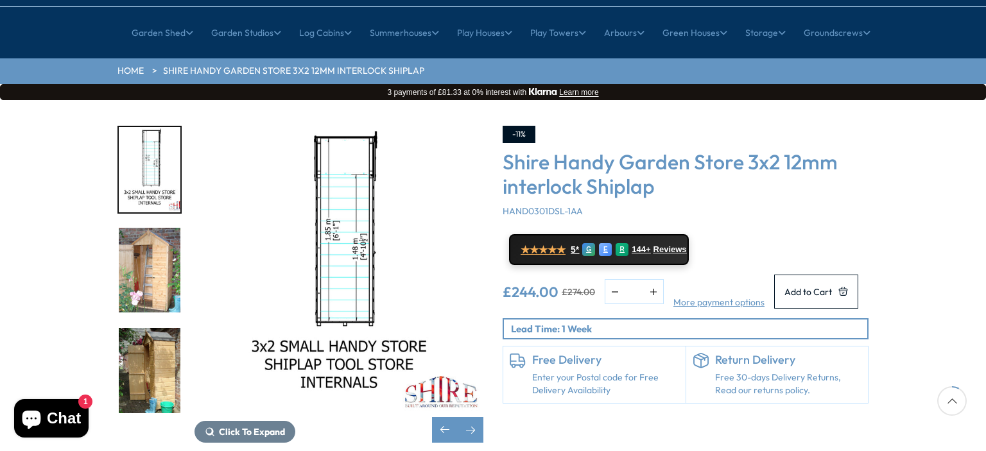
click at [150, 270] on img "5 / 16" at bounding box center [150, 270] width 62 height 85
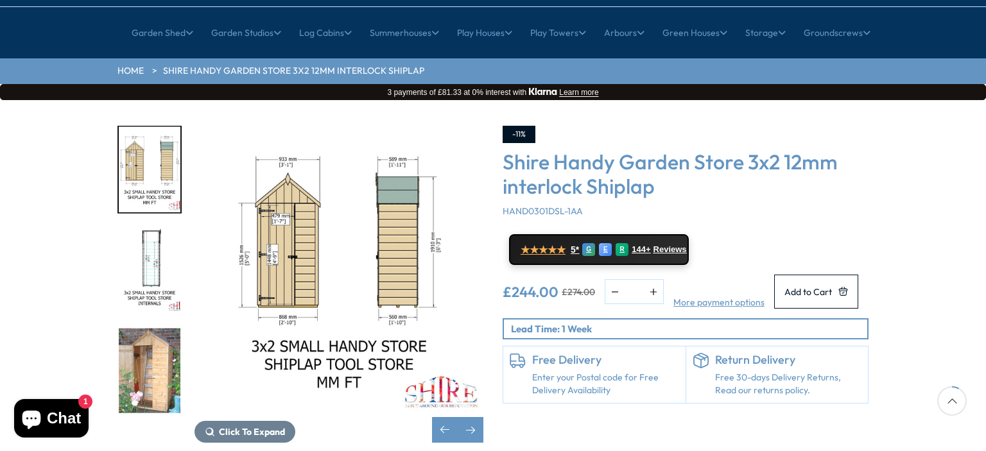
click at [153, 328] on img "5 / 16" at bounding box center [150, 370] width 62 height 85
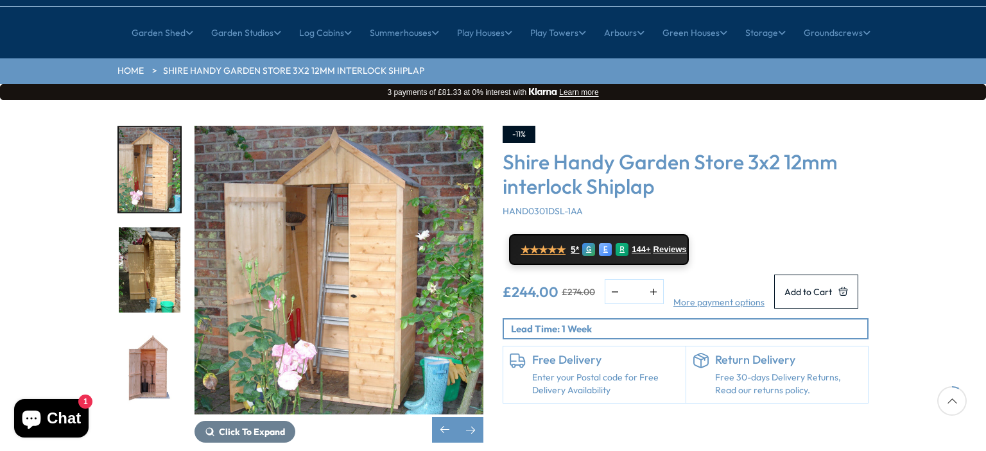
click at [155, 328] on img "7 / 16" at bounding box center [150, 370] width 62 height 85
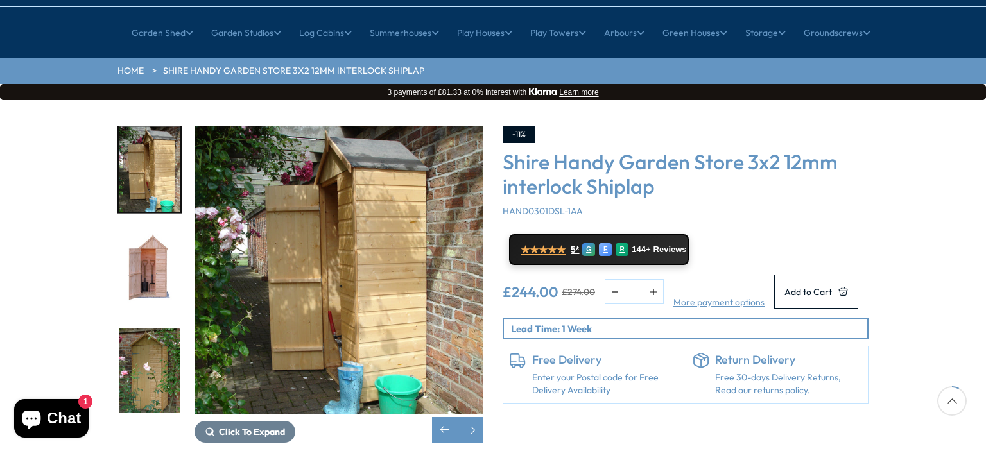
click at [152, 328] on img "8 / 16" at bounding box center [150, 370] width 62 height 85
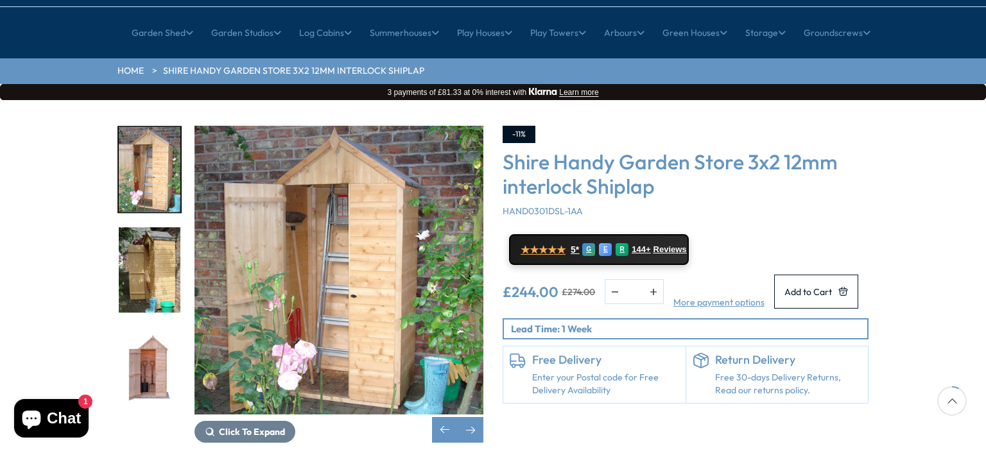
click at [151, 331] on img "7 / 16" at bounding box center [150, 370] width 62 height 85
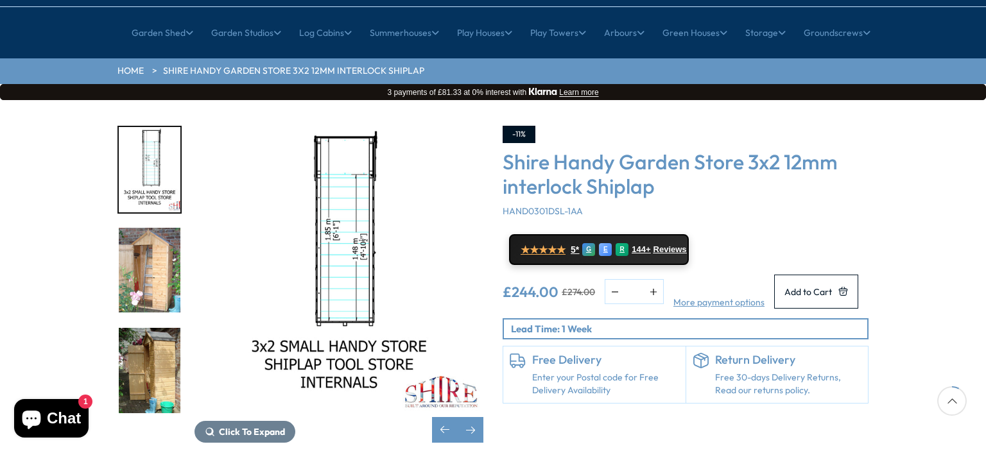
click at [154, 332] on img "6 / 16" at bounding box center [150, 370] width 62 height 85
click at [153, 328] on img "6 / 16" at bounding box center [150, 370] width 62 height 85
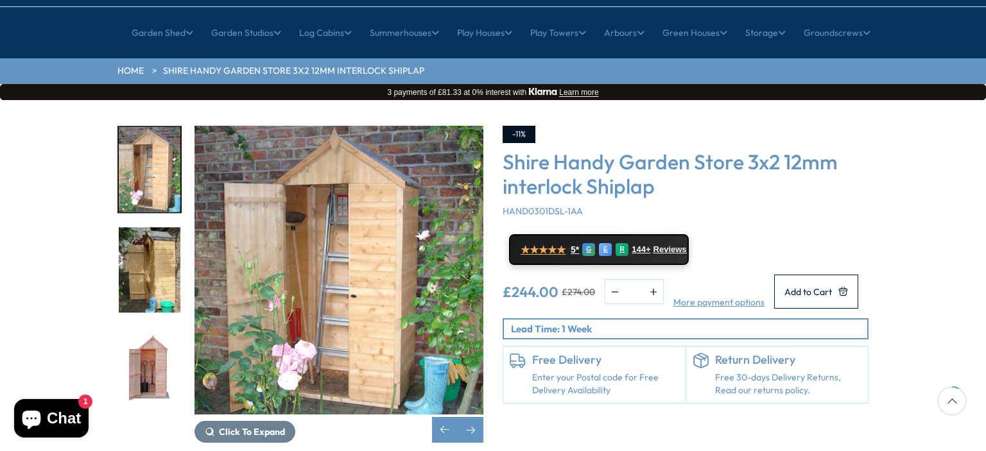
click at [155, 335] on img "7 / 16" at bounding box center [150, 370] width 62 height 85
click at [137, 328] on img "7 / 16" at bounding box center [150, 370] width 62 height 85
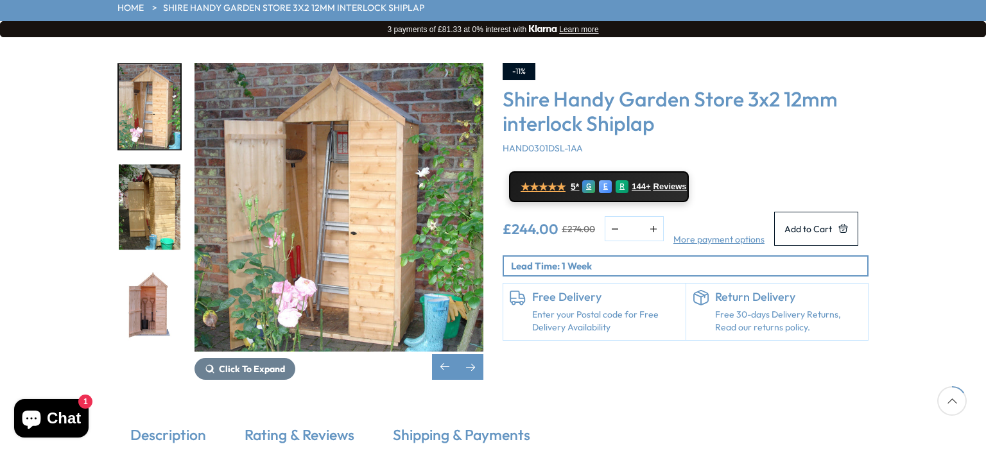
scroll to position [257, 0]
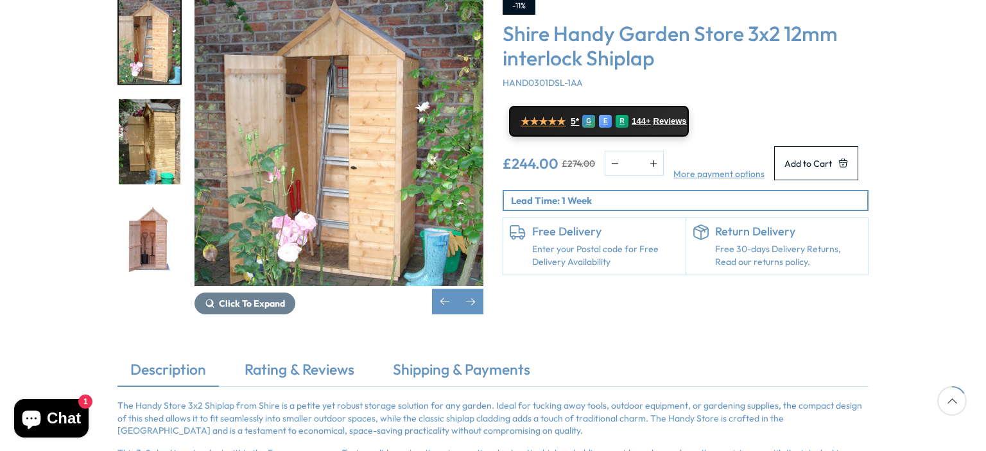
click at [169, 221] on img "7 / 16" at bounding box center [150, 242] width 62 height 85
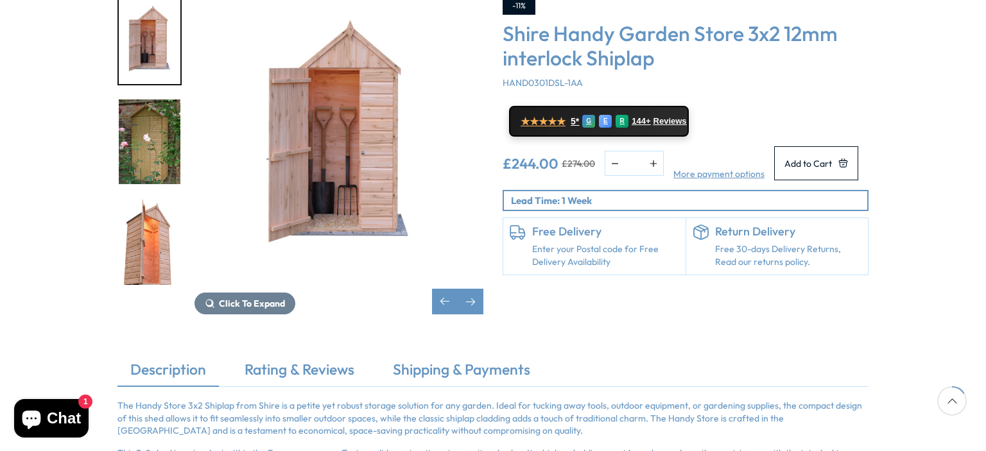
click at [164, 202] on img "9 / 16" at bounding box center [150, 242] width 62 height 85
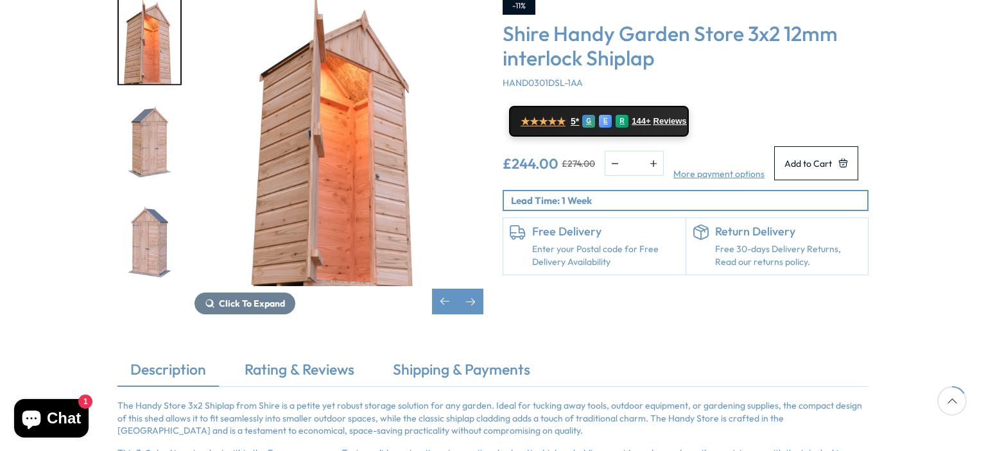
click at [162, 203] on img "11 / 16" at bounding box center [150, 242] width 62 height 85
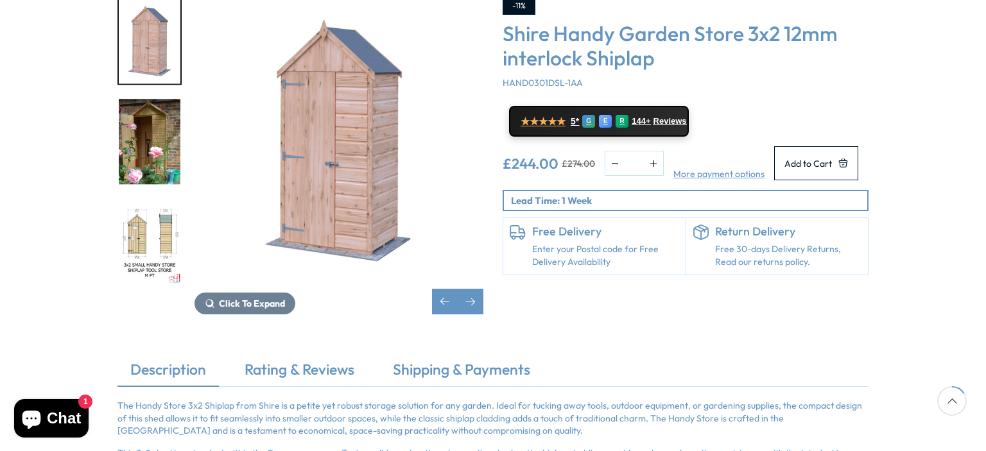
click at [162, 203] on img "13 / 16" at bounding box center [150, 242] width 62 height 85
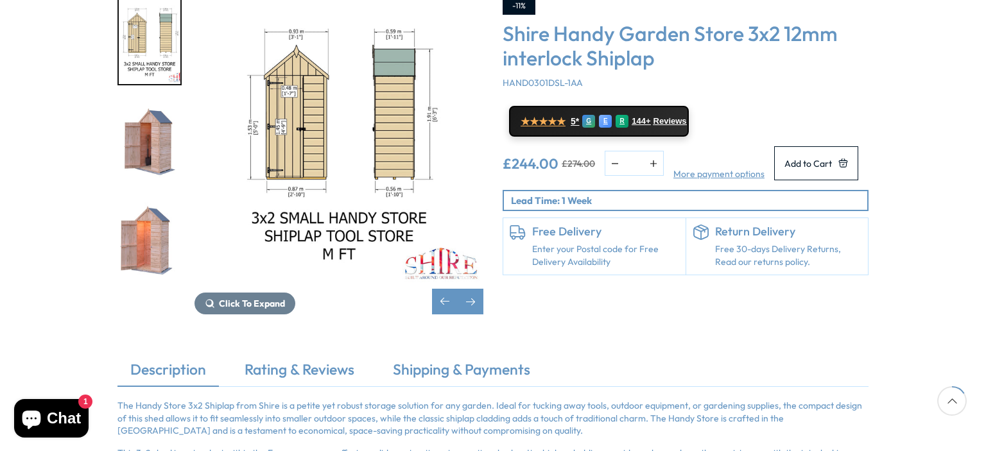
click at [162, 203] on img "15 / 16" at bounding box center [150, 242] width 62 height 85
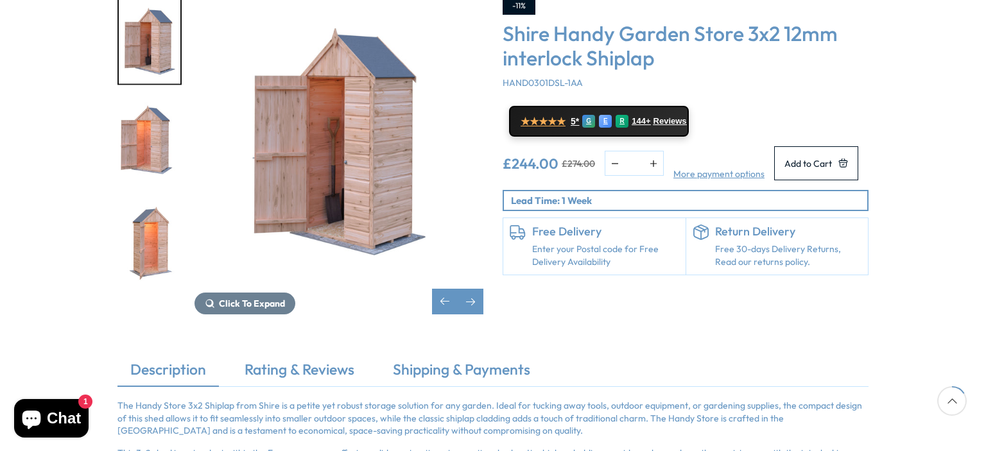
click at [162, 203] on img "16 / 16" at bounding box center [150, 242] width 62 height 85
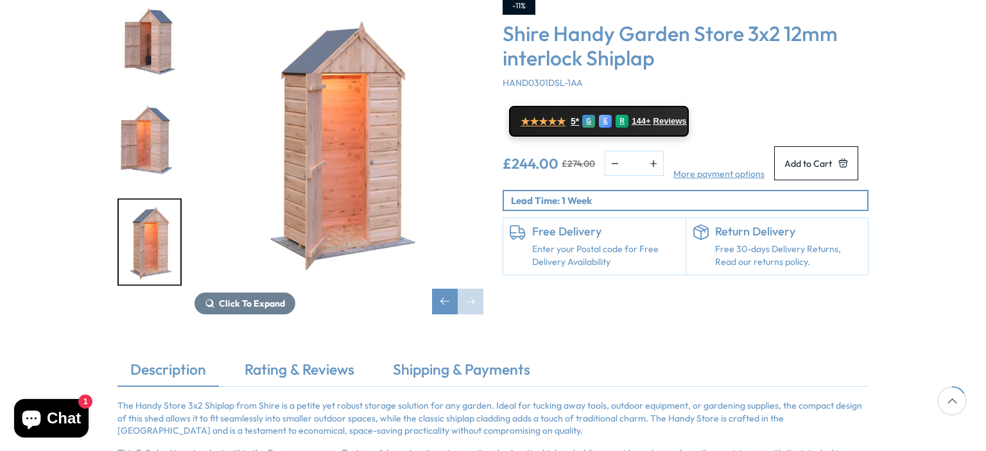
click at [162, 203] on img "16 / 16" at bounding box center [150, 242] width 62 height 85
click at [465, 289] on div "Next slide" at bounding box center [471, 302] width 26 height 26
click at [449, 289] on div "Previous slide" at bounding box center [445, 302] width 26 height 26
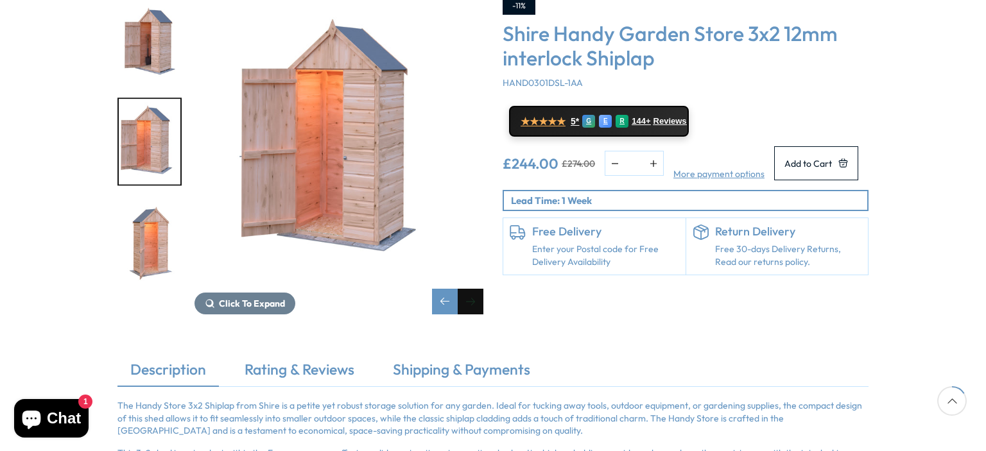
click at [469, 289] on div "Next slide" at bounding box center [471, 302] width 26 height 26
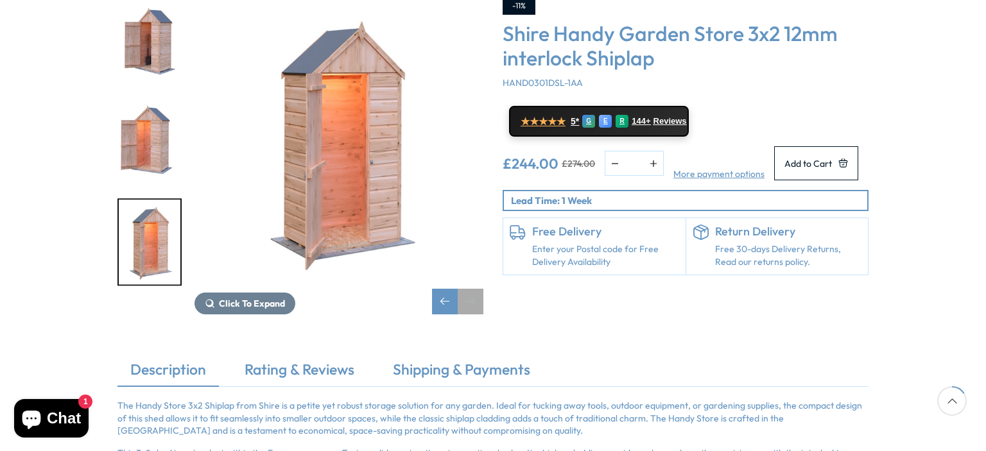
click at [469, 289] on div "Next slide" at bounding box center [471, 302] width 26 height 26
click at [451, 289] on div "Previous slide" at bounding box center [445, 302] width 26 height 26
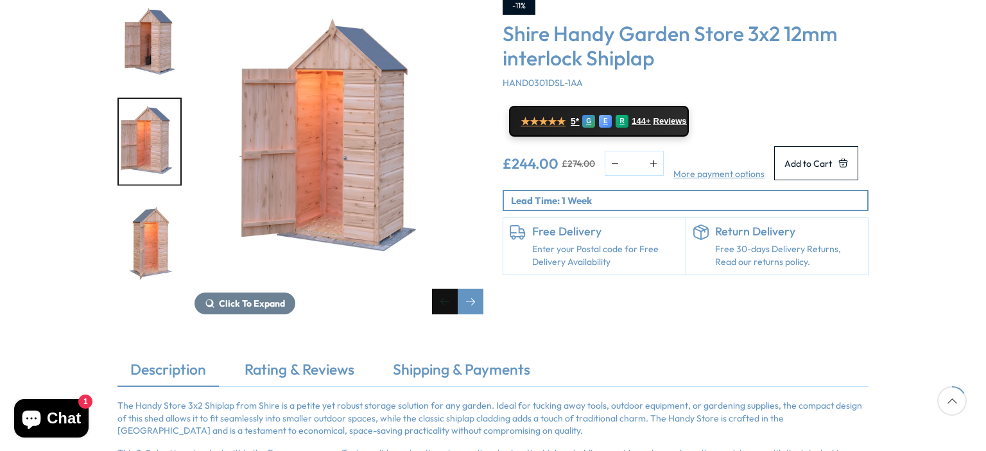
click at [451, 289] on div "Previous slide" at bounding box center [445, 302] width 26 height 26
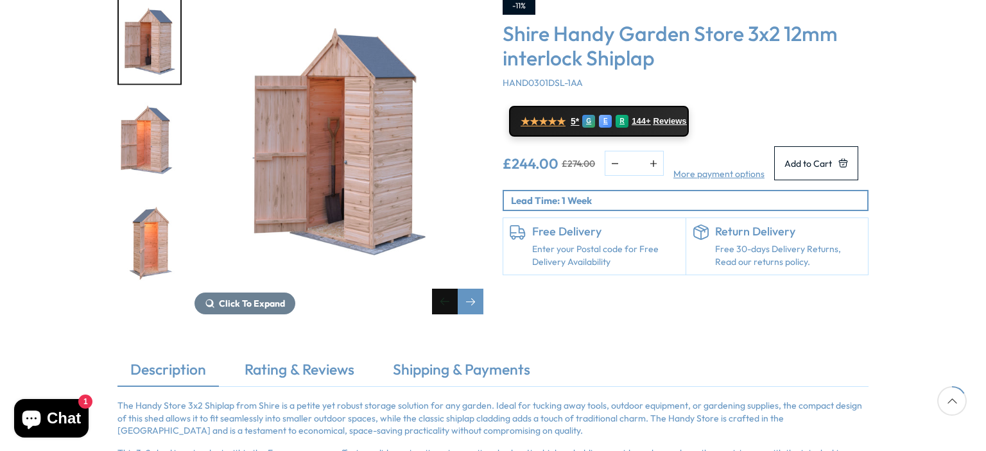
click at [451, 289] on div "Previous slide" at bounding box center [445, 302] width 26 height 26
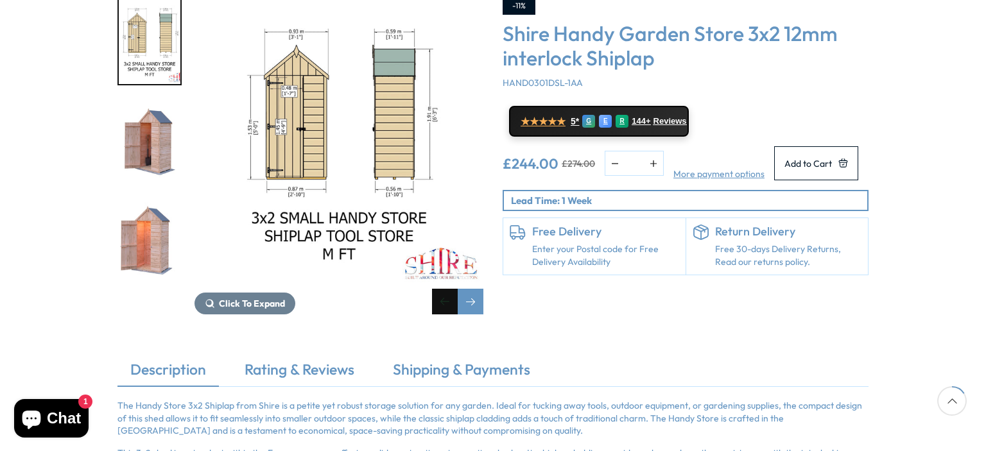
click at [451, 289] on div "Previous slide" at bounding box center [445, 302] width 26 height 26
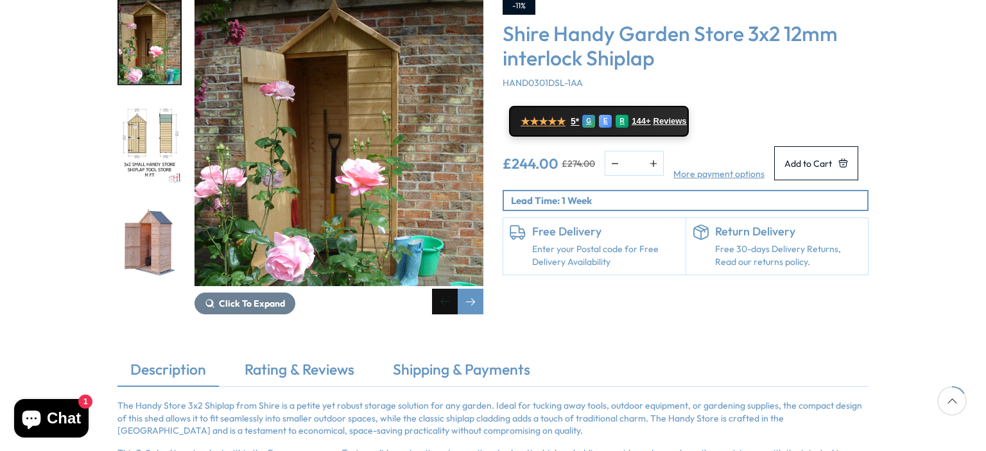
click at [451, 289] on div "Previous slide" at bounding box center [445, 302] width 26 height 26
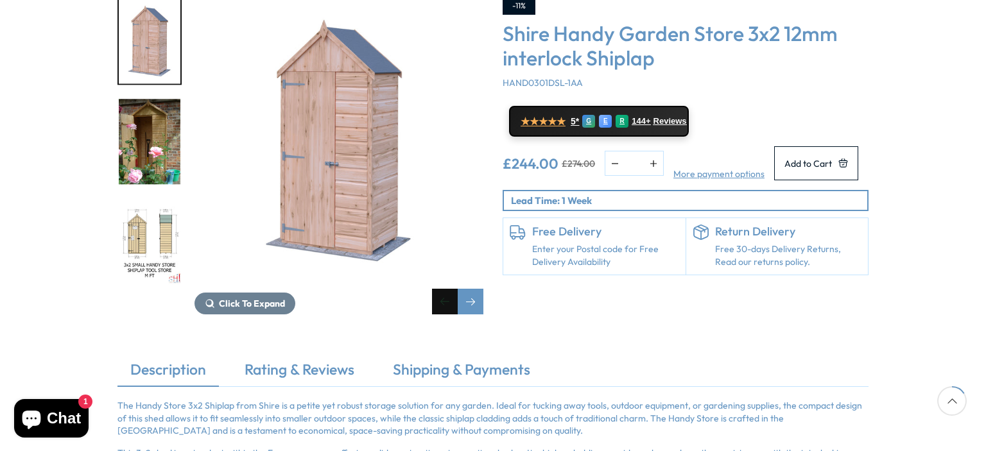
click at [451, 289] on div "Previous slide" at bounding box center [445, 302] width 26 height 26
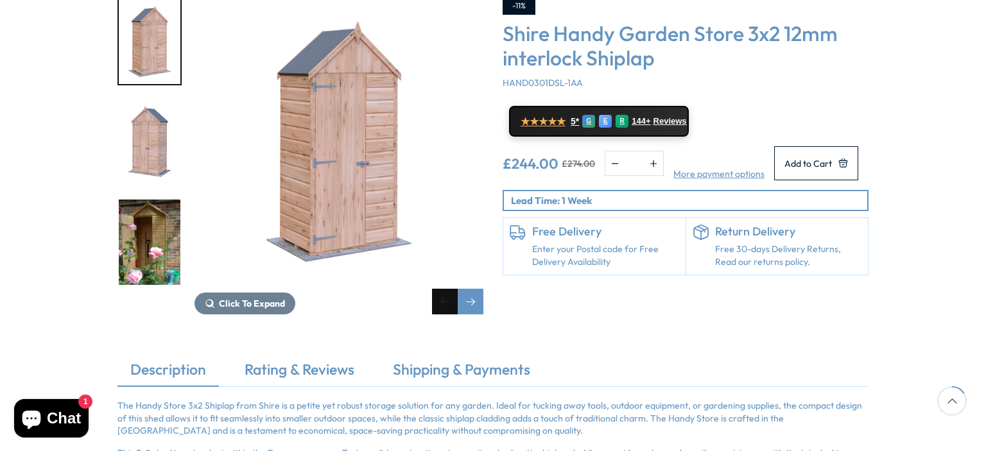
click at [451, 289] on div "Previous slide" at bounding box center [445, 302] width 26 height 26
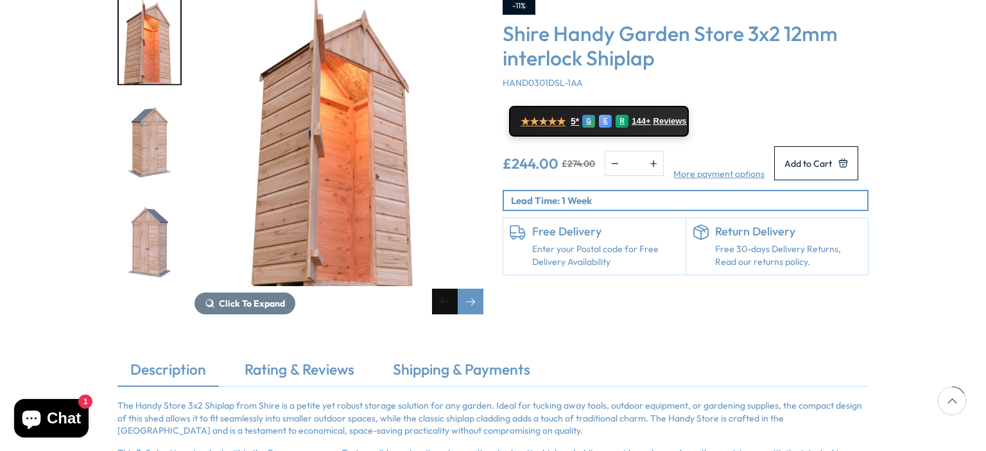
click at [451, 289] on div "Previous slide" at bounding box center [445, 302] width 26 height 26
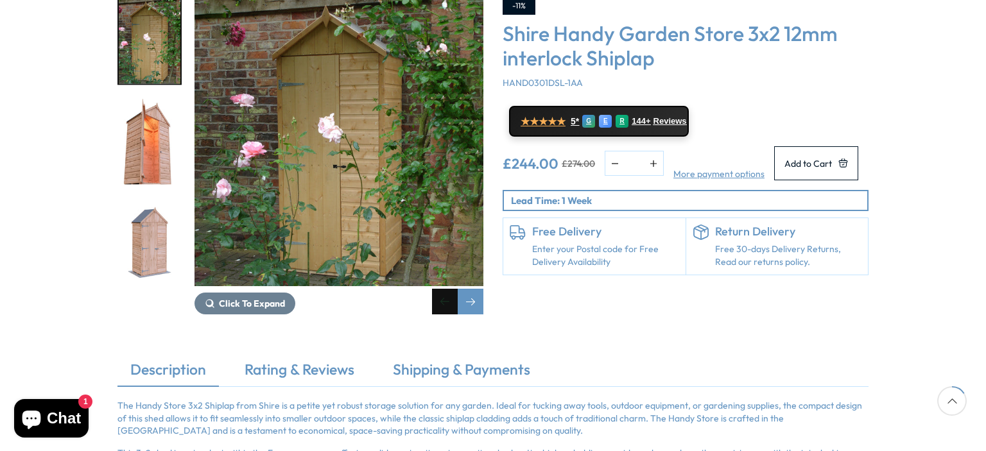
click at [451, 289] on div "Previous slide" at bounding box center [445, 302] width 26 height 26
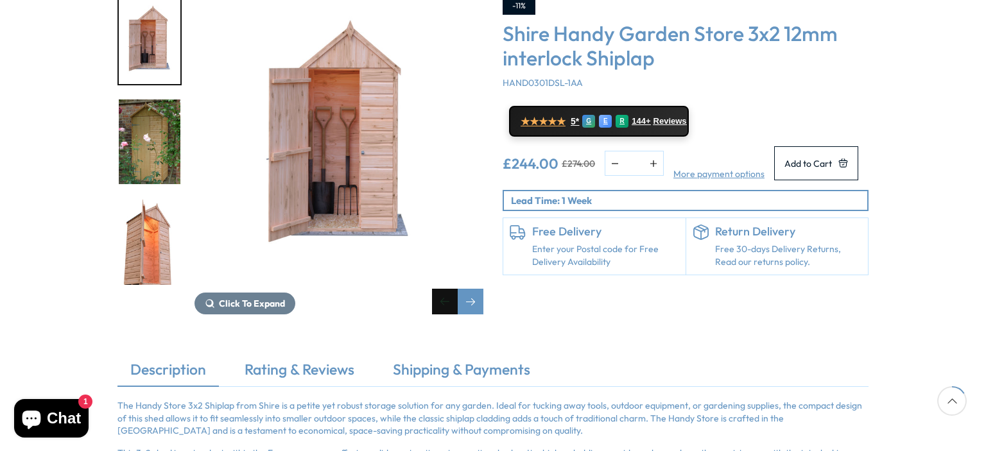
click at [451, 289] on div "Previous slide" at bounding box center [445, 302] width 26 height 26
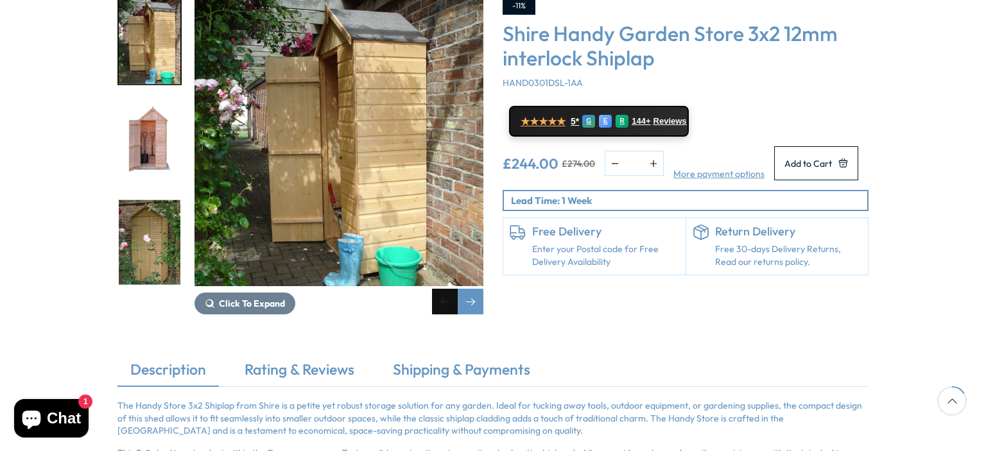
click at [451, 289] on div "Previous slide" at bounding box center [445, 302] width 26 height 26
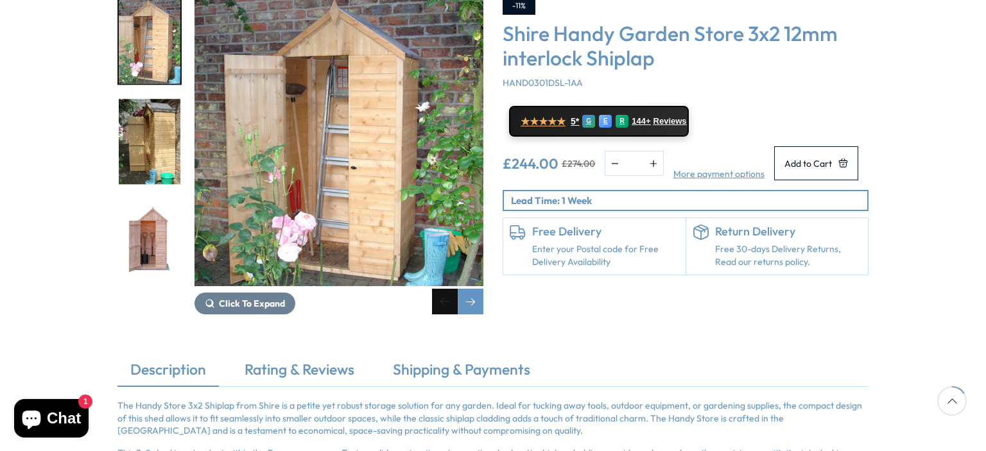
click at [451, 289] on div "Previous slide" at bounding box center [445, 302] width 26 height 26
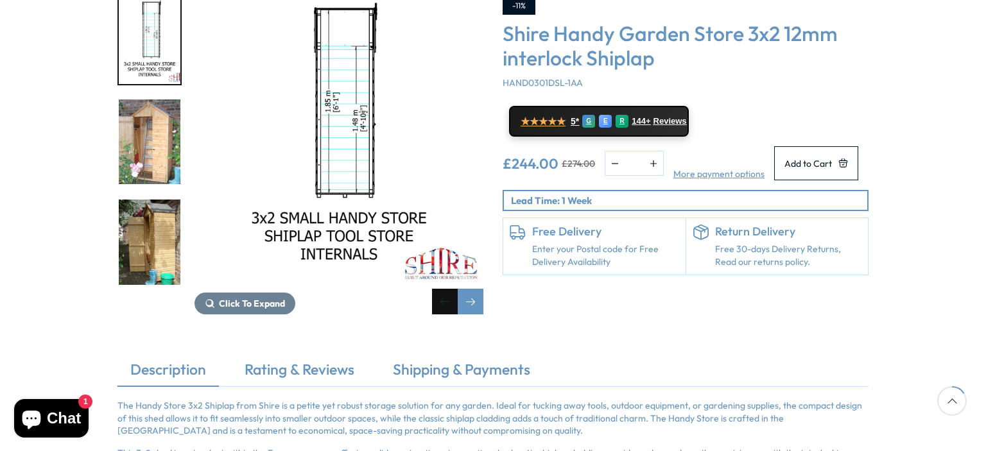
click at [451, 289] on div "Previous slide" at bounding box center [445, 302] width 26 height 26
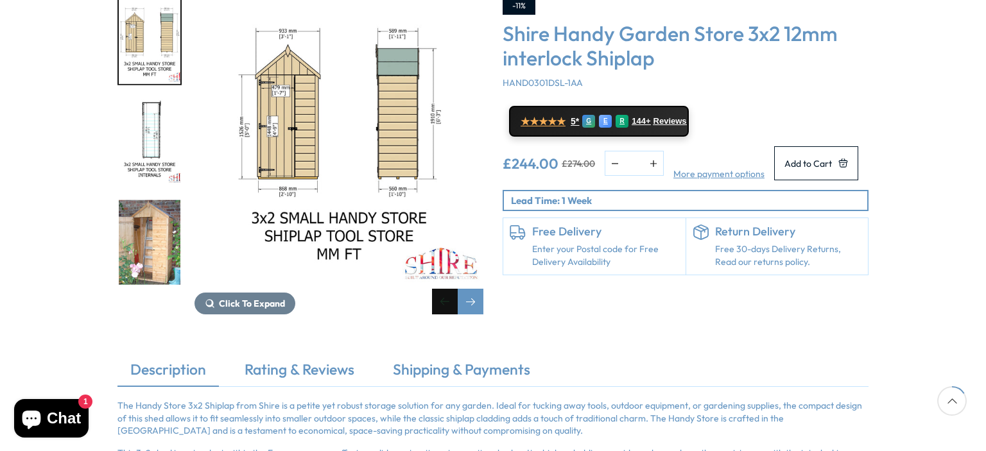
click at [451, 289] on div "Previous slide" at bounding box center [445, 302] width 26 height 26
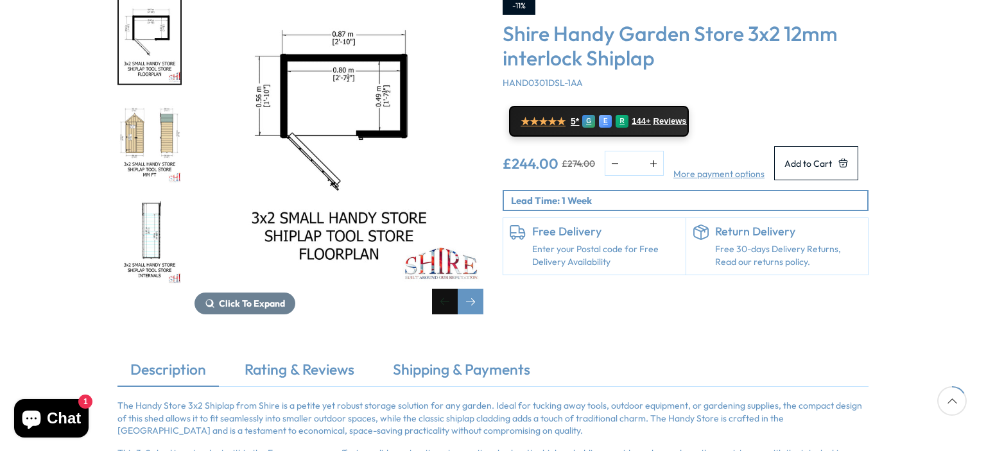
click at [451, 289] on div "Previous slide" at bounding box center [445, 302] width 26 height 26
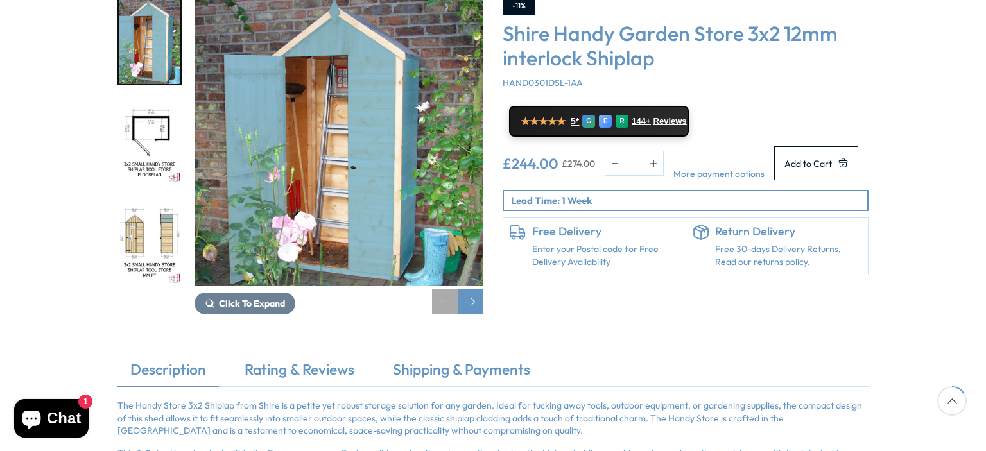
click at [451, 289] on div "Previous slide" at bounding box center [445, 302] width 26 height 26
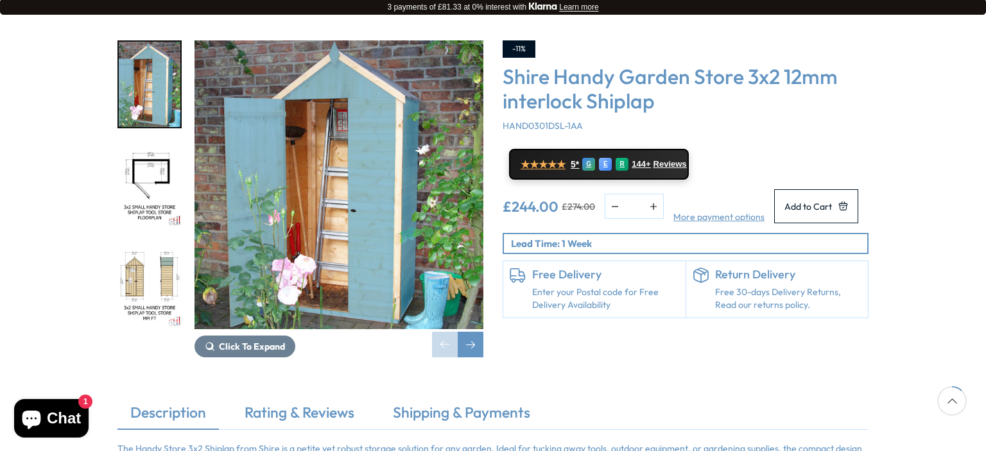
scroll to position [193, 0]
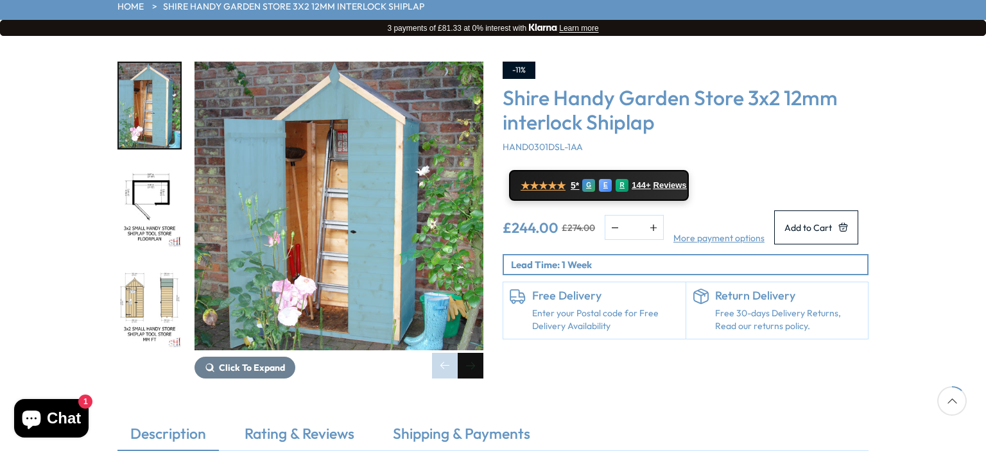
click at [467, 353] on div "Next slide" at bounding box center [471, 366] width 26 height 26
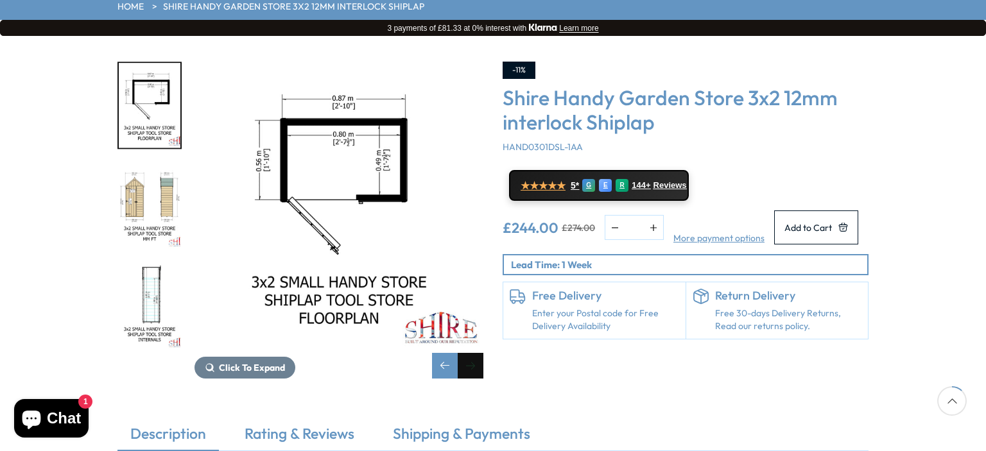
click at [467, 353] on div "Next slide" at bounding box center [471, 366] width 26 height 26
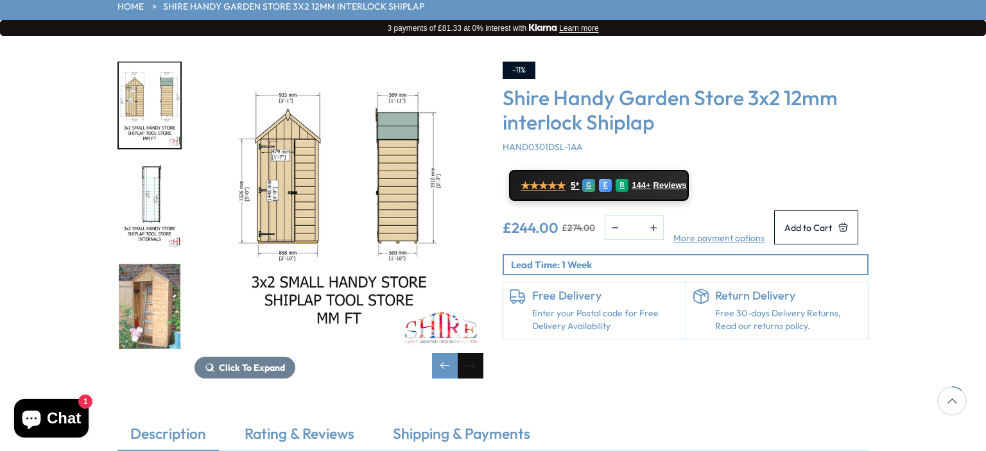
click at [468, 353] on div "Next slide" at bounding box center [471, 366] width 26 height 26
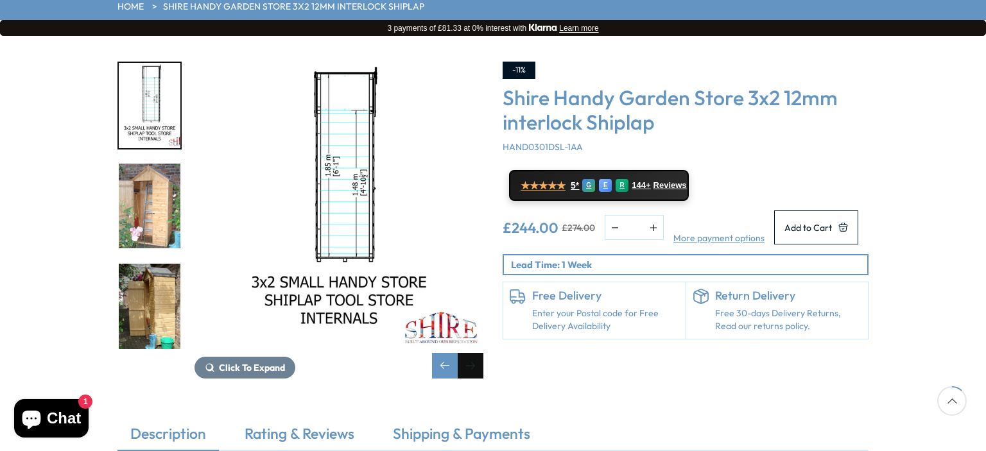
click at [468, 353] on div "Next slide" at bounding box center [471, 366] width 26 height 26
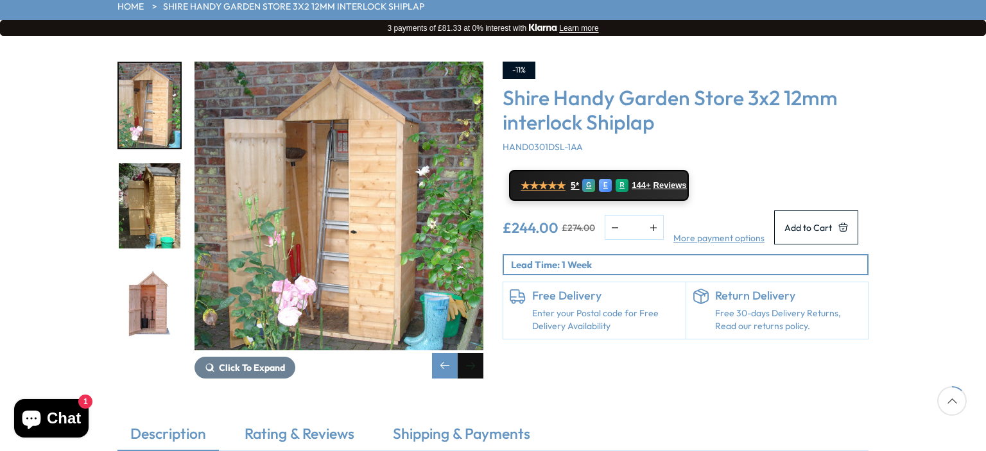
click at [468, 353] on div "Next slide" at bounding box center [471, 366] width 26 height 26
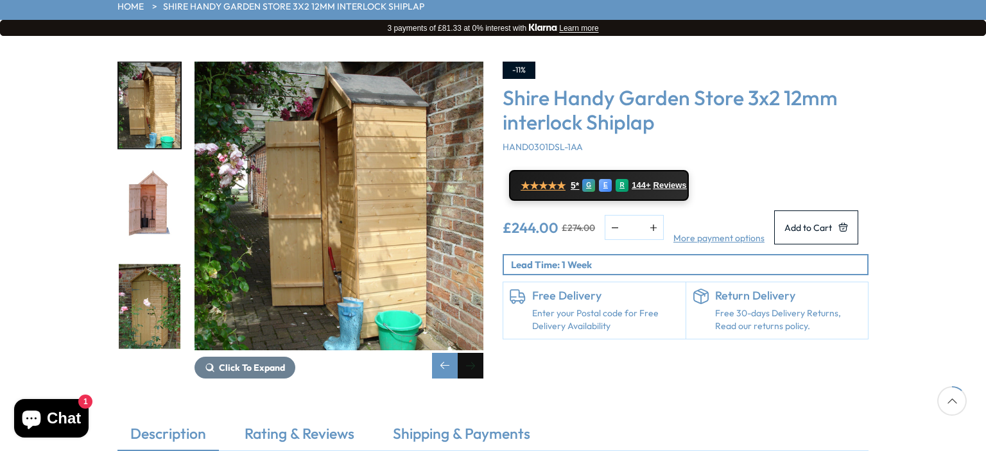
click at [468, 353] on div "Next slide" at bounding box center [471, 366] width 26 height 26
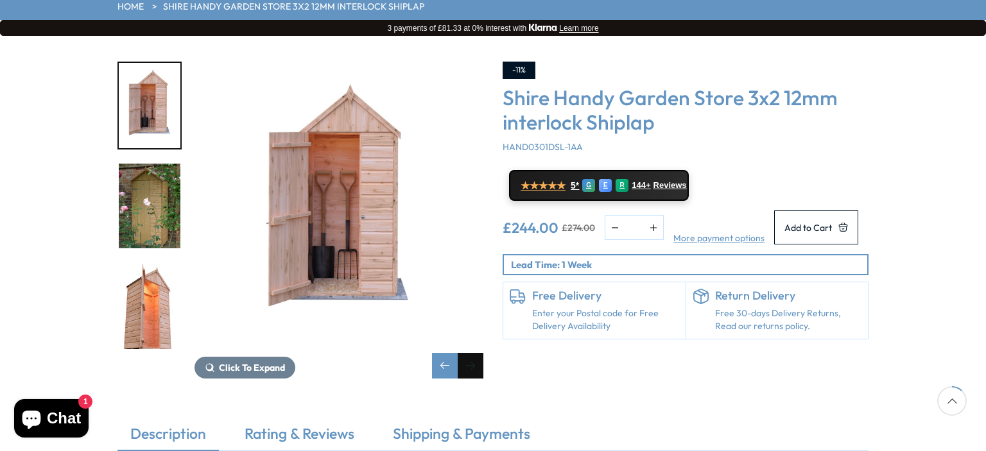
click at [468, 353] on div "Next slide" at bounding box center [471, 366] width 26 height 26
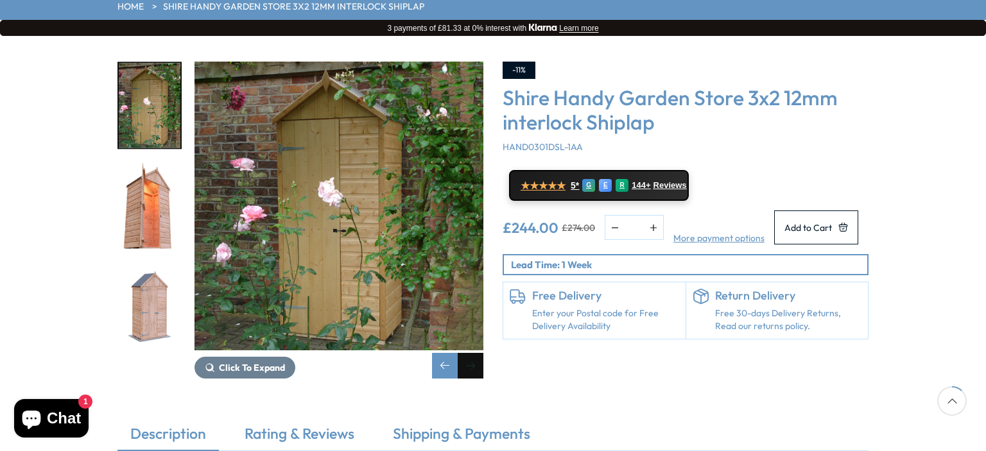
click at [468, 353] on div "Next slide" at bounding box center [471, 366] width 26 height 26
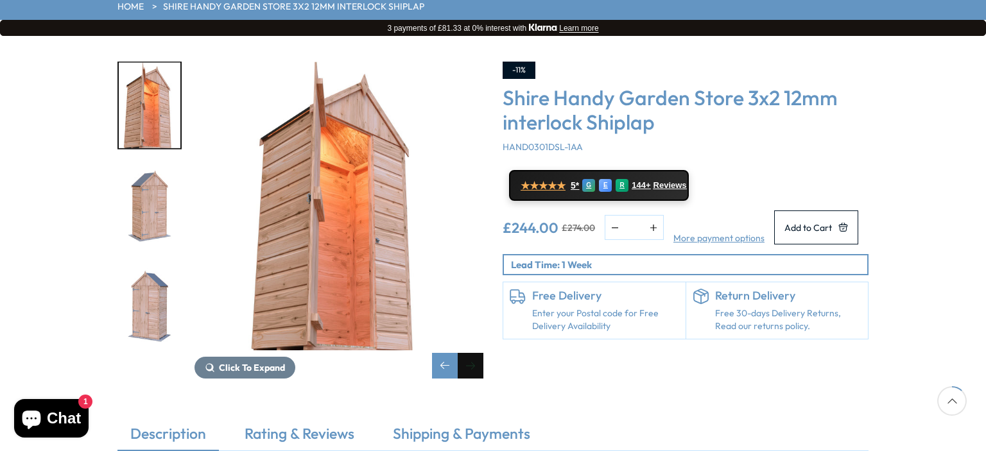
click at [469, 353] on div "Next slide" at bounding box center [471, 366] width 26 height 26
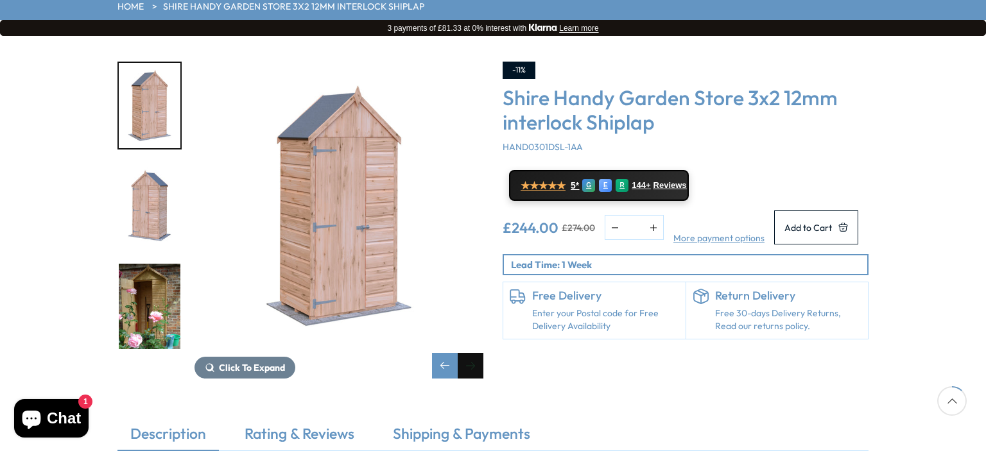
click at [469, 353] on div "Next slide" at bounding box center [471, 366] width 26 height 26
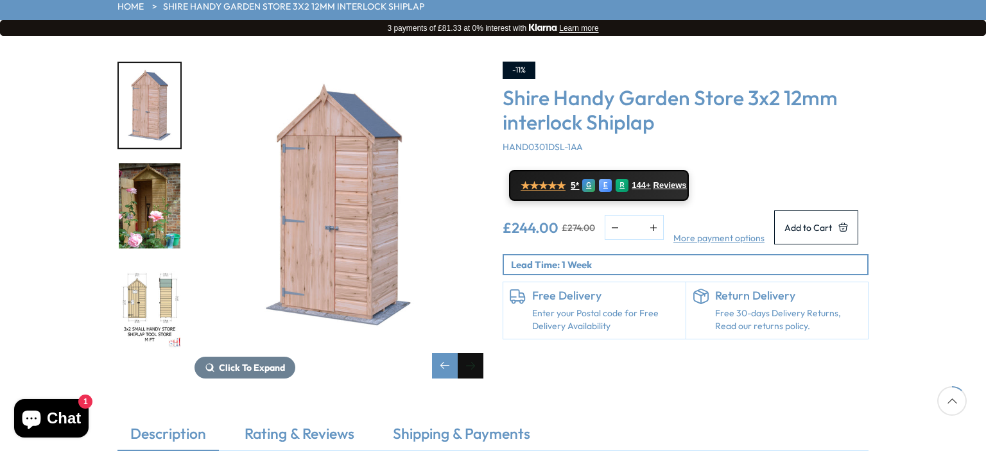
click at [469, 353] on div "Next slide" at bounding box center [471, 366] width 26 height 26
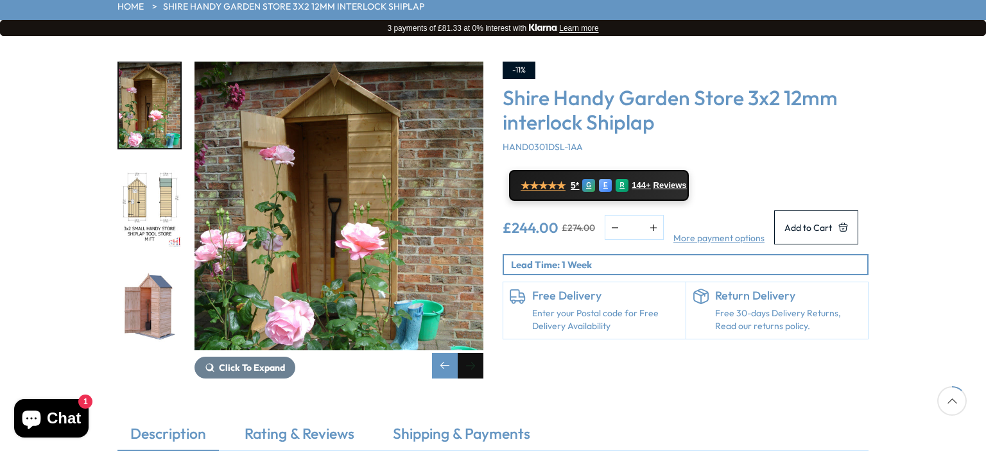
click at [469, 353] on div "Next slide" at bounding box center [471, 366] width 26 height 26
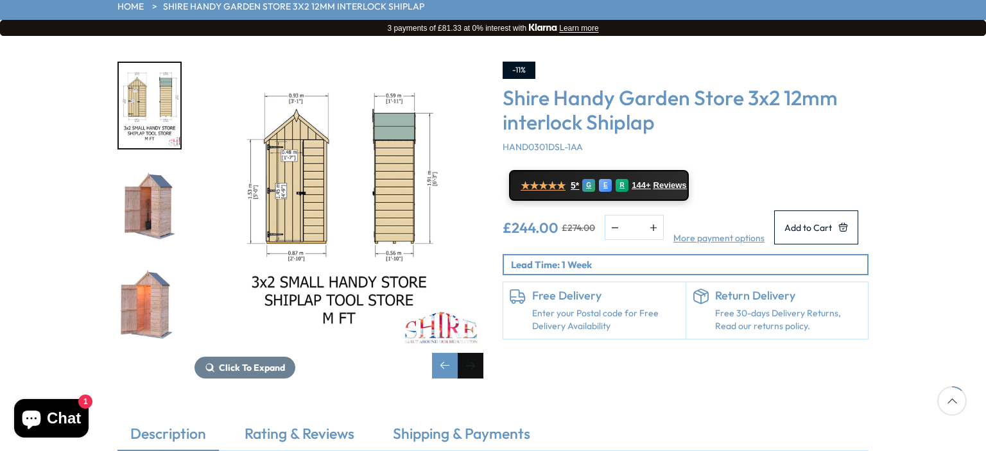
click at [469, 353] on div "Next slide" at bounding box center [471, 366] width 26 height 26
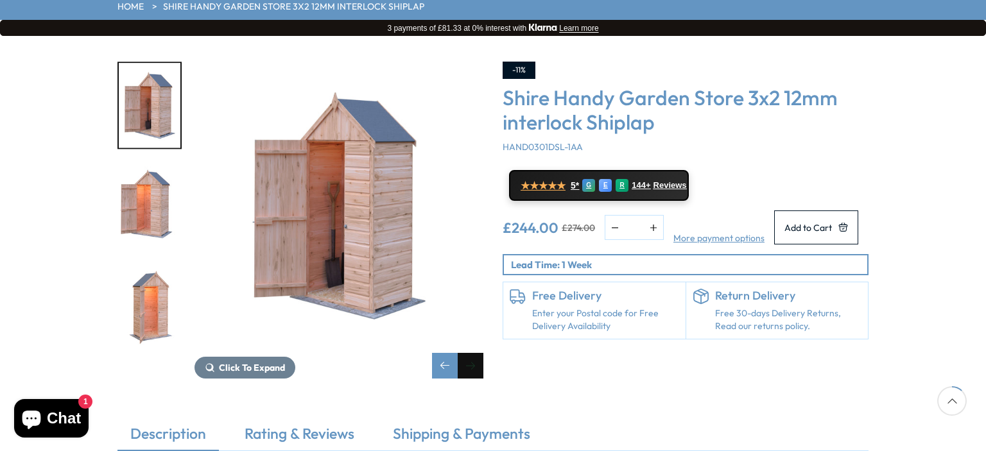
click at [469, 353] on div "Next slide" at bounding box center [471, 366] width 26 height 26
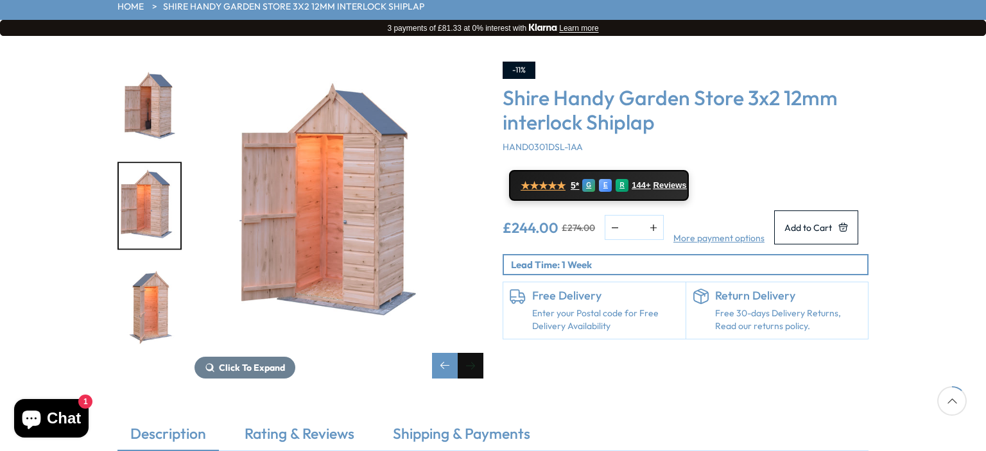
click at [469, 353] on div "Next slide" at bounding box center [471, 366] width 26 height 26
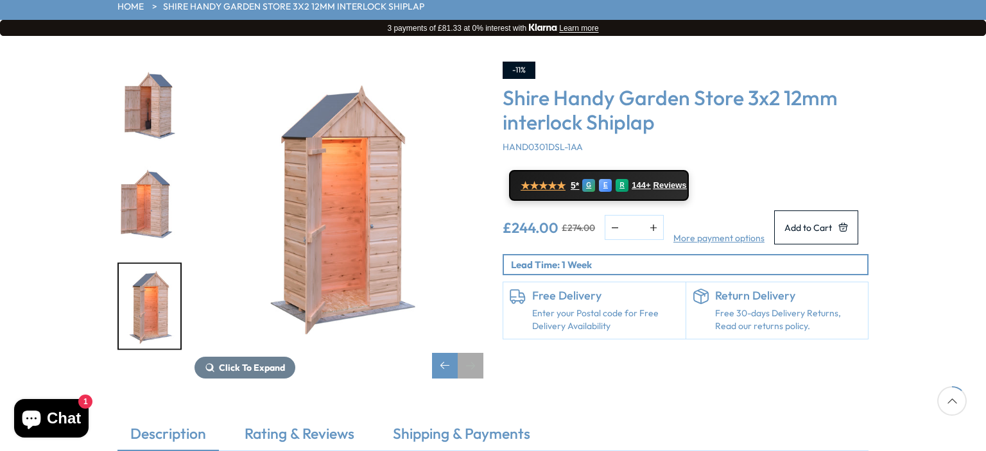
click at [469, 353] on div "Next slide" at bounding box center [471, 366] width 26 height 26
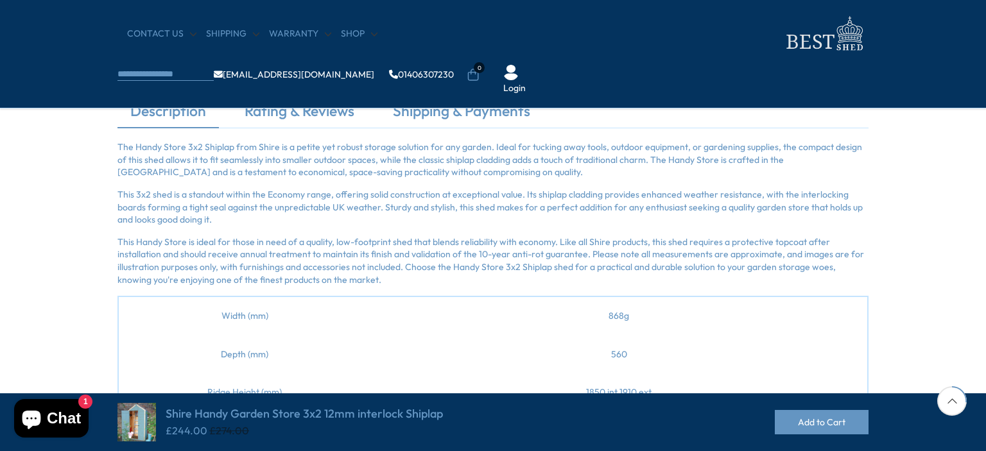
scroll to position [449, 0]
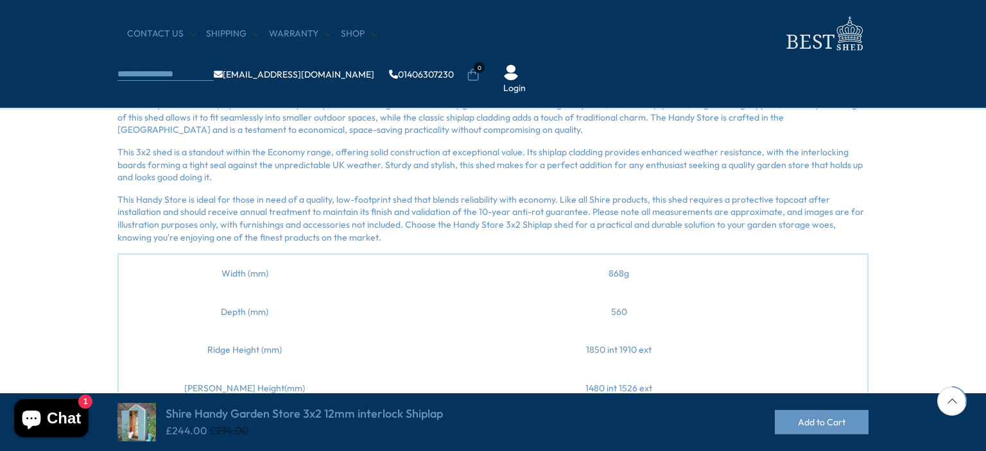
click at [126, 105] on p "The Handy Store 3x2 Shiplap from Shire is a petite yet robust storage solution …" at bounding box center [492, 118] width 751 height 38
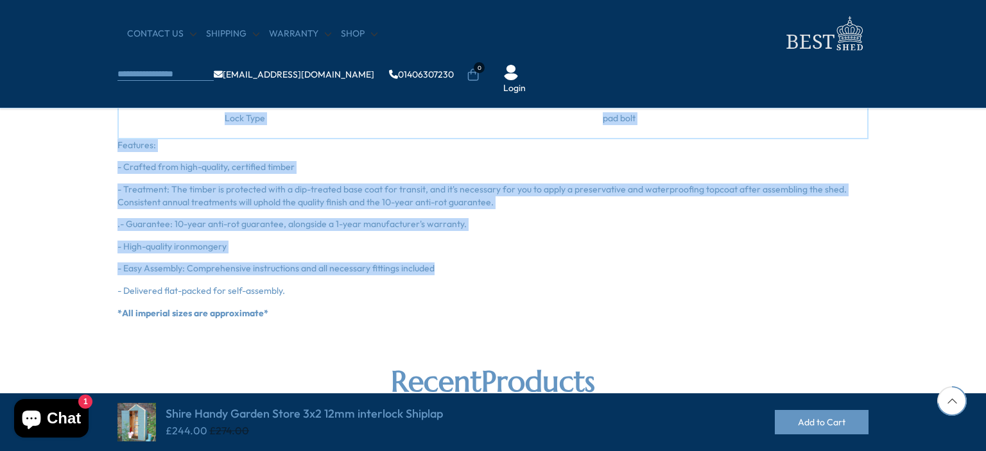
scroll to position [1063, 0]
drag, startPoint x: 126, startPoint y: 105, endPoint x: 426, endPoint y: 288, distance: 351.1
copy div "The Handy Store 3x2 Shiplap from Shire is a petite yet robust storage solution …"
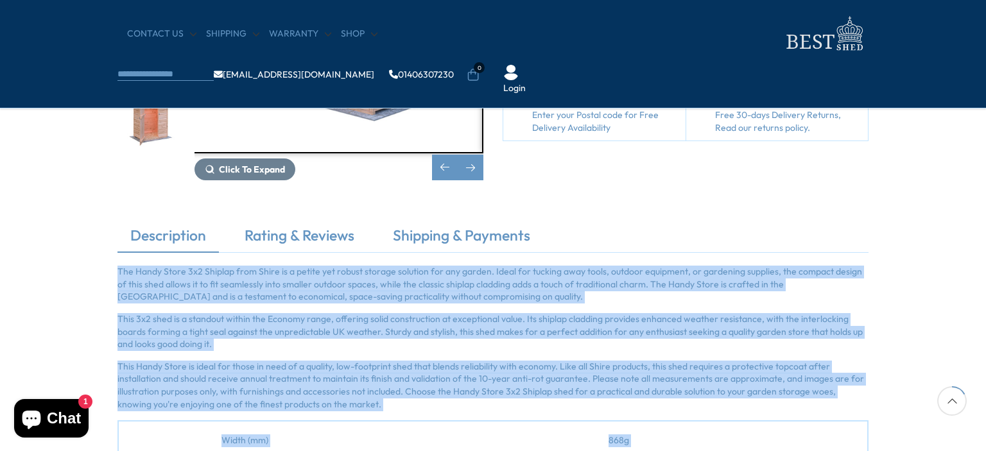
scroll to position [228, 0]
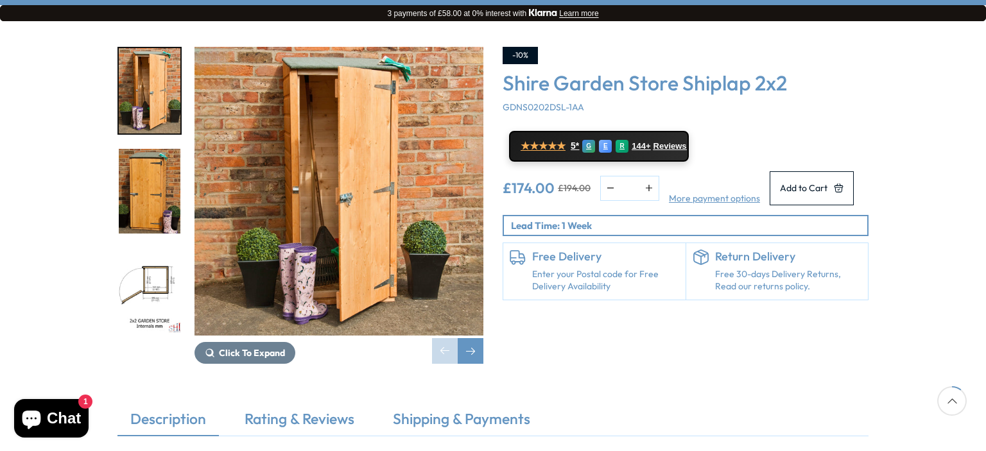
scroll to position [128, 0]
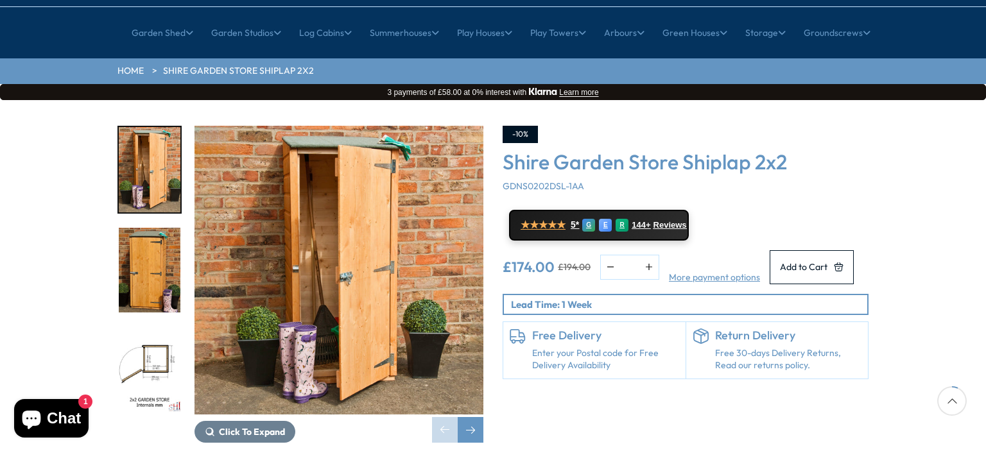
click at [316, 173] on img "1 / 11" at bounding box center [338, 270] width 289 height 289
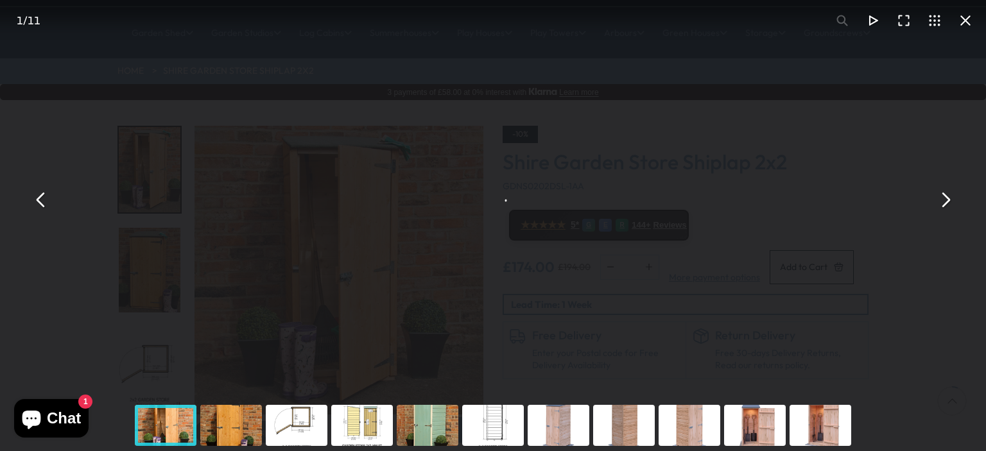
click at [966, 16] on button "You can close this modal content with the ESC key" at bounding box center [965, 20] width 31 height 31
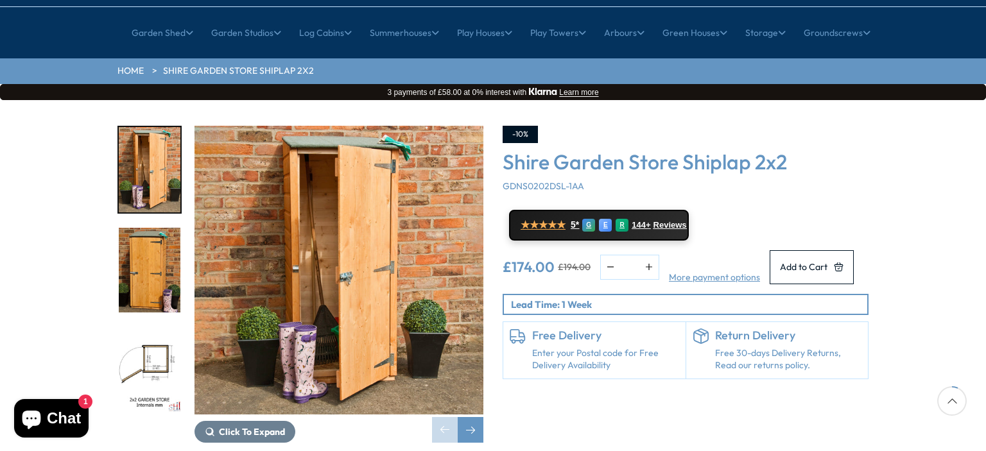
click at [159, 133] on img "1 / 11" at bounding box center [150, 169] width 62 height 85
click at [146, 228] on img "2 / 11" at bounding box center [150, 270] width 62 height 85
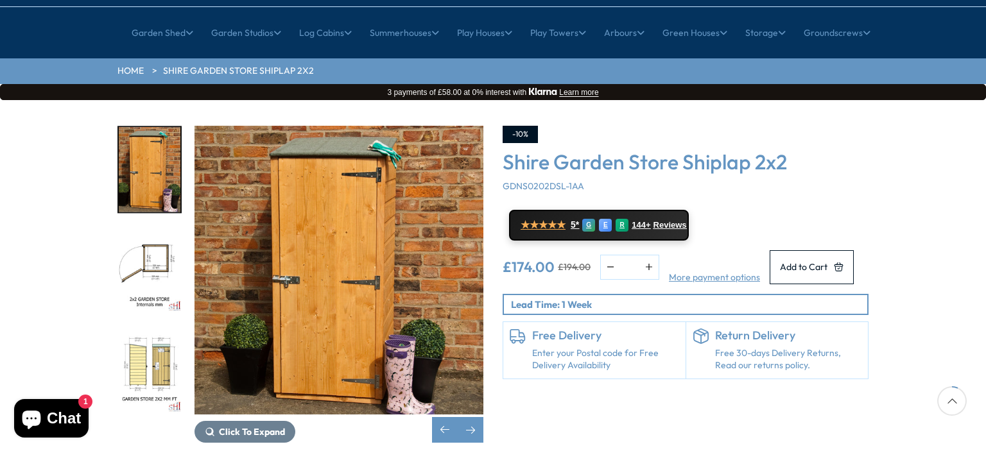
click at [148, 236] on img "3 / 11" at bounding box center [150, 270] width 62 height 85
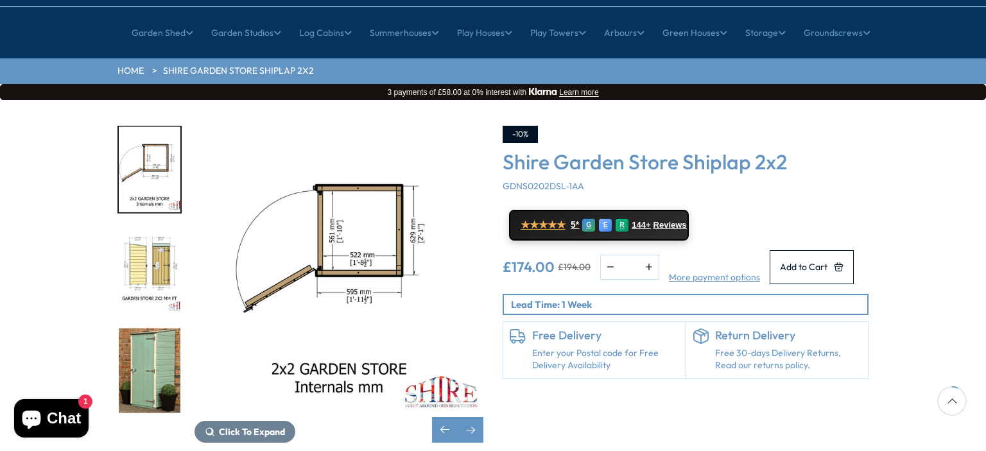
click at [150, 268] on img "4 / 11" at bounding box center [150, 270] width 62 height 85
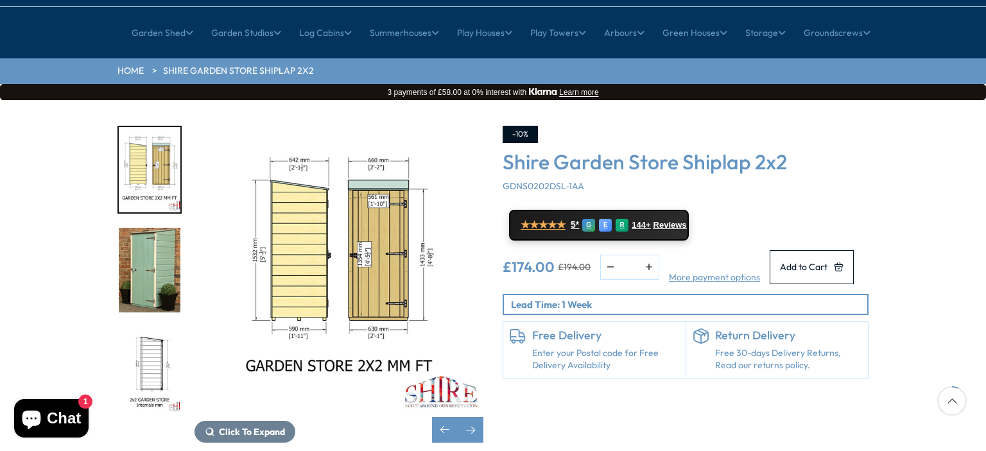
click at [331, 182] on img "4 / 11" at bounding box center [338, 270] width 289 height 289
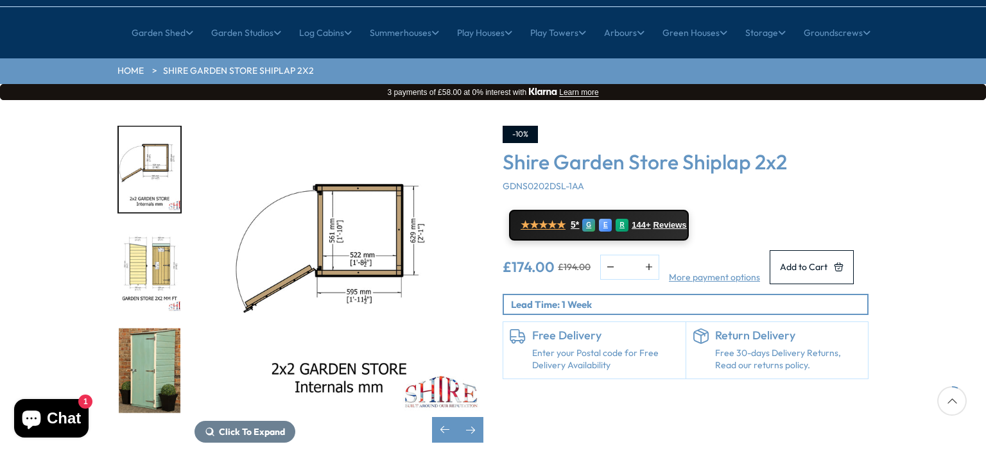
click at [377, 205] on img "3 / 11" at bounding box center [338, 270] width 289 height 289
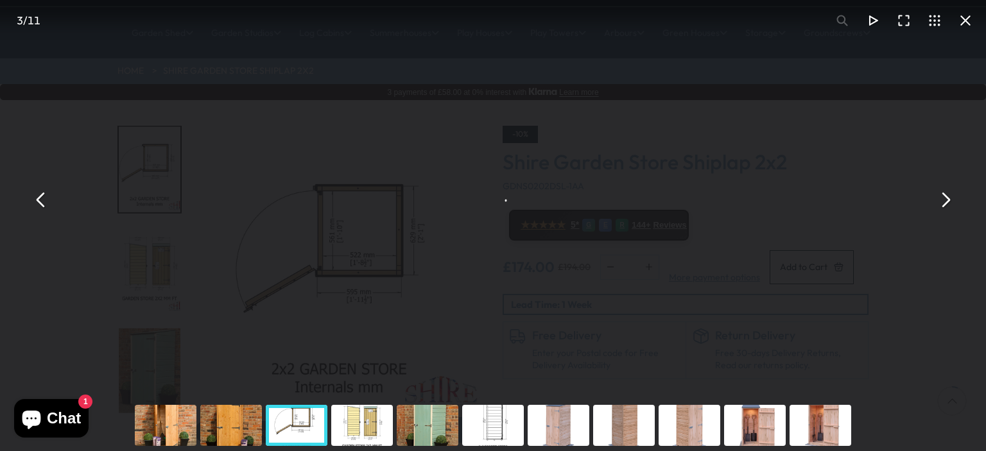
click at [969, 17] on button "You can close this modal content with the ESC key" at bounding box center [965, 20] width 31 height 31
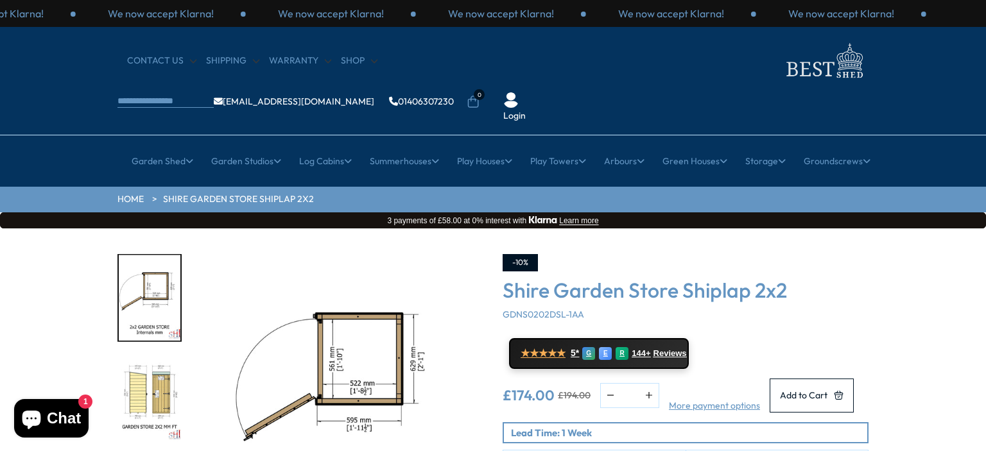
click at [161, 266] on img "3 / 11" at bounding box center [150, 297] width 62 height 85
click at [160, 255] on img "3 / 11" at bounding box center [150, 297] width 62 height 85
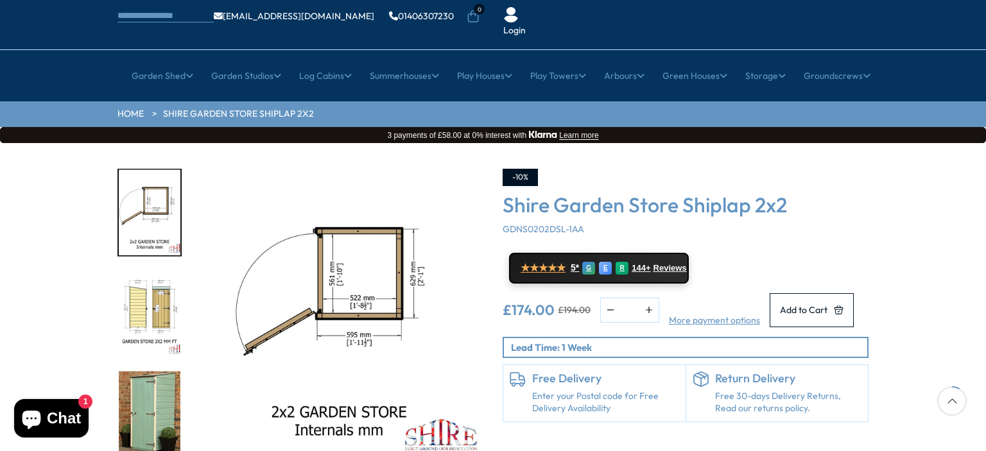
scroll to position [193, 0]
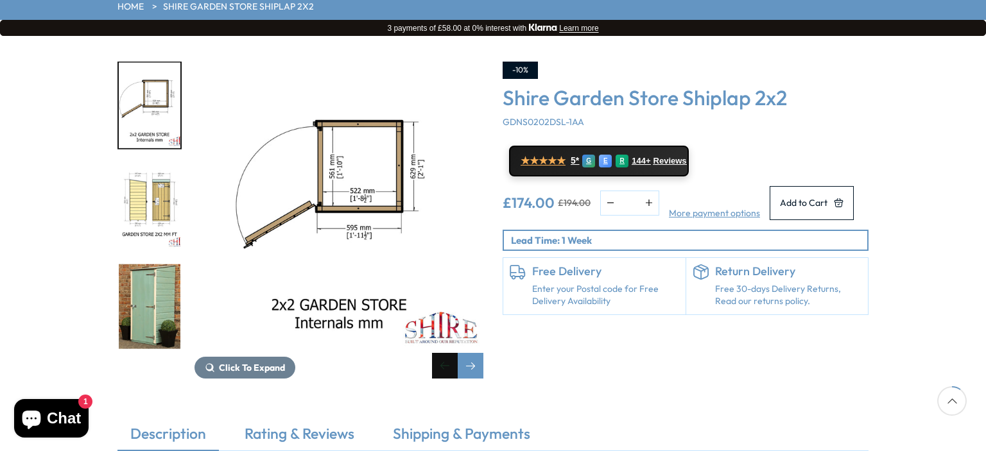
click at [439, 353] on div "Previous slide" at bounding box center [445, 366] width 26 height 26
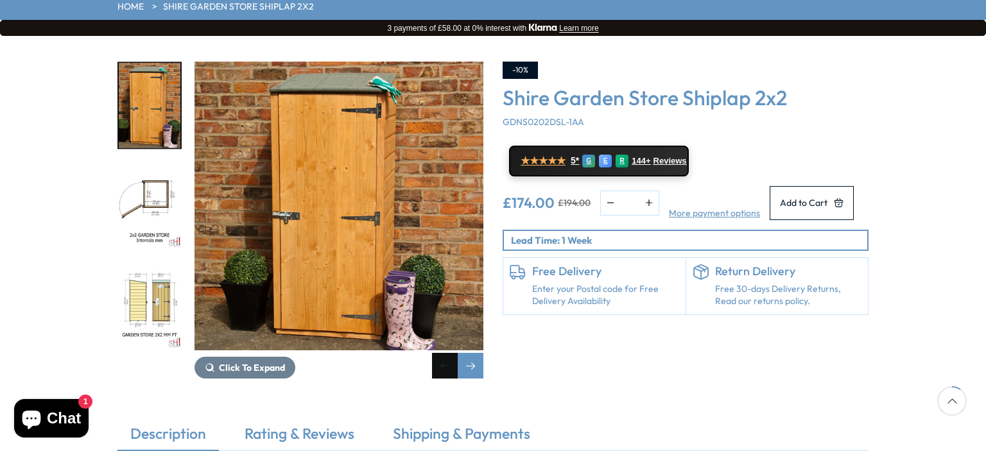
click at [440, 353] on div "Previous slide" at bounding box center [445, 366] width 26 height 26
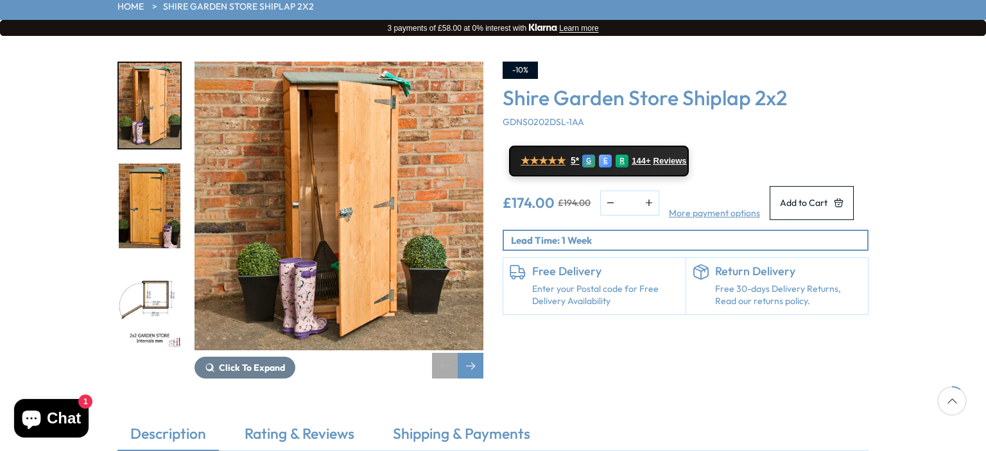
click at [440, 353] on div "Previous slide" at bounding box center [445, 366] width 26 height 26
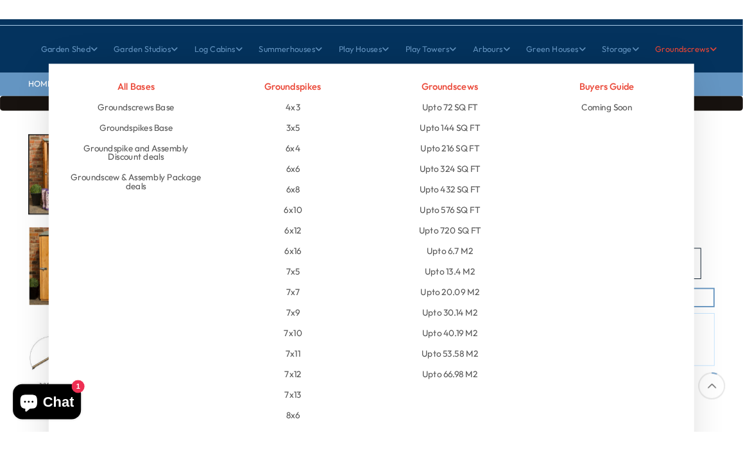
scroll to position [168, 0]
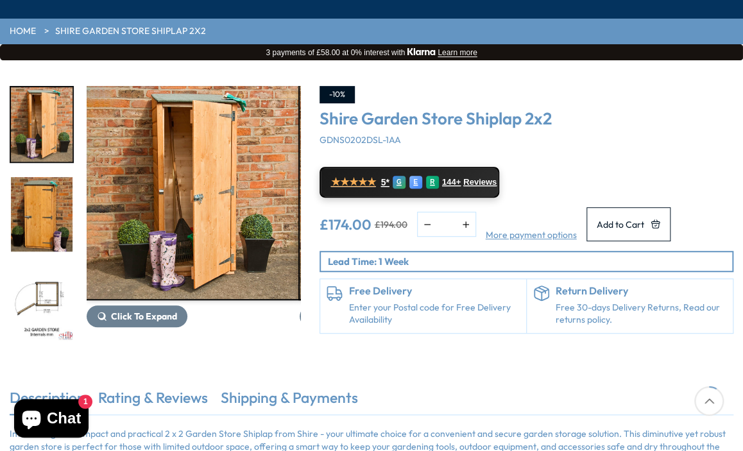
click at [280, 331] on div "Click To Expand" at bounding box center [193, 214] width 213 height 257
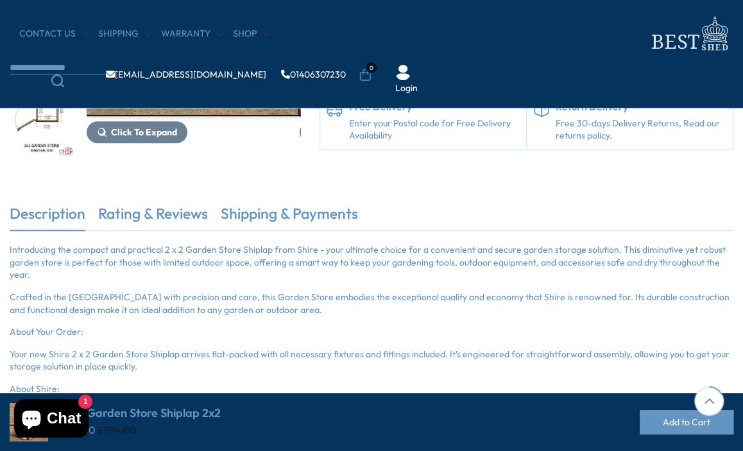
scroll to position [232, 0]
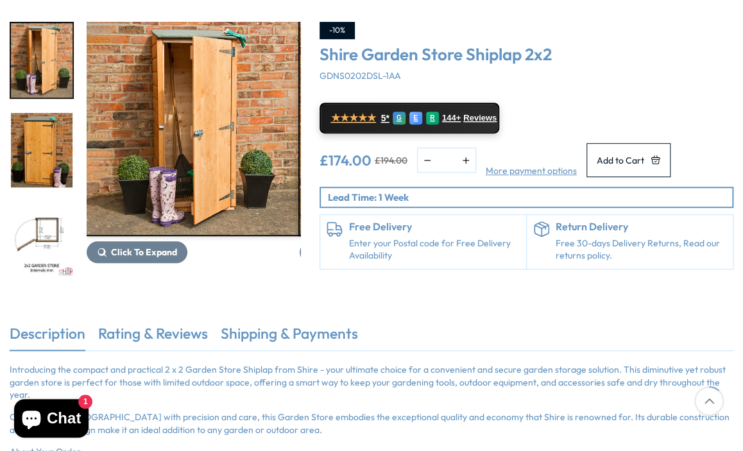
click at [27, 374] on p "Introducing the compact and practical 2 x 2 Garden Store Shiplap from Shire - y…" at bounding box center [372, 383] width 724 height 38
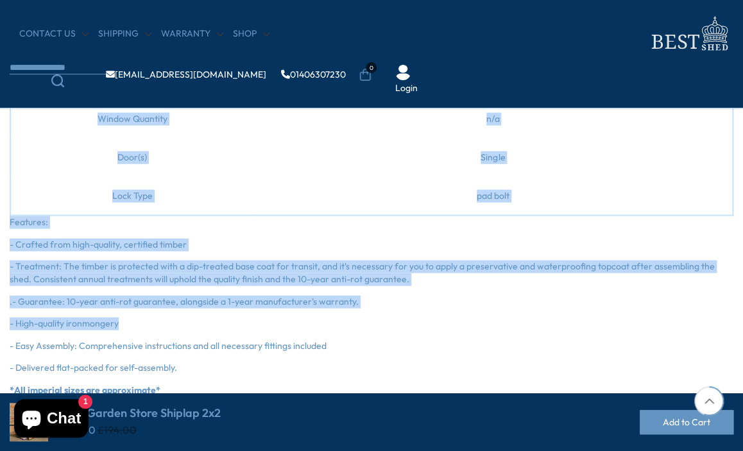
scroll to position [1037, 0]
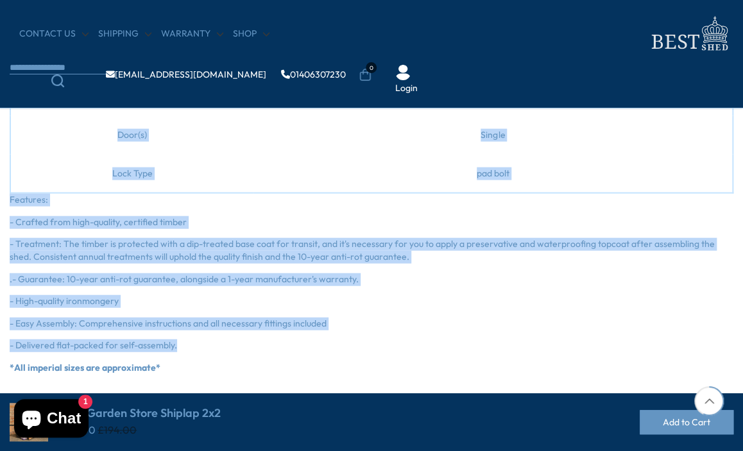
drag, startPoint x: 27, startPoint y: 374, endPoint x: 274, endPoint y: 336, distance: 250.1
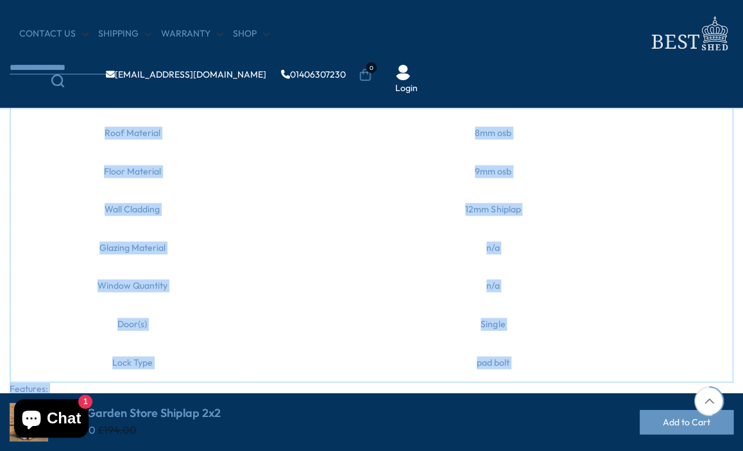
scroll to position [845, 0]
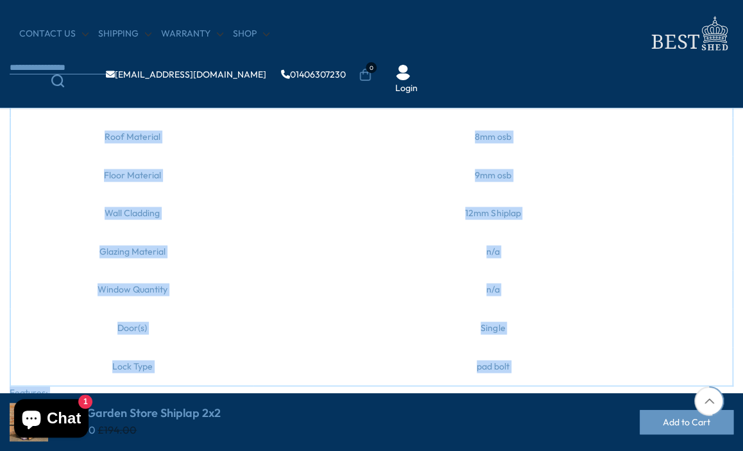
copy div "Introducing the compact and practical 2 x 2 Garden Store Shiplap from Shire - y…"
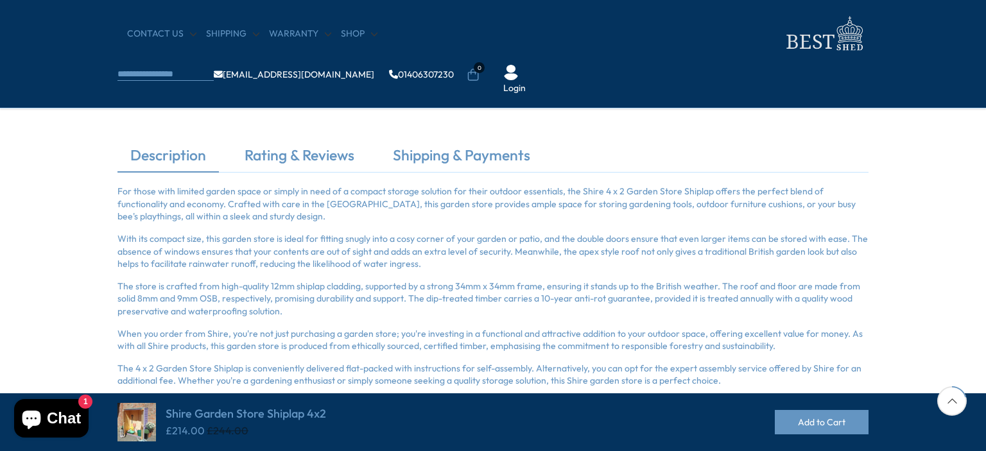
scroll to position [385, 0]
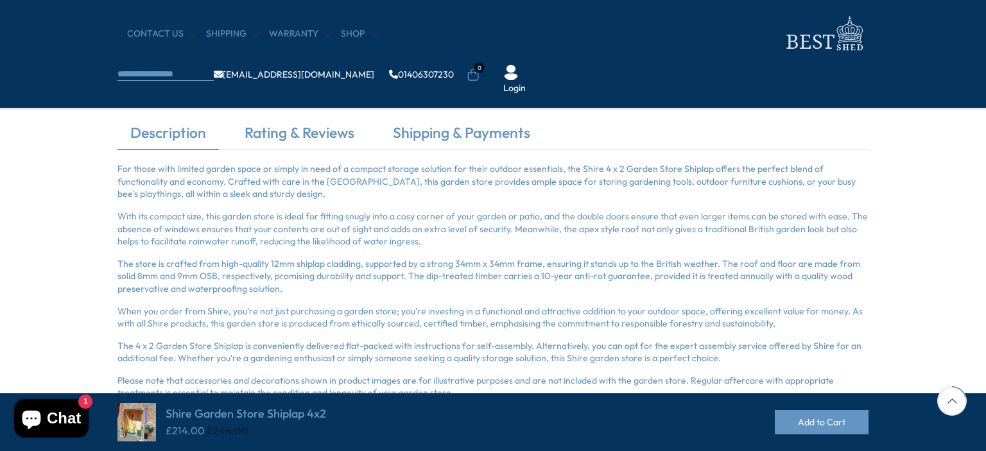
click at [123, 168] on p "For those with limited garden space or simply in need of a compact storage solu…" at bounding box center [492, 182] width 751 height 38
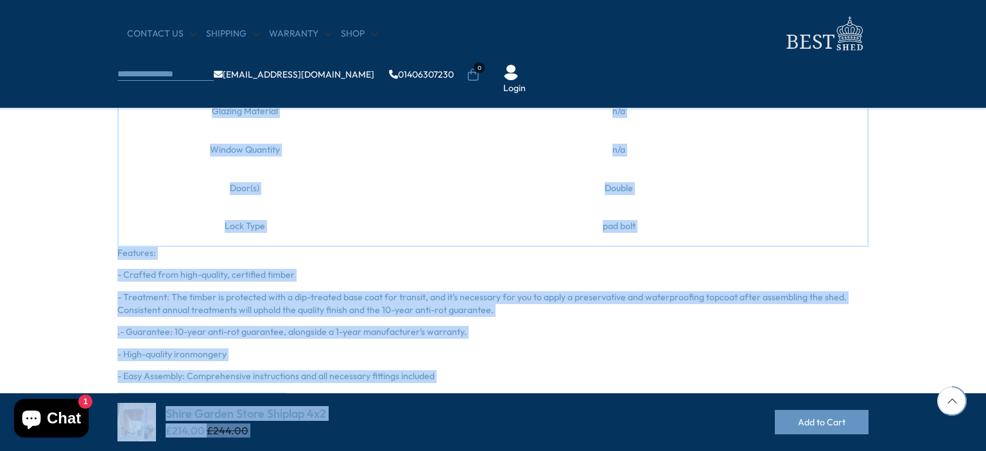
scroll to position [1116, 0]
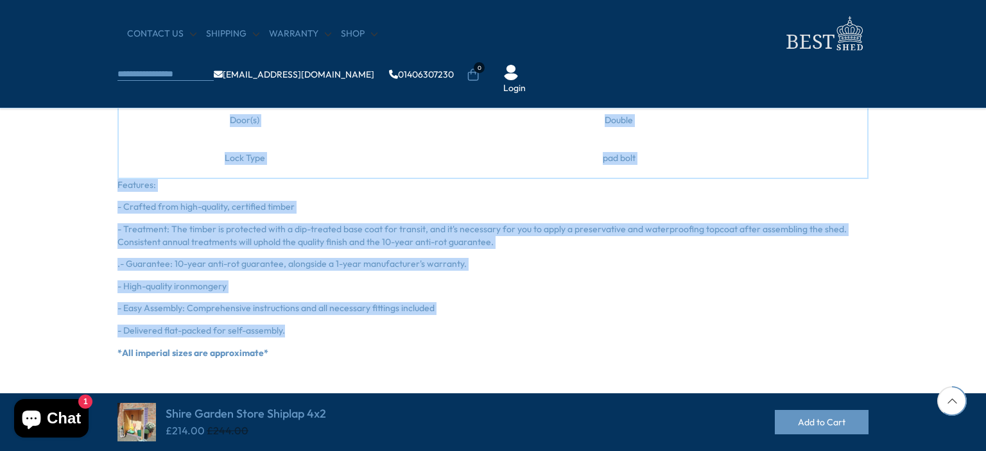
drag, startPoint x: 123, startPoint y: 168, endPoint x: 314, endPoint y: 333, distance: 252.6
copy div "For those with limited garden space or simply in need of a compact storage solu…"
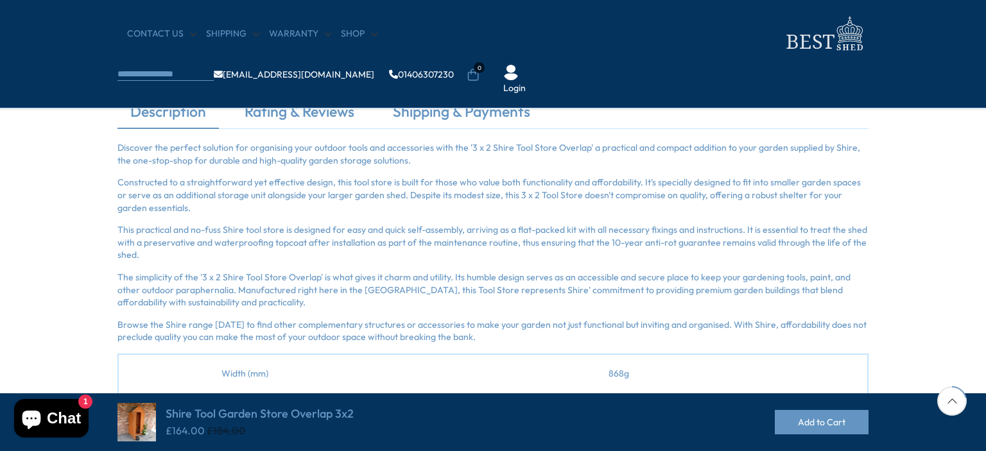
scroll to position [385, 0]
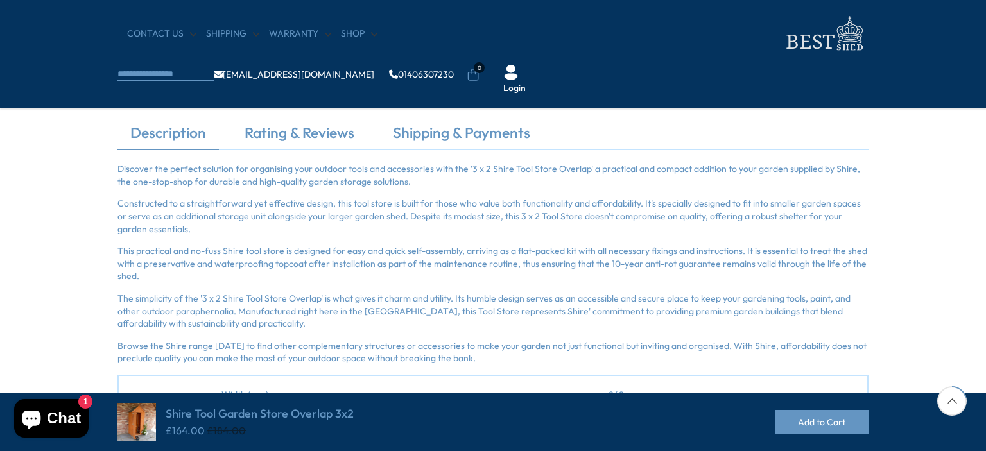
click at [127, 167] on p "Discover the perfect solution for organising your outdoor tools and accessories…" at bounding box center [492, 175] width 751 height 25
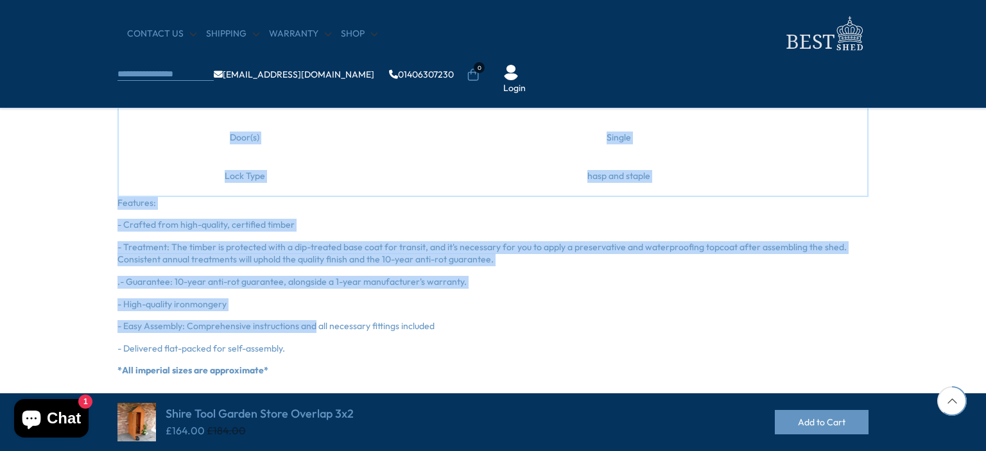
scroll to position [1091, 0]
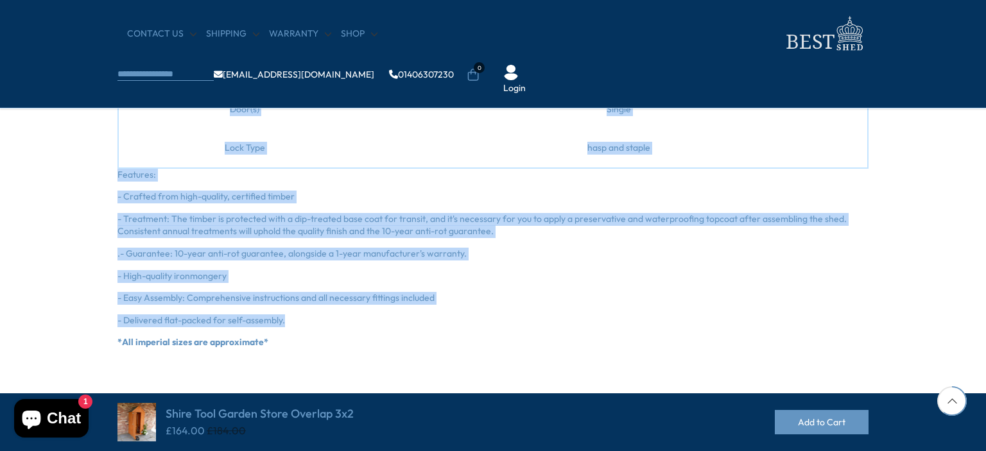
drag, startPoint x: 127, startPoint y: 167, endPoint x: 302, endPoint y: 317, distance: 230.3
copy div "Discover the perfect solution for organising your outdoor tools and accessories…"
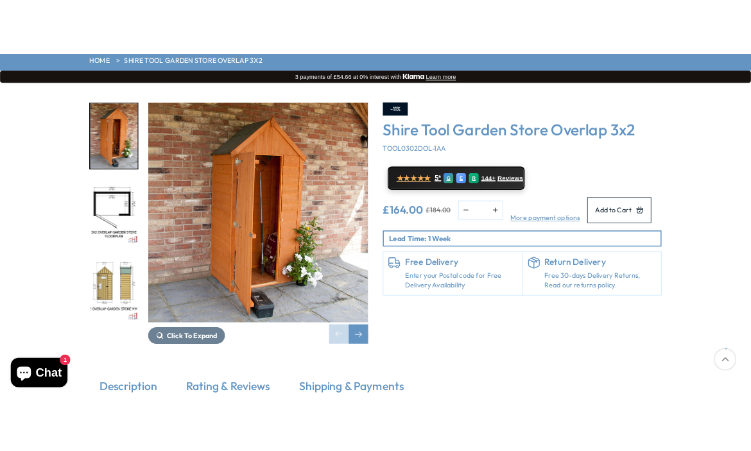
scroll to position [193, 0]
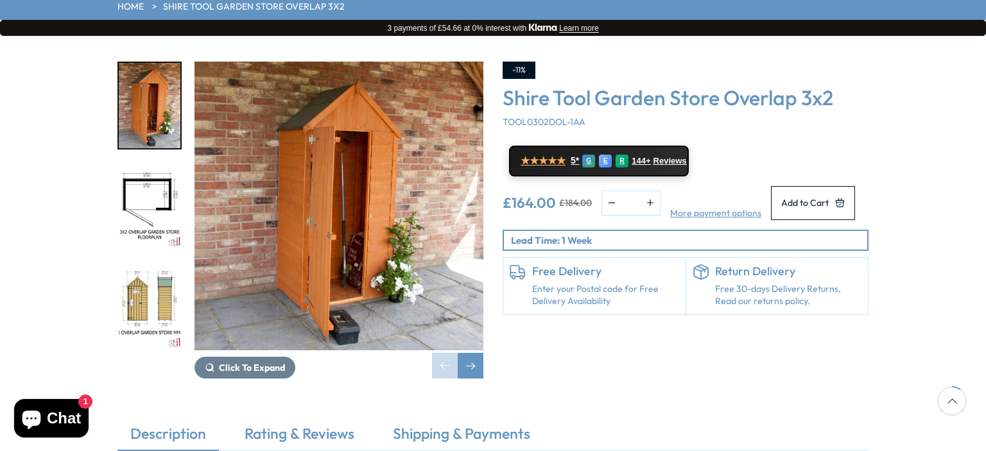
click at [289, 234] on img "1 / 14" at bounding box center [338, 206] width 289 height 289
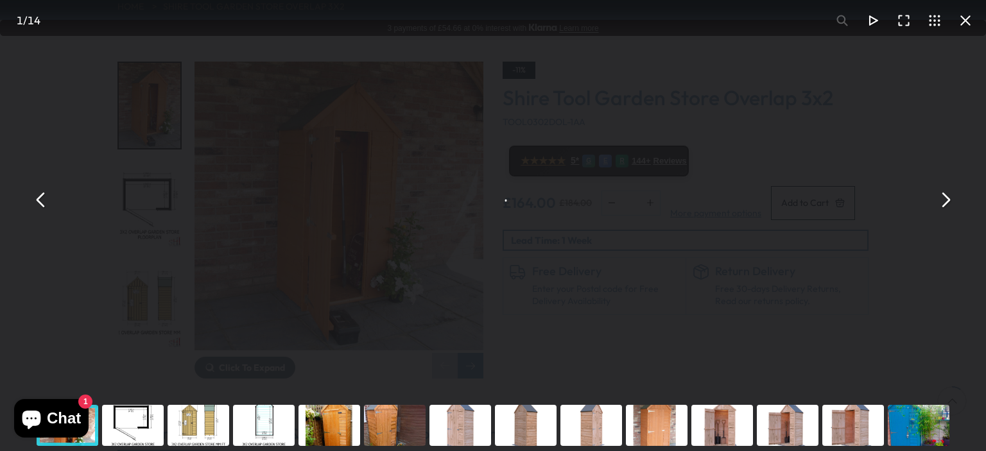
click at [967, 21] on button "You can close this modal content with the ESC key" at bounding box center [965, 20] width 31 height 31
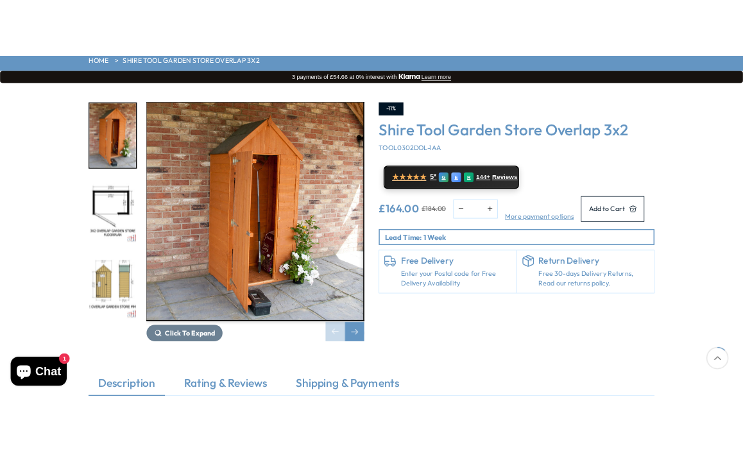
scroll to position [232, 0]
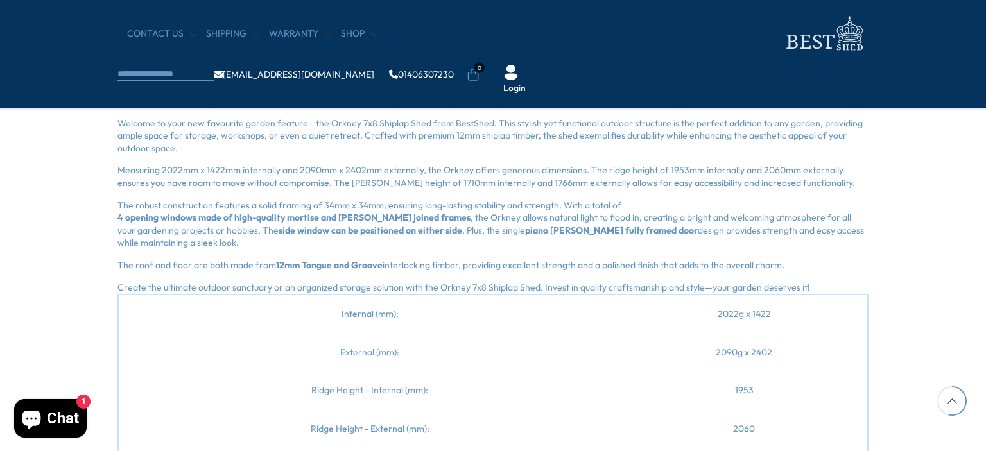
scroll to position [1476, 0]
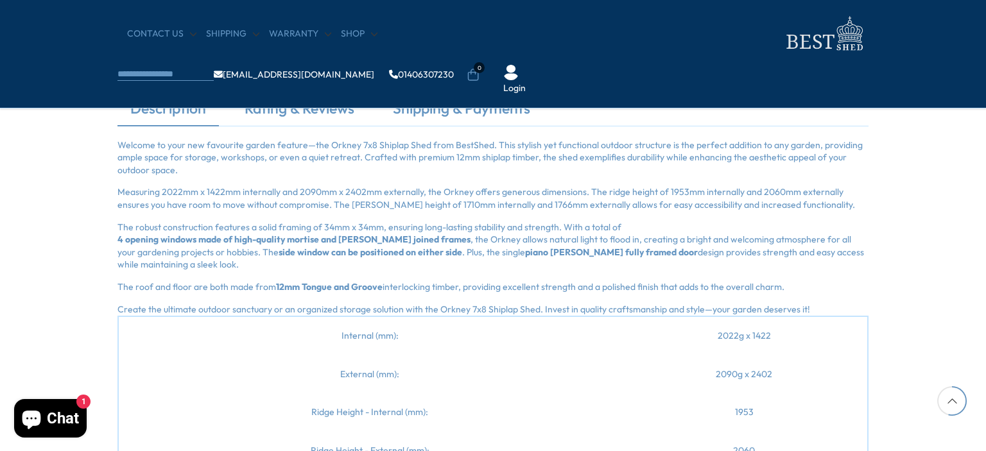
click at [130, 143] on p "Welcome to your new favourite garden feature—the Orkney 7x8 Shiplap Shed from B…" at bounding box center [492, 158] width 751 height 38
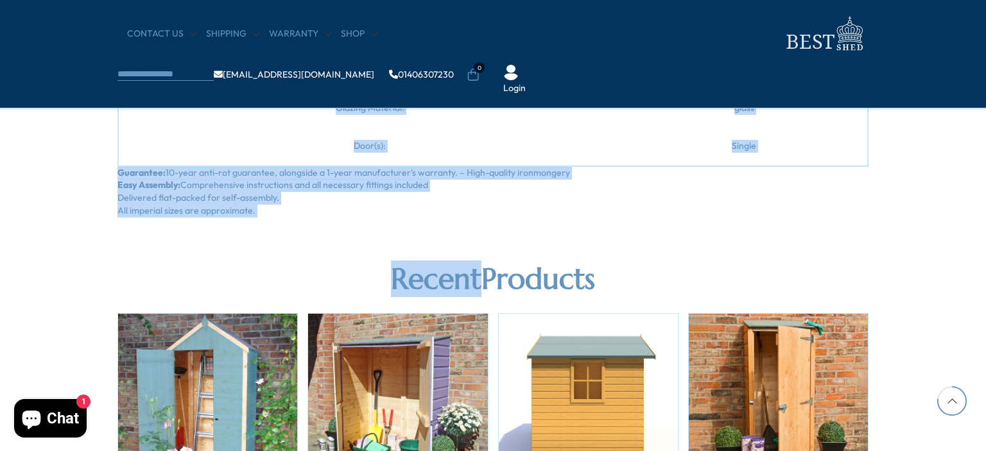
scroll to position [2103, 0]
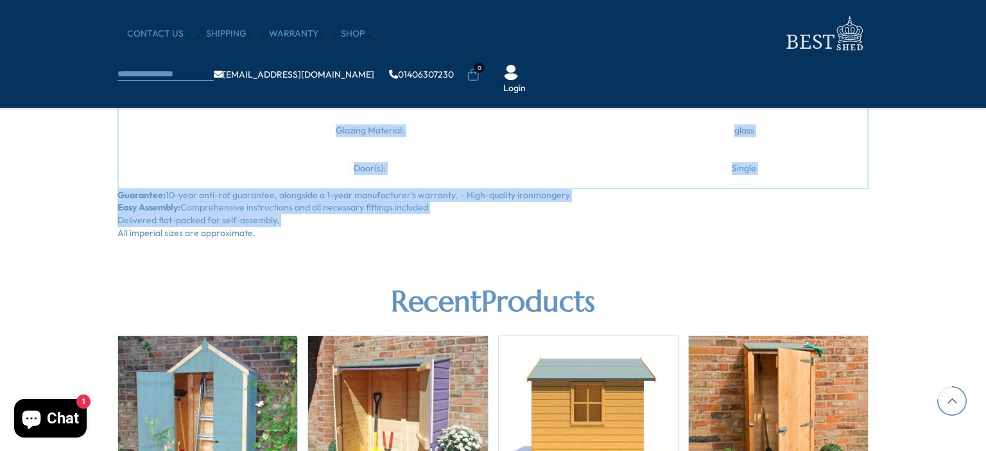
drag, startPoint x: 130, startPoint y: 143, endPoint x: 401, endPoint y: 219, distance: 280.6
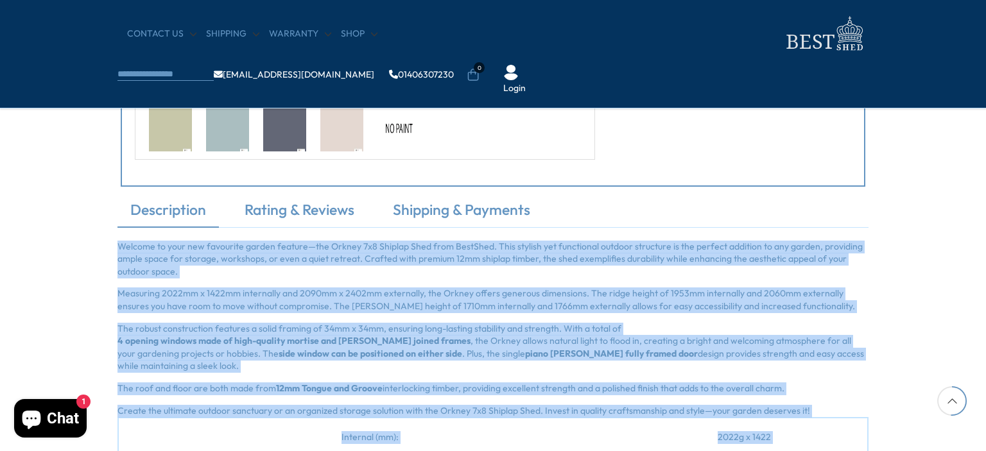
scroll to position [1397, 0]
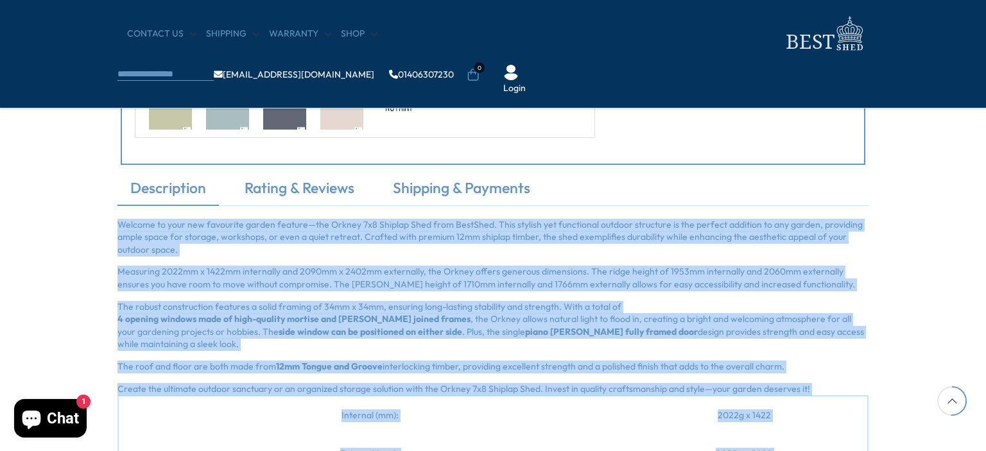
copy div "Welcome to your new favourite garden feature—the Orkney 7x8 Shiplap Shed from B…"
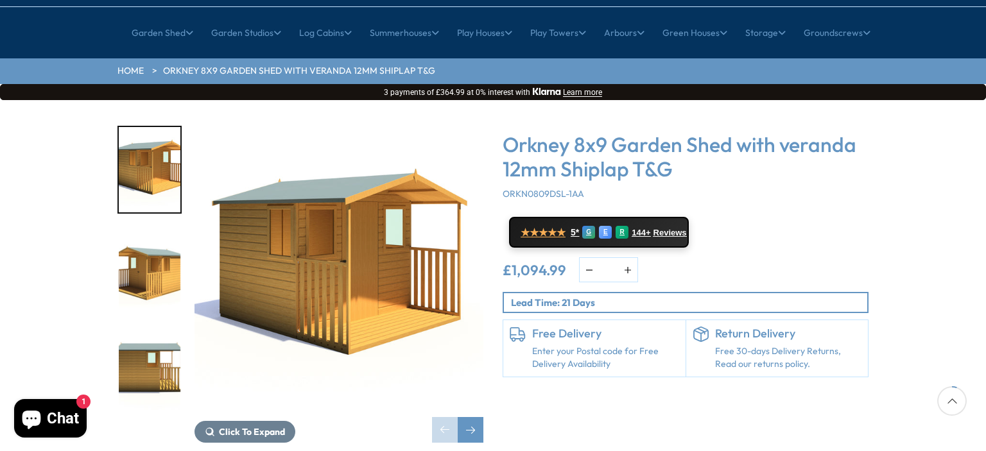
scroll to position [193, 0]
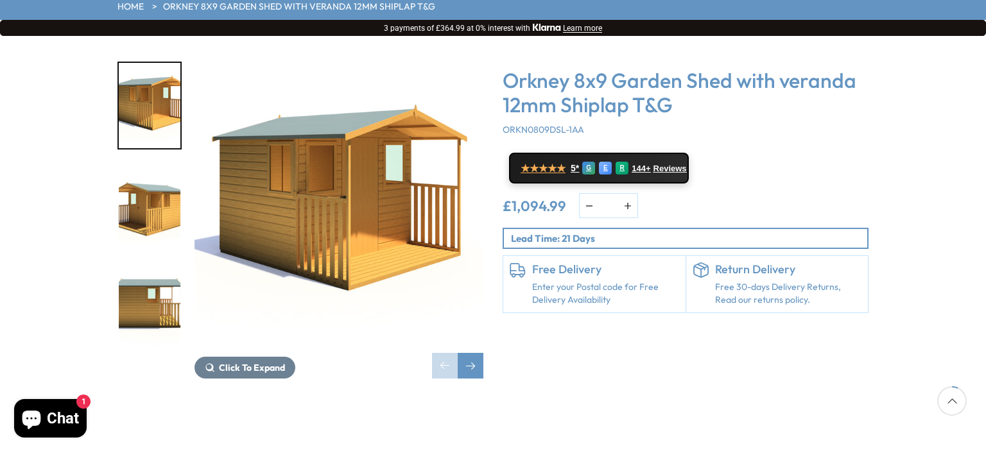
click at [151, 268] on img "3 / 10" at bounding box center [150, 306] width 62 height 85
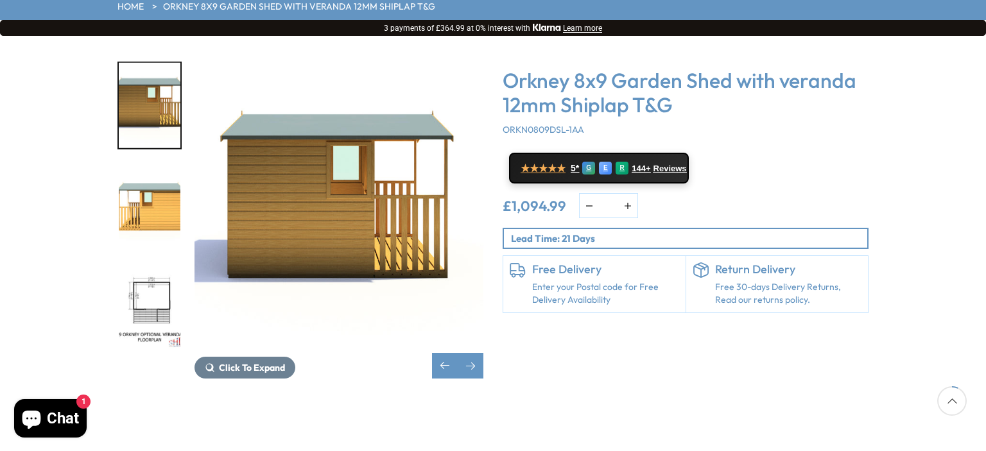
click at [151, 268] on img "5 / 10" at bounding box center [150, 306] width 62 height 85
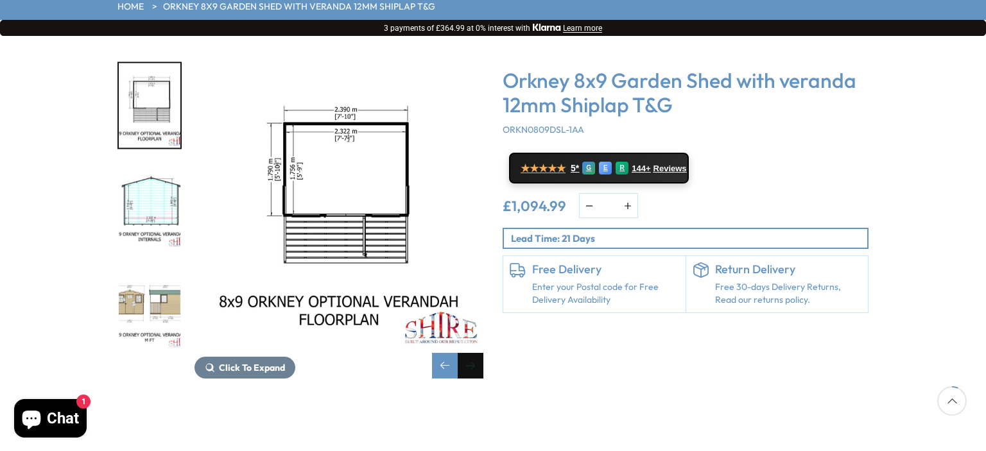
click at [467, 353] on div "Next slide" at bounding box center [471, 366] width 26 height 26
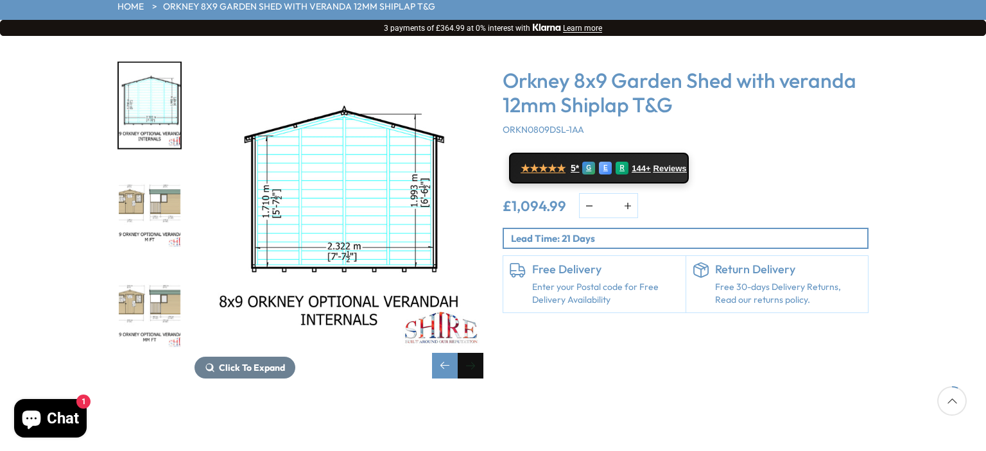
click at [467, 353] on div "Next slide" at bounding box center [471, 366] width 26 height 26
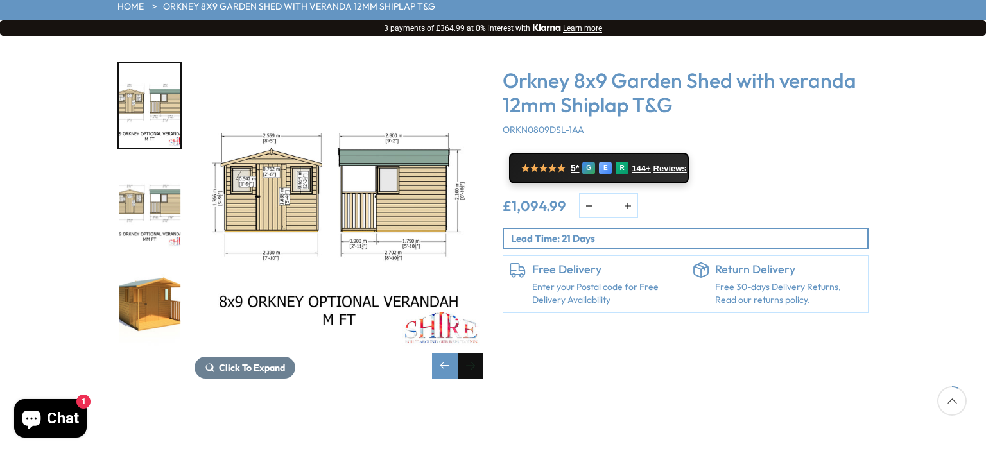
click at [467, 353] on div "Next slide" at bounding box center [471, 366] width 26 height 26
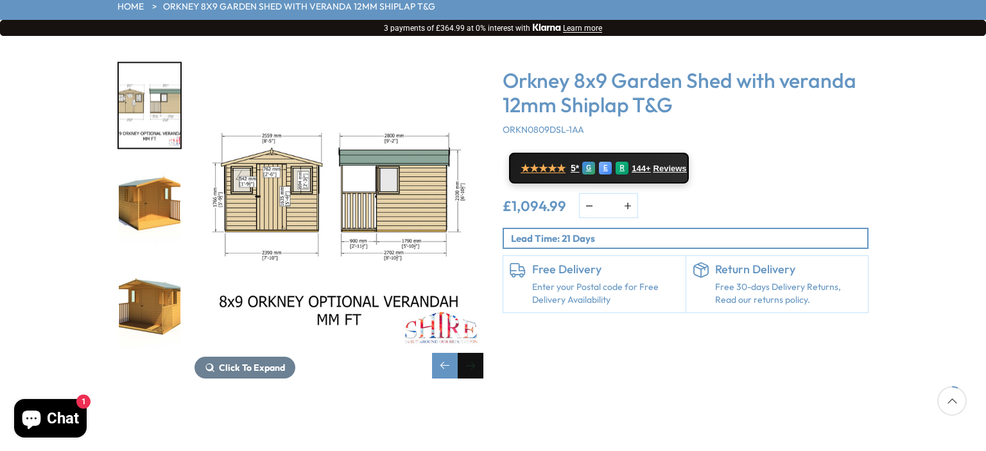
click at [467, 353] on div "Next slide" at bounding box center [471, 366] width 26 height 26
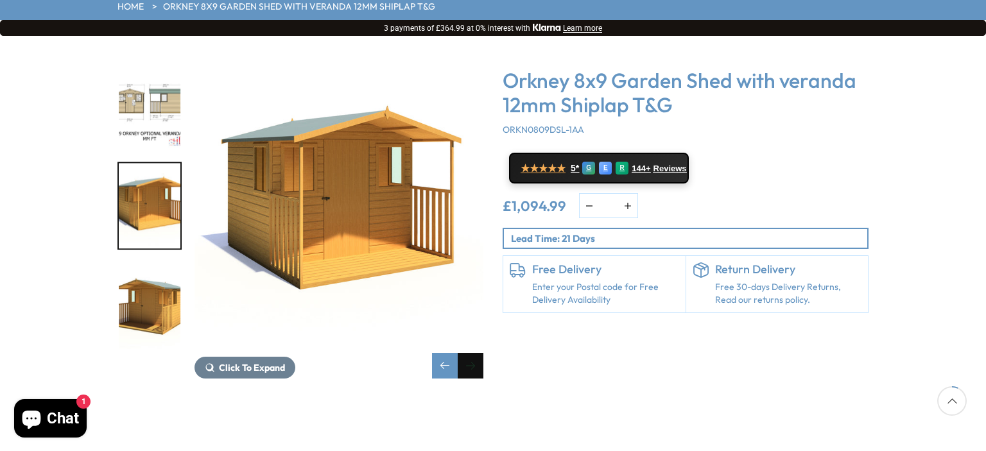
click at [467, 353] on div "Next slide" at bounding box center [471, 366] width 26 height 26
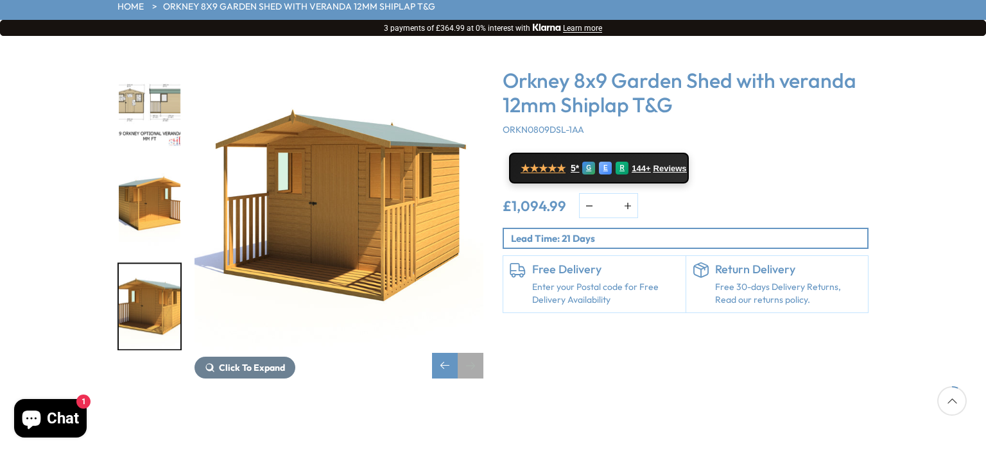
click at [467, 353] on div "Next slide" at bounding box center [471, 366] width 26 height 26
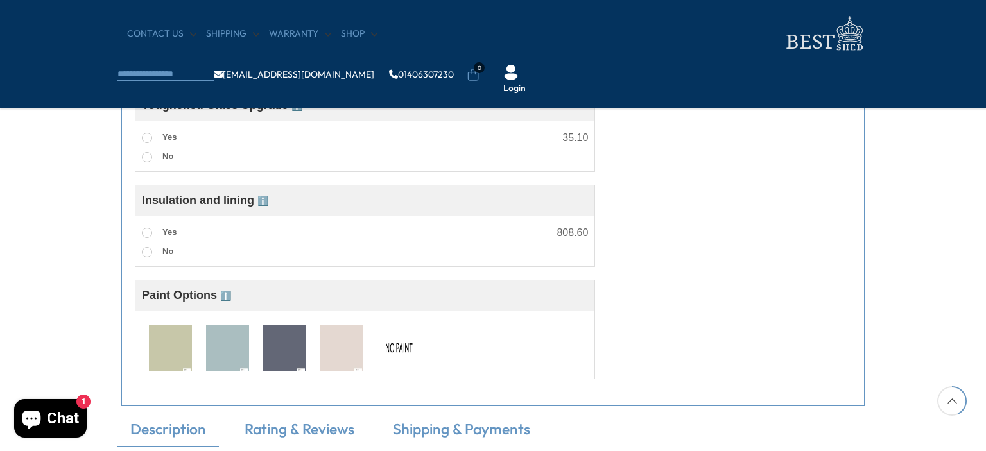
scroll to position [1412, 0]
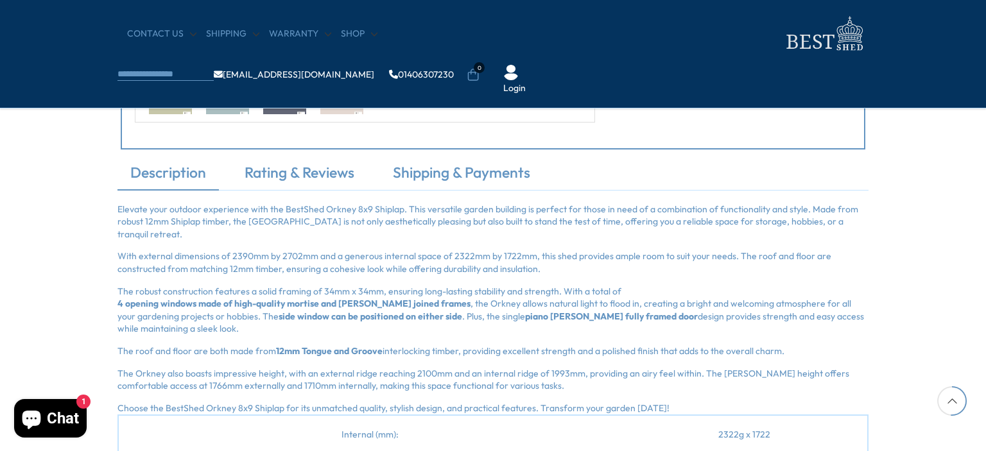
click at [132, 207] on p "Elevate your outdoor experience with the BestShed Orkney 8x9 Shiplap. This vers…" at bounding box center [492, 222] width 751 height 38
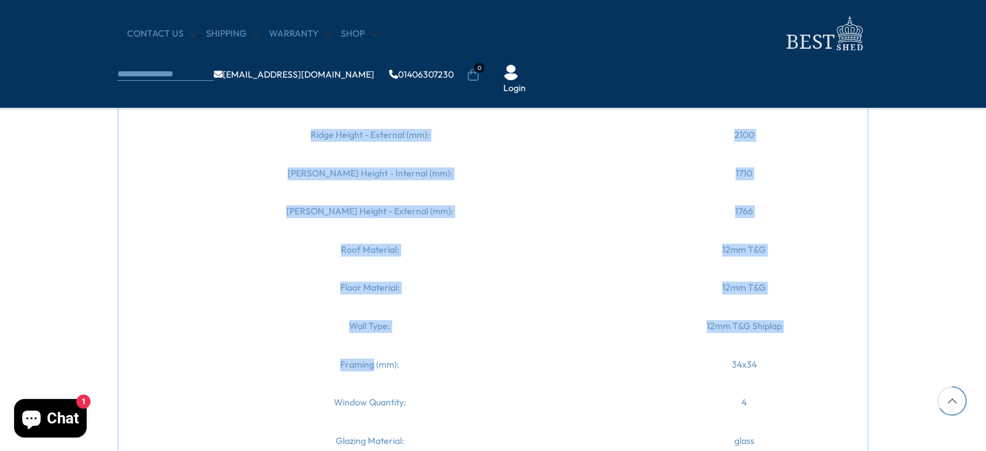
scroll to position [2019, 0]
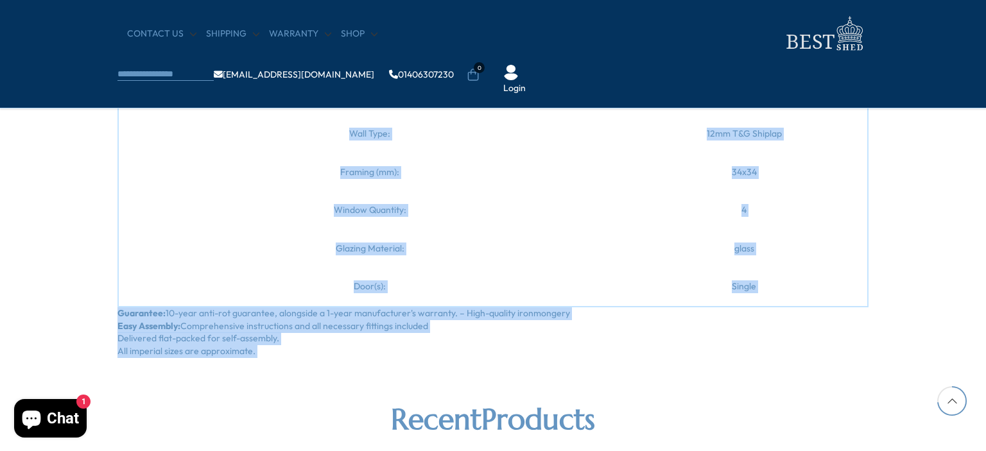
drag, startPoint x: 132, startPoint y: 207, endPoint x: 364, endPoint y: 334, distance: 264.8
copy section "Elevate your outdoor experience with the BestShed Orkney 8x9 Shiplap. This vers…"
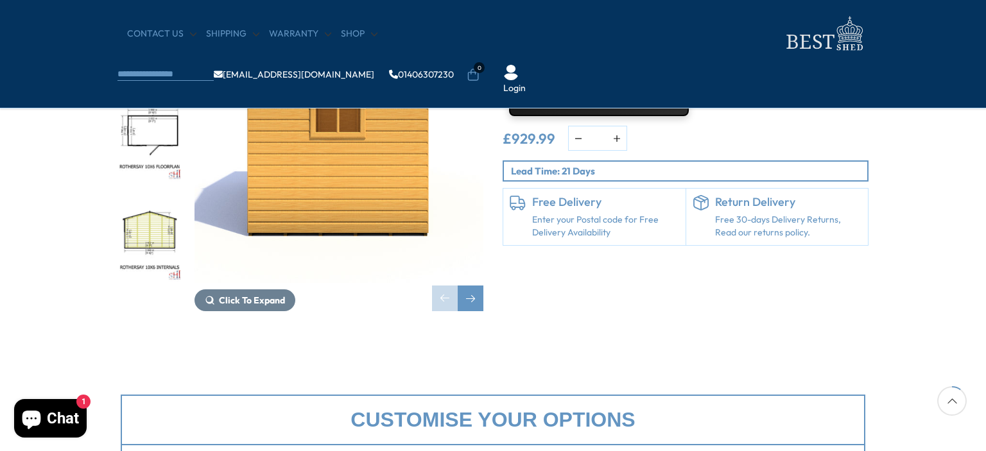
scroll to position [128, 0]
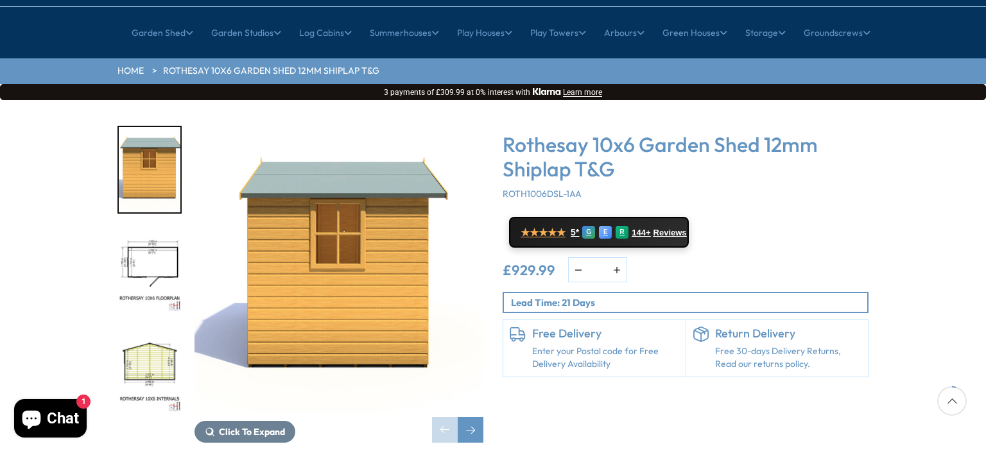
click at [142, 237] on img "2 / 10" at bounding box center [150, 270] width 62 height 85
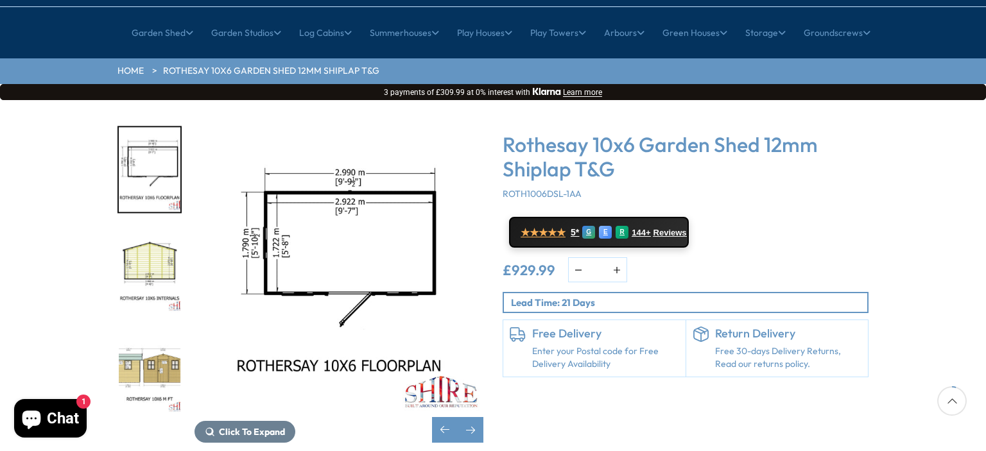
click at [150, 254] on img "3 / 10" at bounding box center [150, 270] width 62 height 85
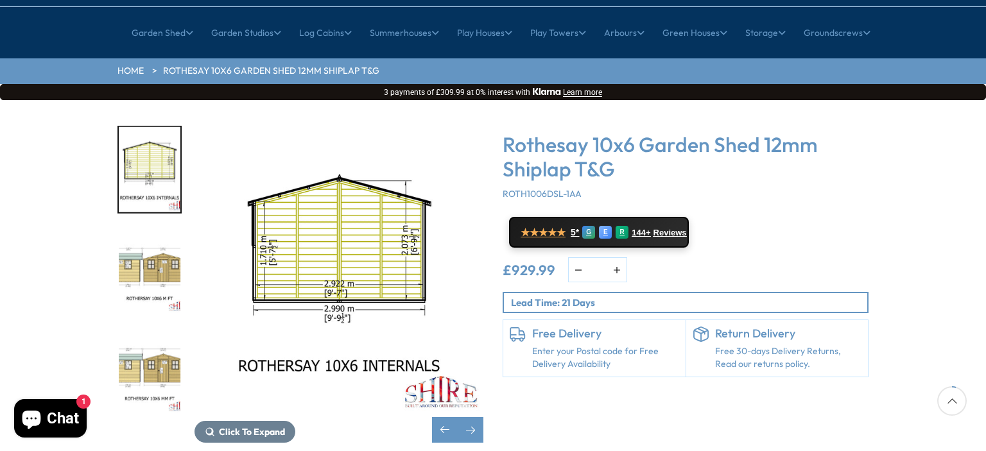
click at [157, 250] on img "4 / 10" at bounding box center [150, 270] width 62 height 85
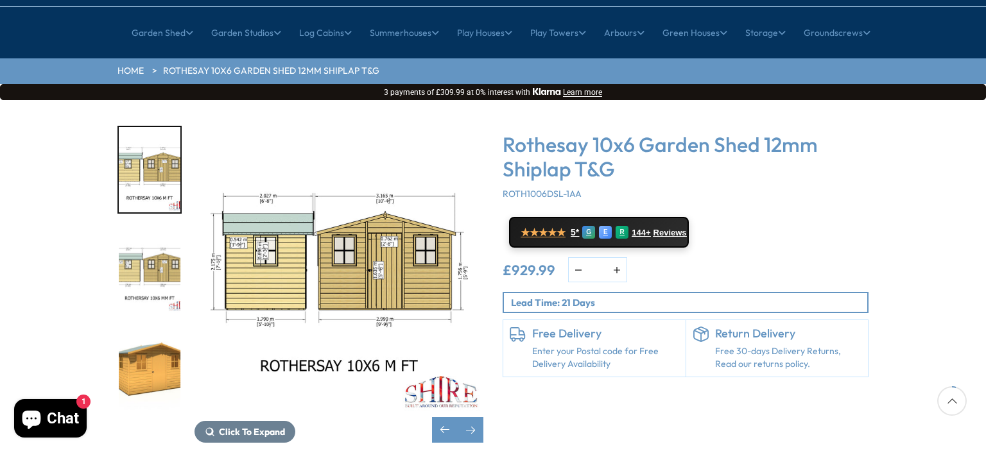
click at [159, 256] on img "5 / 10" at bounding box center [150, 270] width 62 height 85
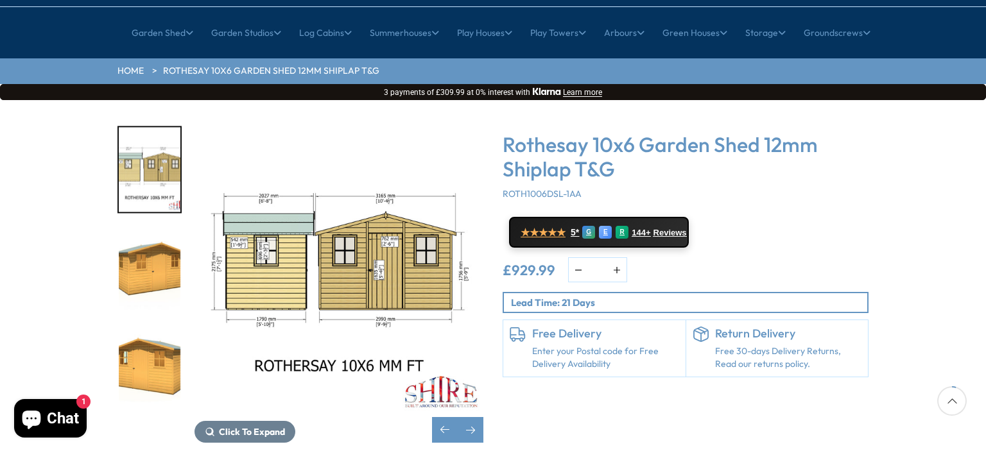
click at [159, 243] on img "6 / 10" at bounding box center [150, 270] width 62 height 85
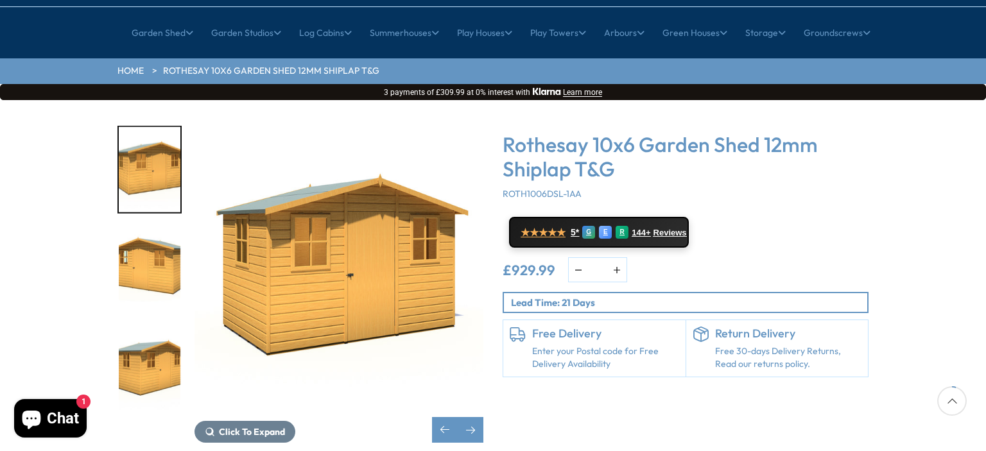
click at [157, 239] on img "7 / 10" at bounding box center [150, 270] width 62 height 85
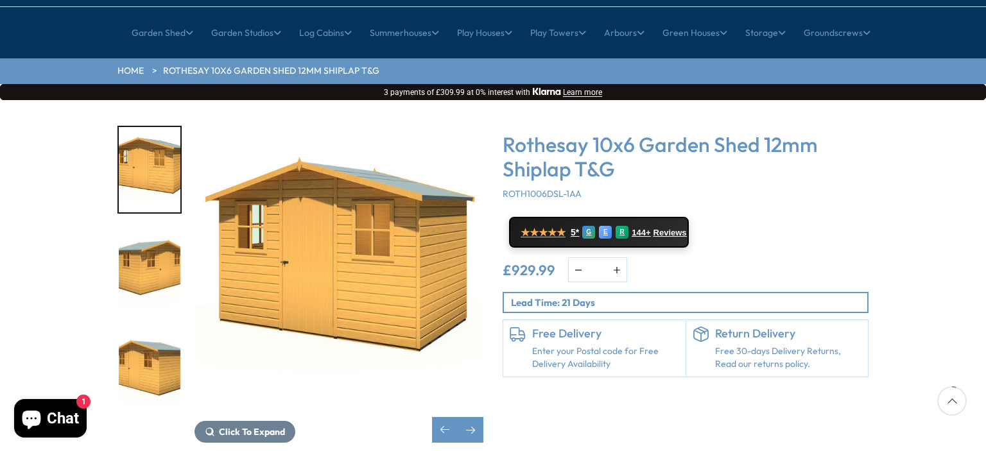
click at [157, 239] on img "8 / 10" at bounding box center [150, 270] width 62 height 85
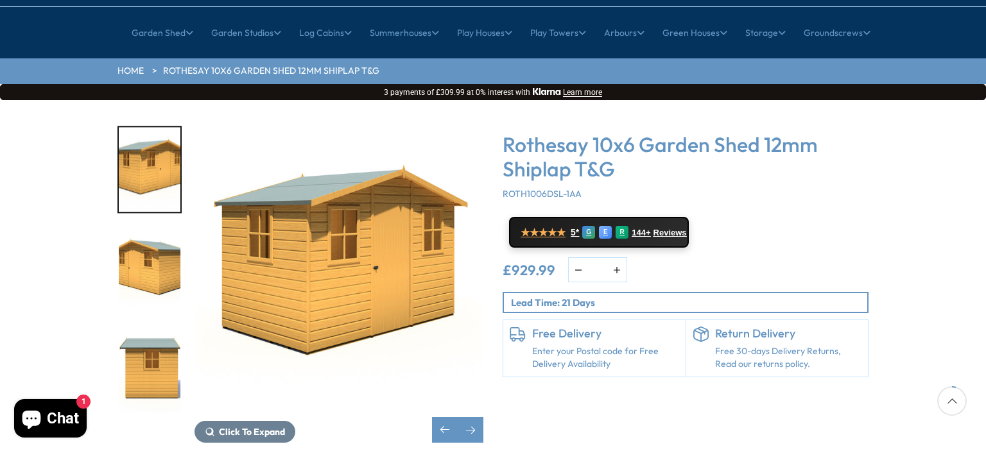
click at [158, 242] on img "9 / 10" at bounding box center [150, 270] width 62 height 85
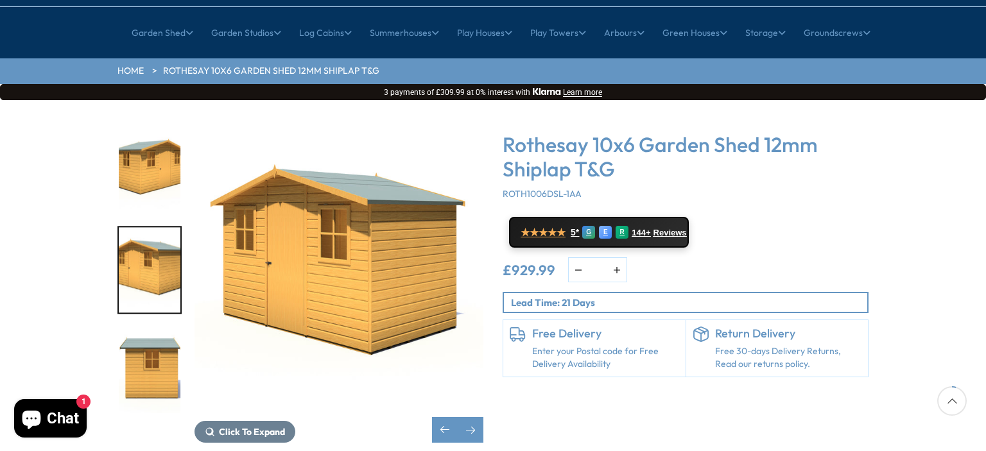
click at [153, 328] on img "10 / 10" at bounding box center [150, 370] width 62 height 85
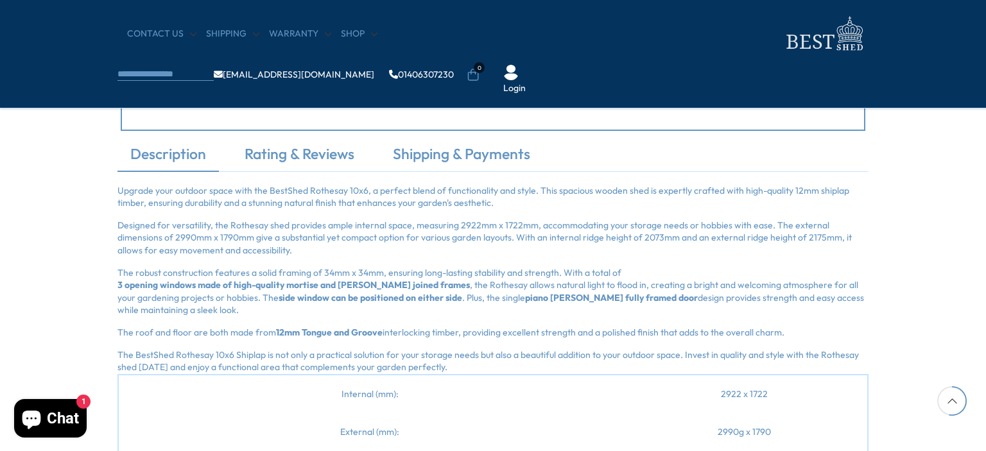
scroll to position [1412, 0]
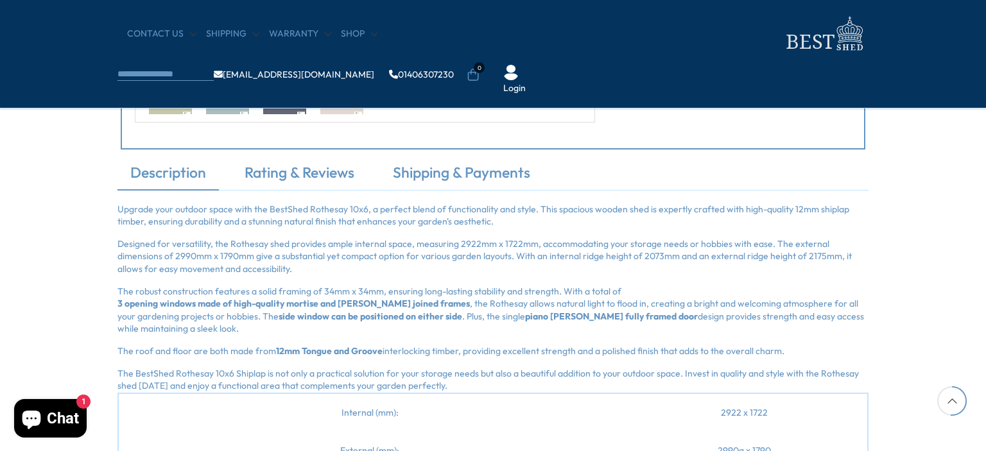
click at [134, 210] on p "Upgrade your outdoor space with the BestShed Rothesay 10x6, a perfect blend of …" at bounding box center [492, 215] width 751 height 25
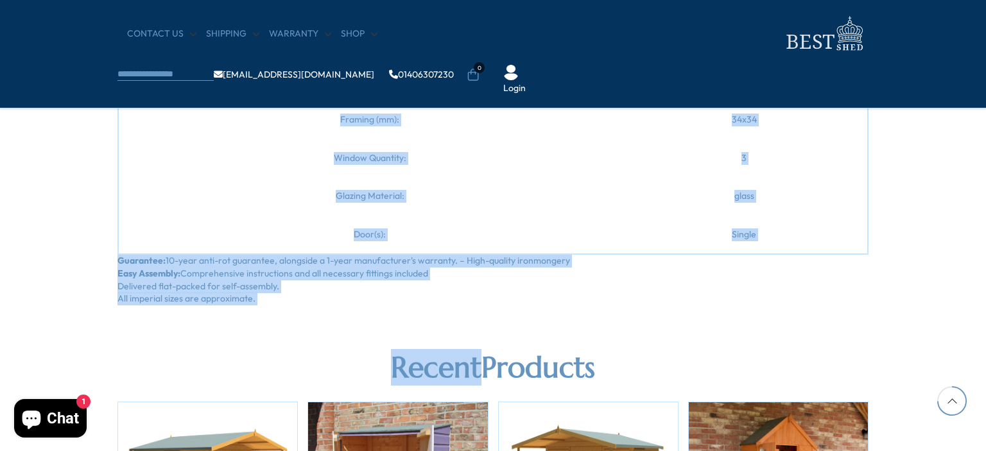
scroll to position [2054, 0]
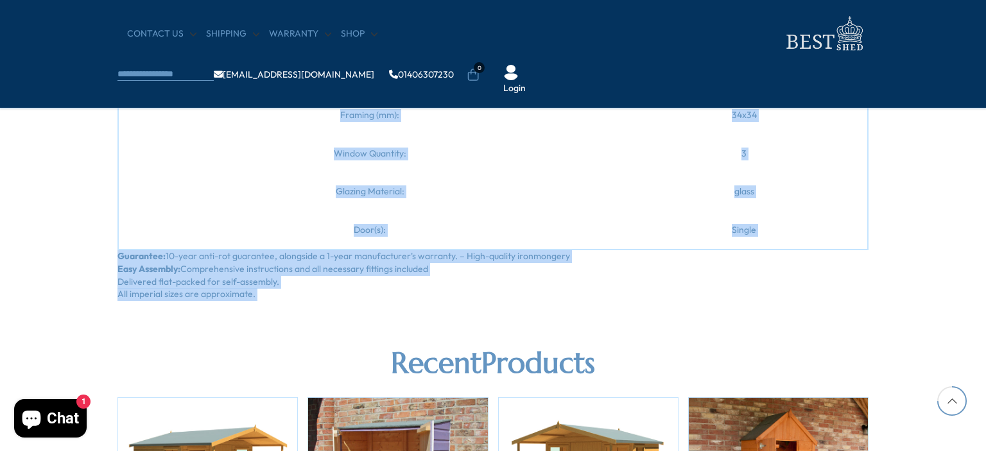
drag, startPoint x: 134, startPoint y: 210, endPoint x: 372, endPoint y: 300, distance: 255.3
copy section "Upgrade your outdoor space with the BestShed Rothesay 10x6, a perfect blend of …"
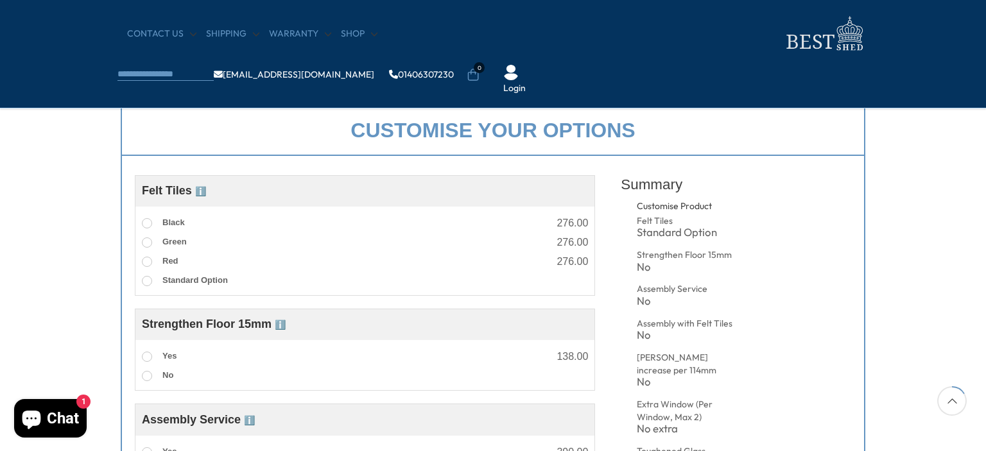
scroll to position [449, 0]
